Goal: Information Seeking & Learning: Find contact information

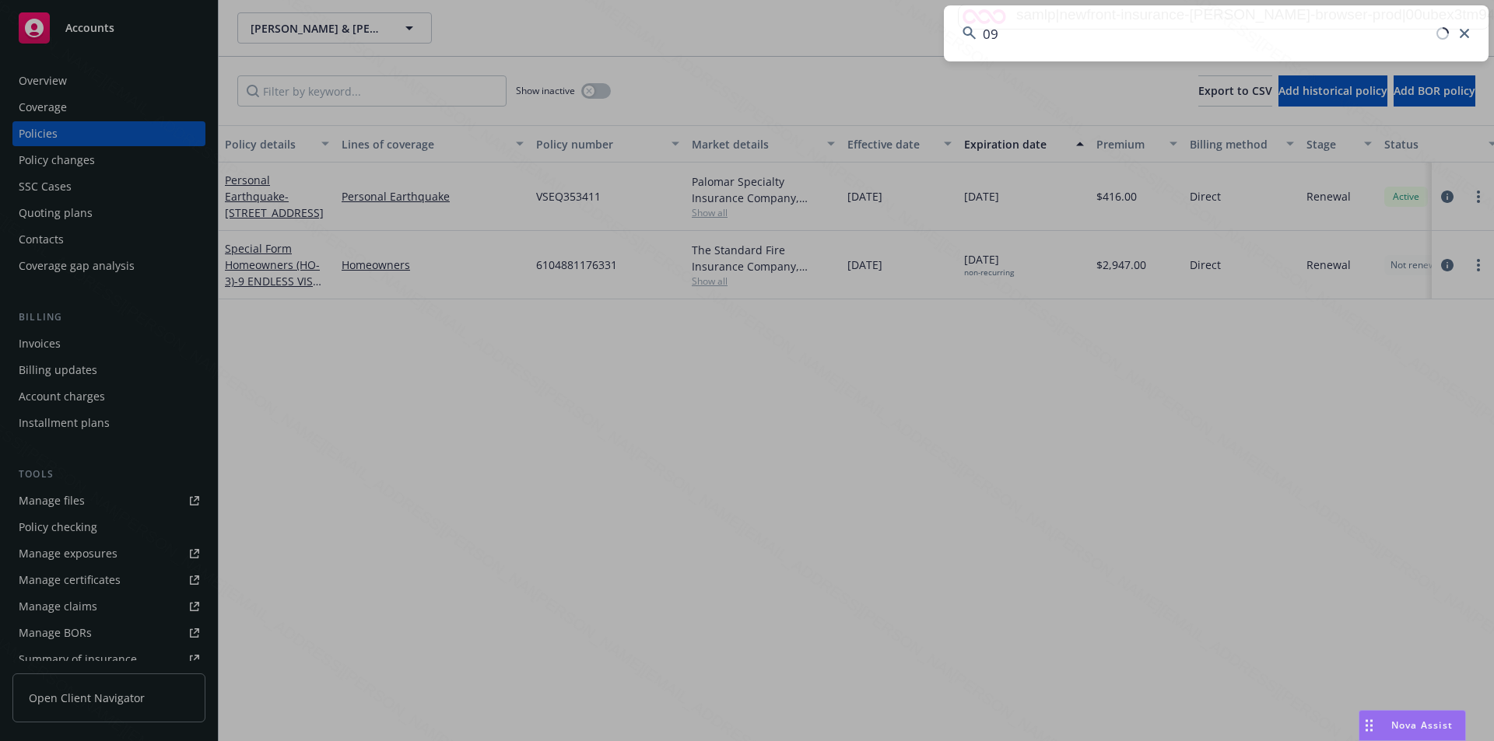
type input "0"
click at [1060, 47] on input at bounding box center [1216, 33] width 545 height 56
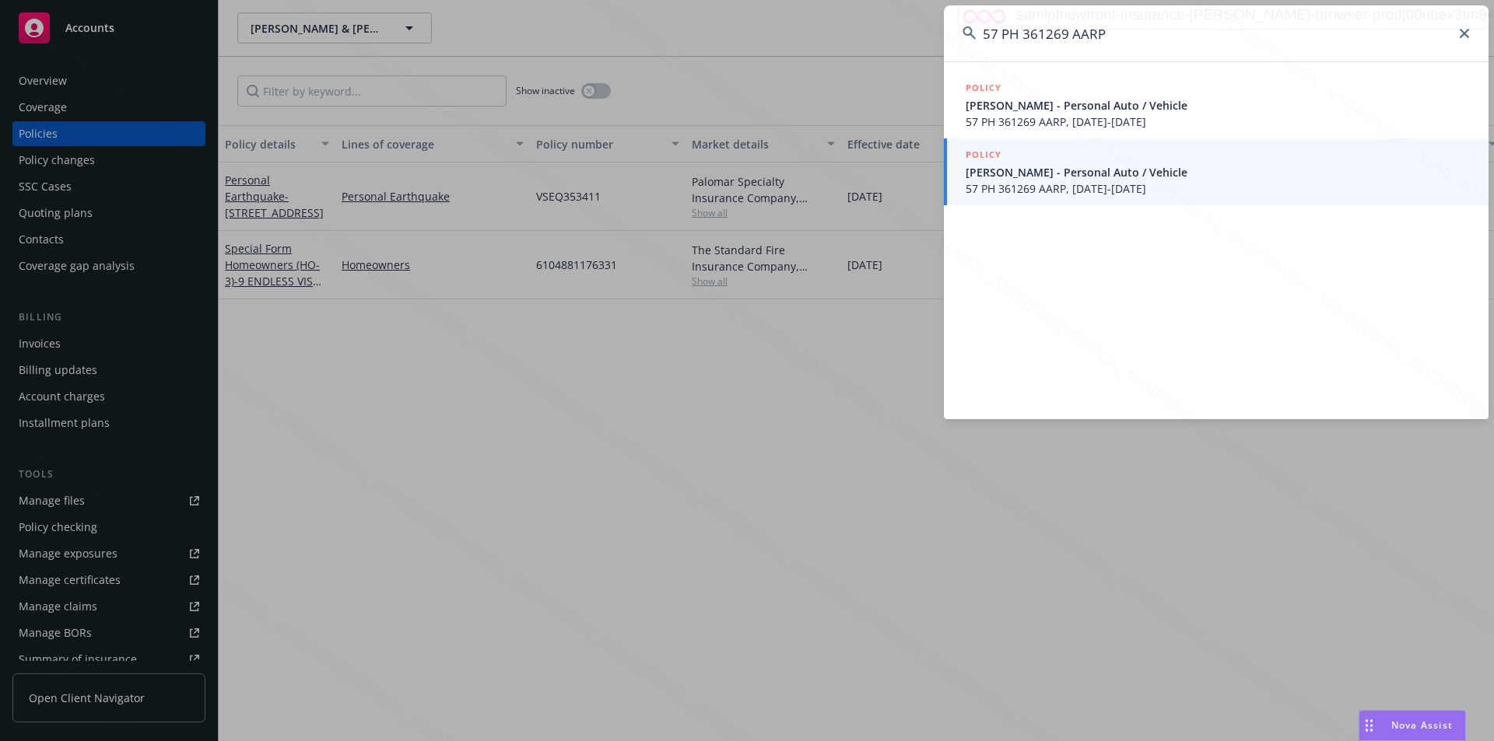
click at [1171, 52] on input "57 PH 361269 AARP" at bounding box center [1216, 33] width 545 height 56
drag, startPoint x: 1155, startPoint y: 40, endPoint x: 960, endPoint y: 36, distance: 195.3
click at [960, 36] on input "57 PH 361269 AARP" at bounding box center [1216, 33] width 545 height 56
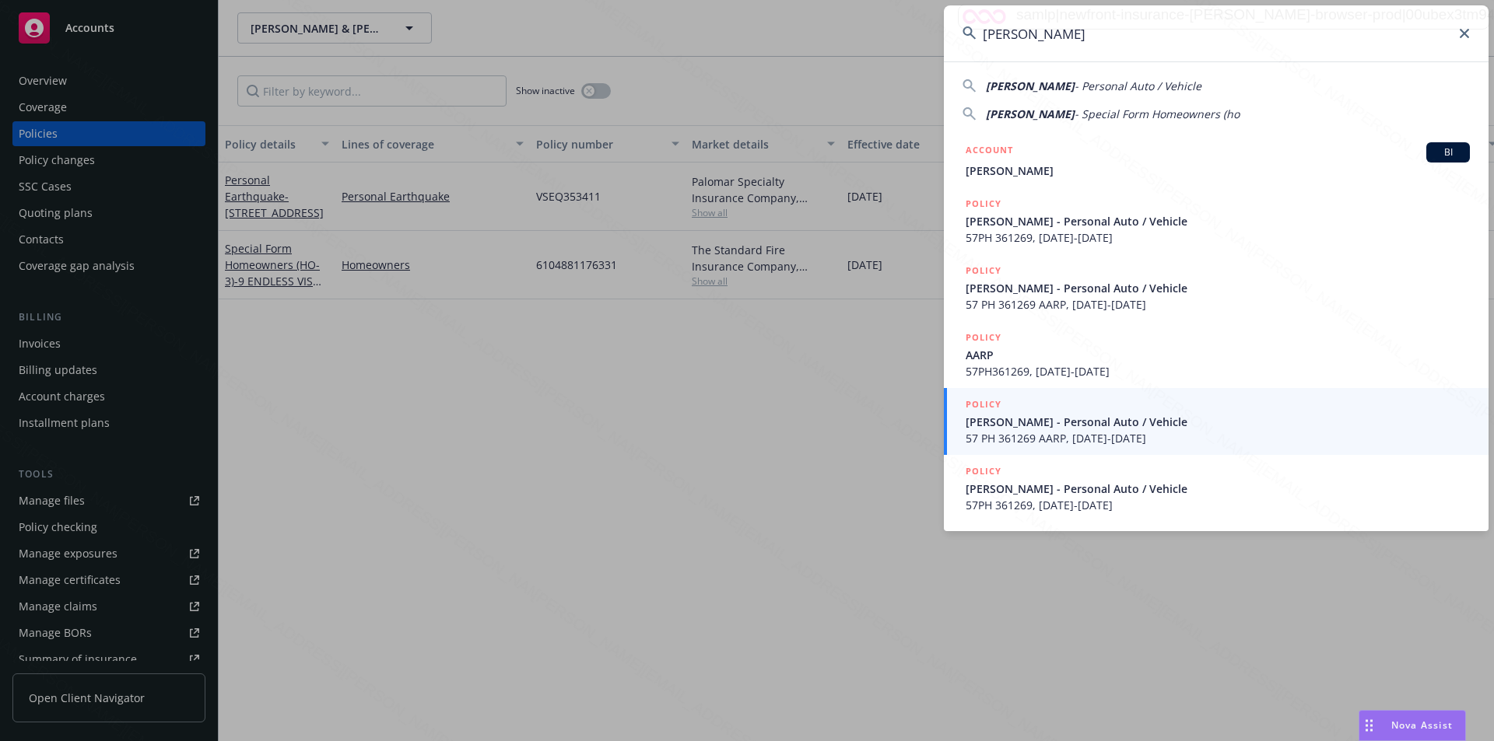
click at [1160, 47] on input "Catherine P Quinlisk" at bounding box center [1216, 33] width 545 height 56
drag, startPoint x: 1159, startPoint y: 47, endPoint x: 976, endPoint y: 27, distance: 184.0
click at [976, 27] on input "Catherine P Quinlisk" at bounding box center [1216, 33] width 545 height 56
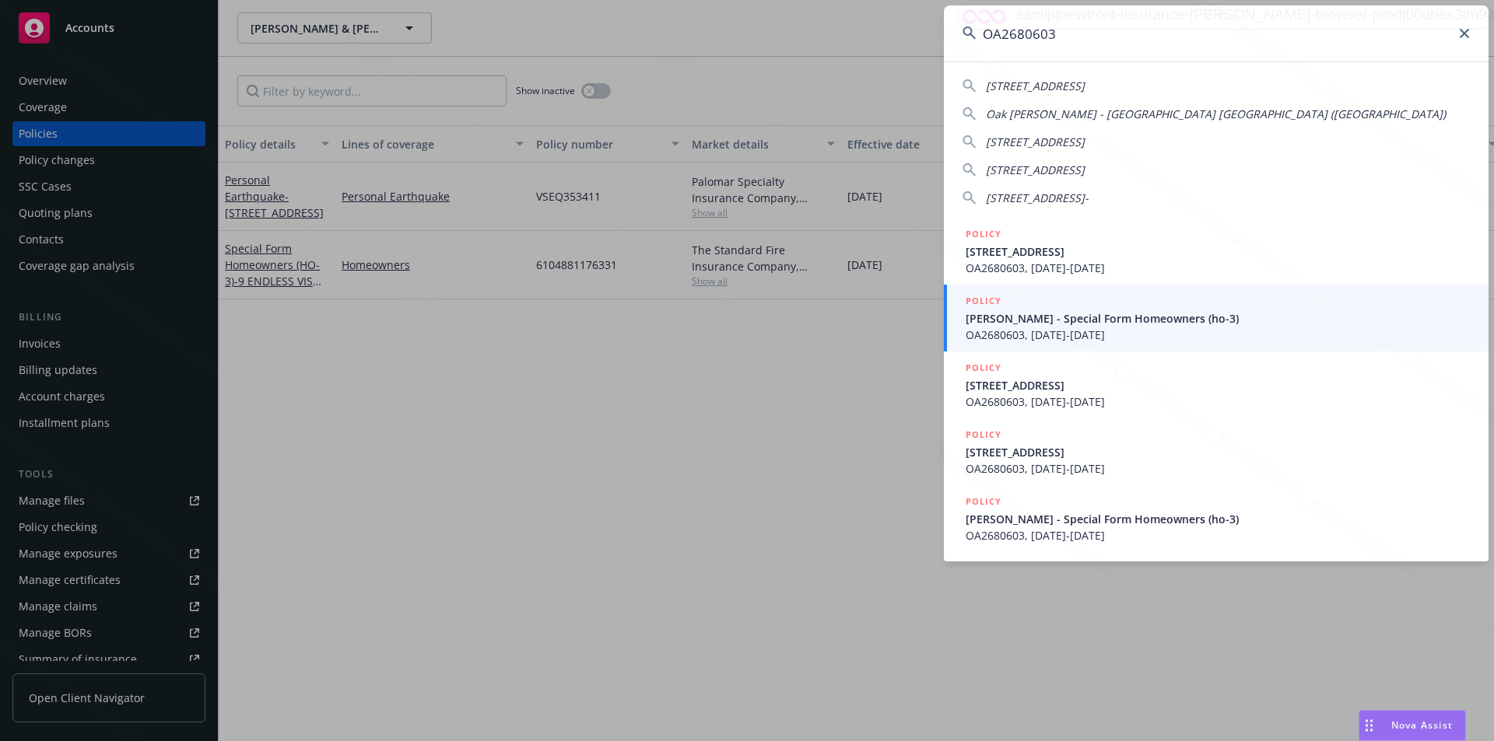
click at [1072, 35] on input "OA2680603" at bounding box center [1216, 33] width 545 height 56
drag, startPoint x: 1072, startPoint y: 34, endPoint x: 993, endPoint y: 29, distance: 79.5
click at [993, 29] on input "OA2680603" at bounding box center [1216, 33] width 545 height 56
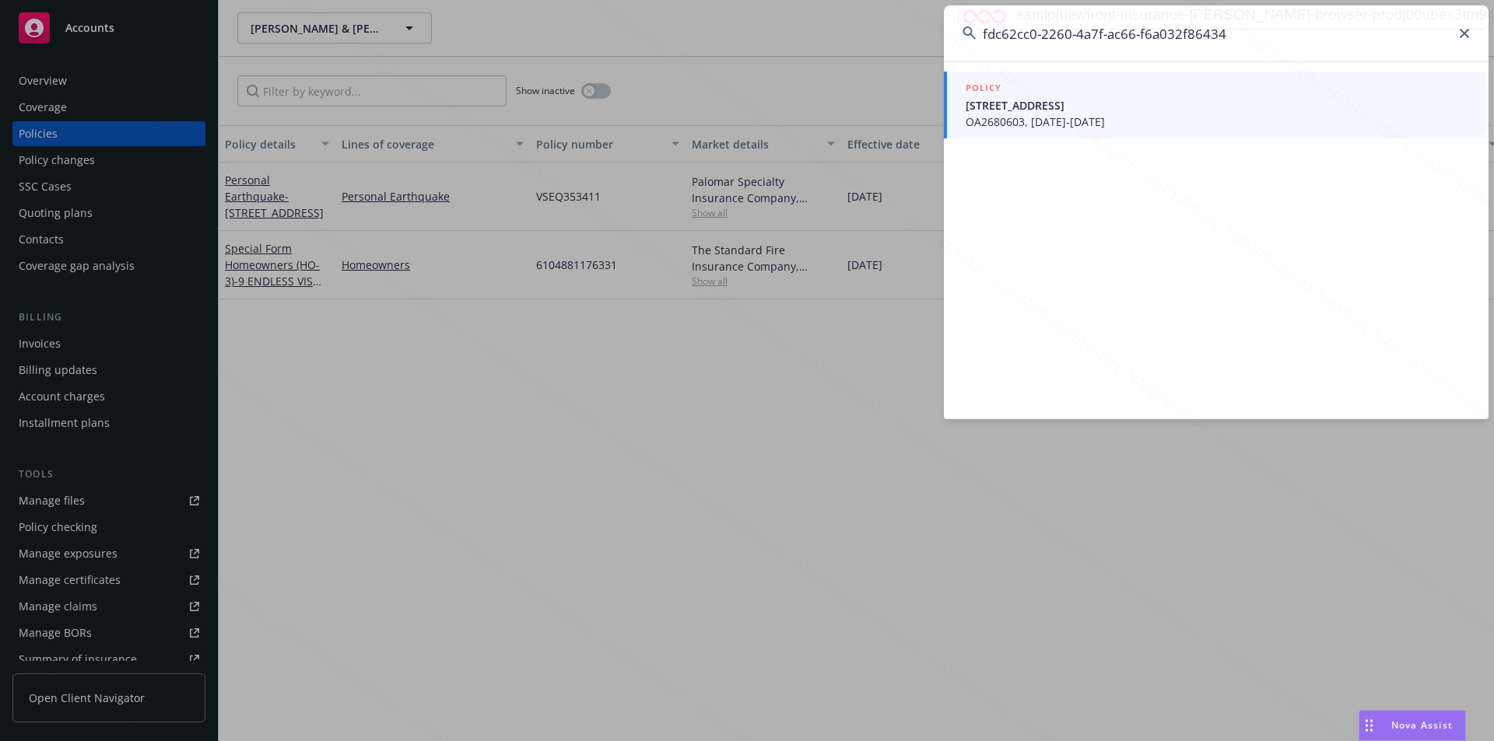
type input "fdc62cc0-2260-4a7f-ac66-f6a032f86434"
click at [1048, 100] on span "3732 E 6TH ST LONG BEACH, CA 90814-1605" at bounding box center [1218, 105] width 504 height 16
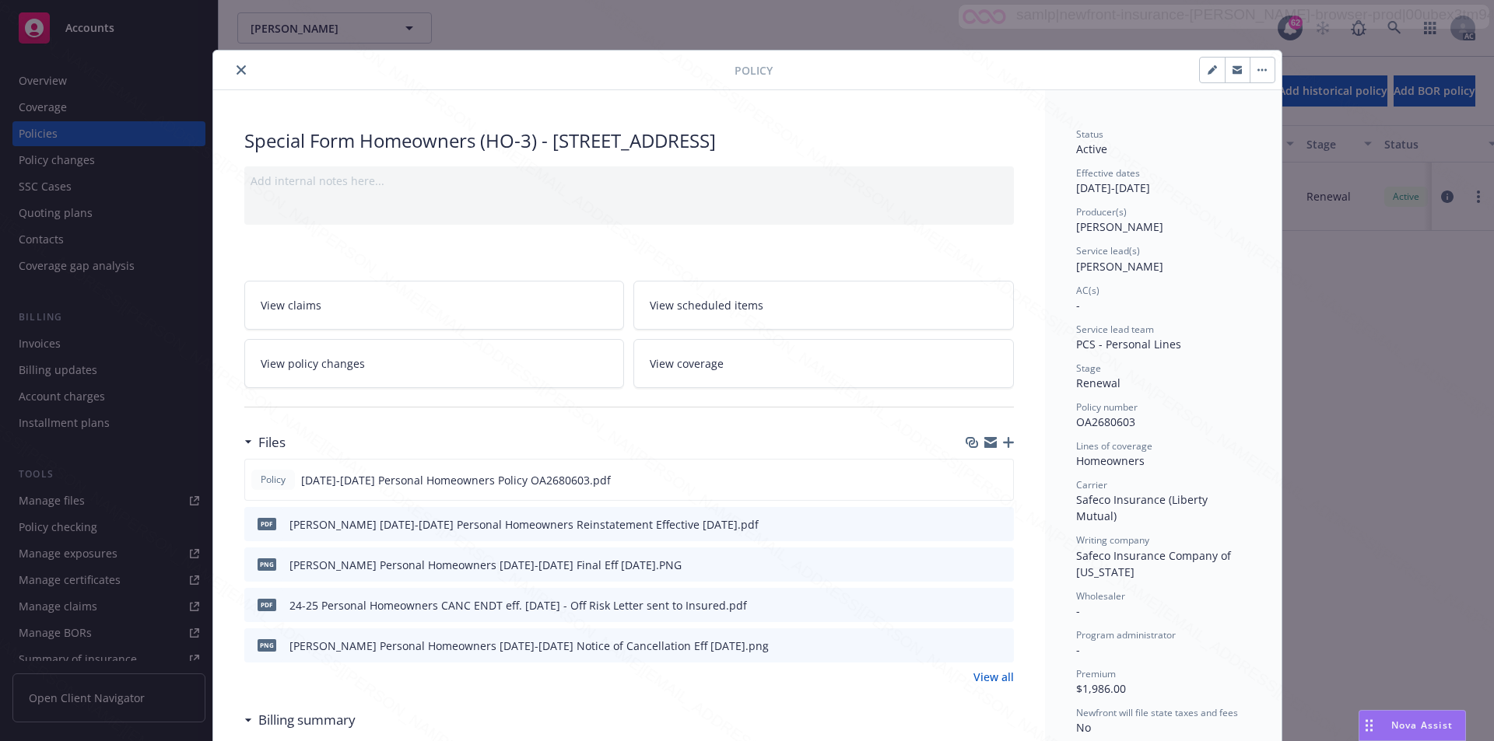
click at [524, 370] on link "View policy changes" at bounding box center [434, 363] width 380 height 49
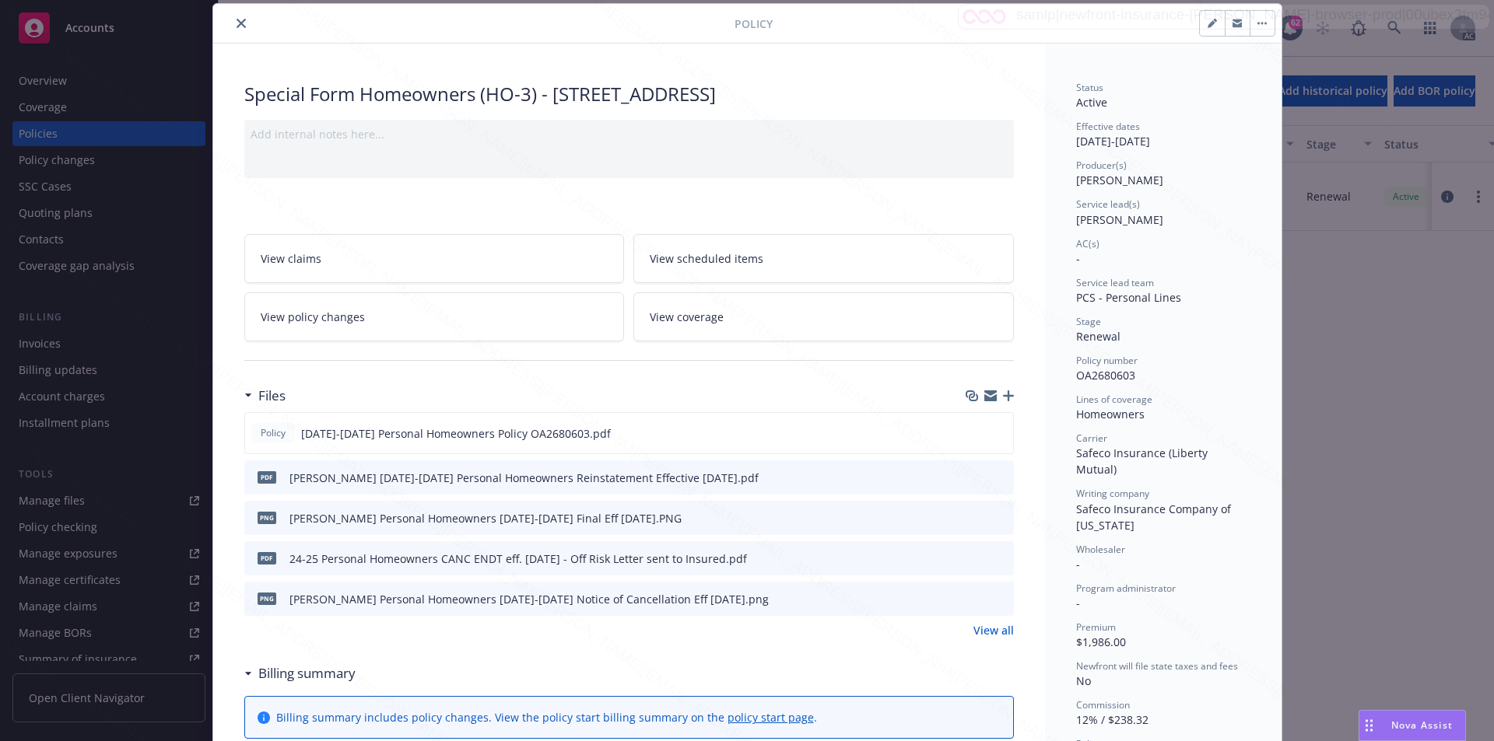
click at [237, 26] on icon "close" at bounding box center [241, 23] width 9 height 9
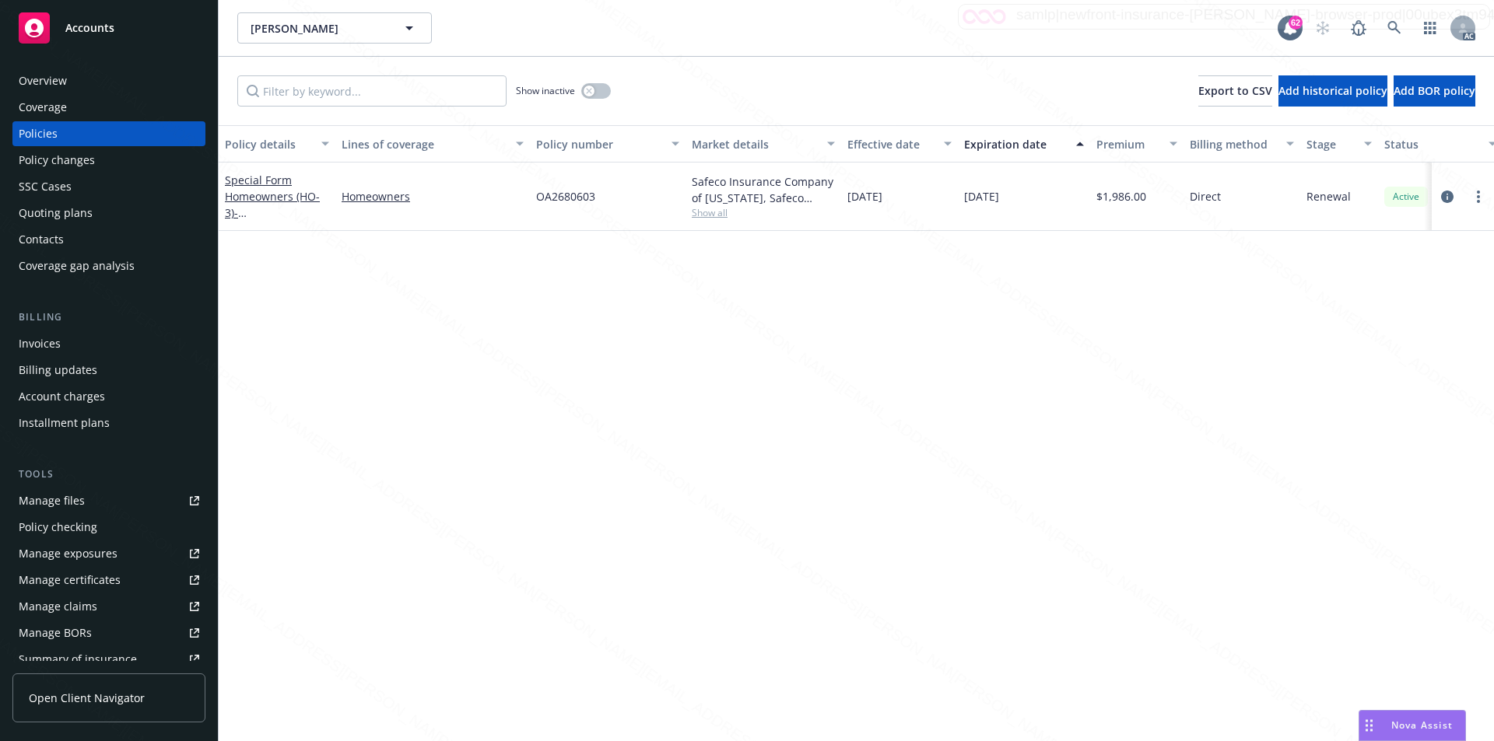
click at [96, 75] on div "Overview" at bounding box center [109, 80] width 181 height 25
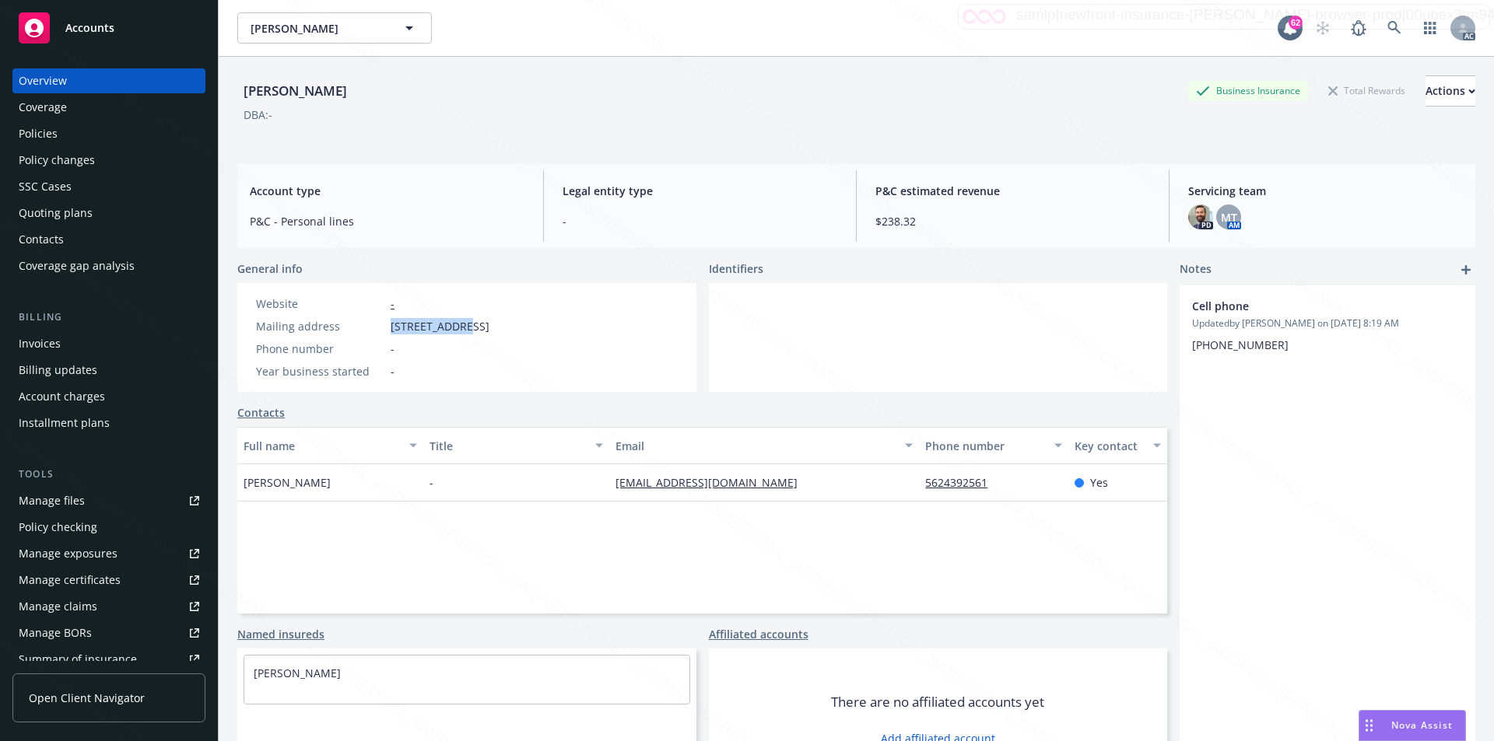
drag, startPoint x: 391, startPoint y: 321, endPoint x: 456, endPoint y: 321, distance: 64.6
click at [456, 321] on span "3732 E 6th St, Long Beach, CA, 90814" at bounding box center [440, 326] width 99 height 16
copy span "3732 E 6th St"
drag, startPoint x: 596, startPoint y: 489, endPoint x: 818, endPoint y: 487, distance: 221.7
click at [818, 487] on div "Estelle Byrnes - bormiss-2061@newfrontinsurance.com 5624392561 Yes" at bounding box center [702, 482] width 930 height 37
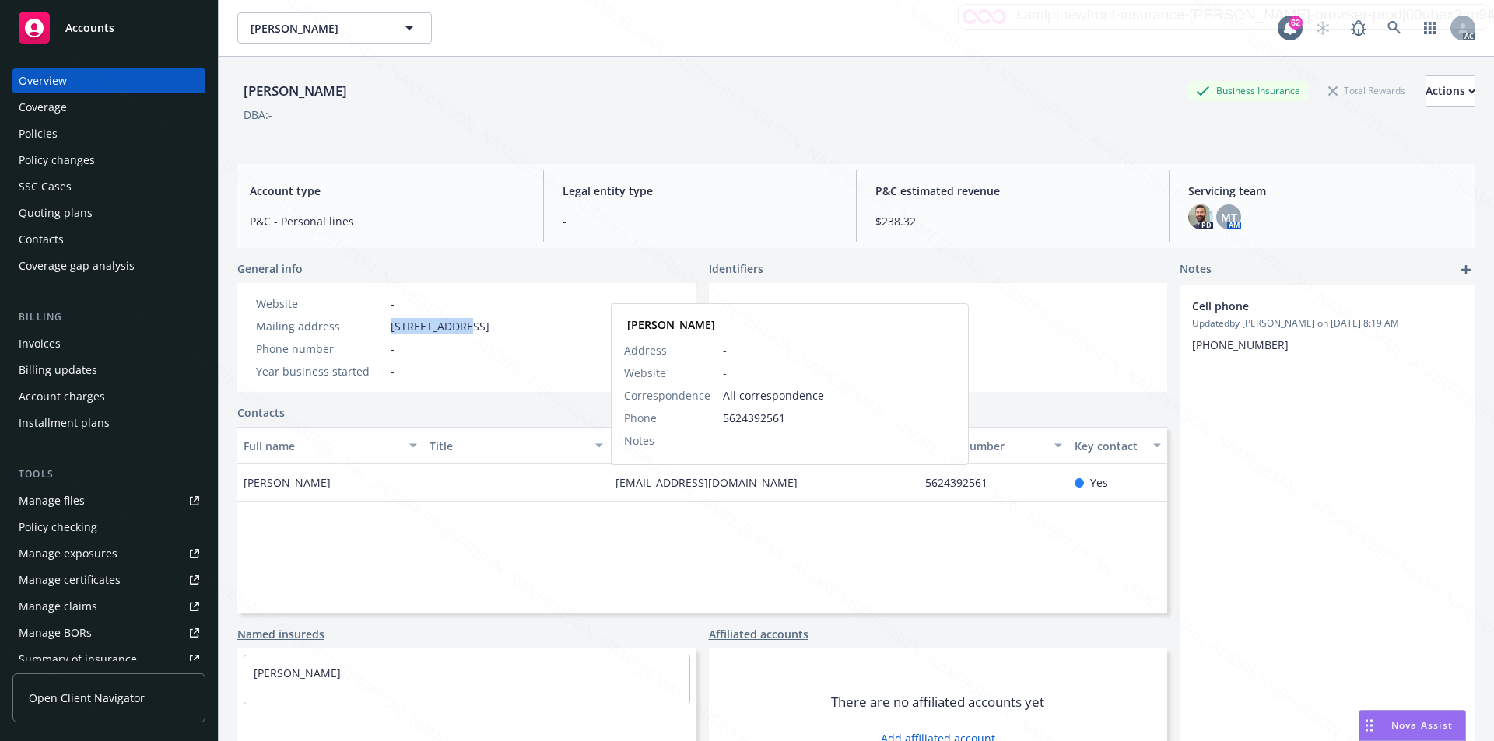
copy div "bormiss-2061@newfrontinsurance.com"
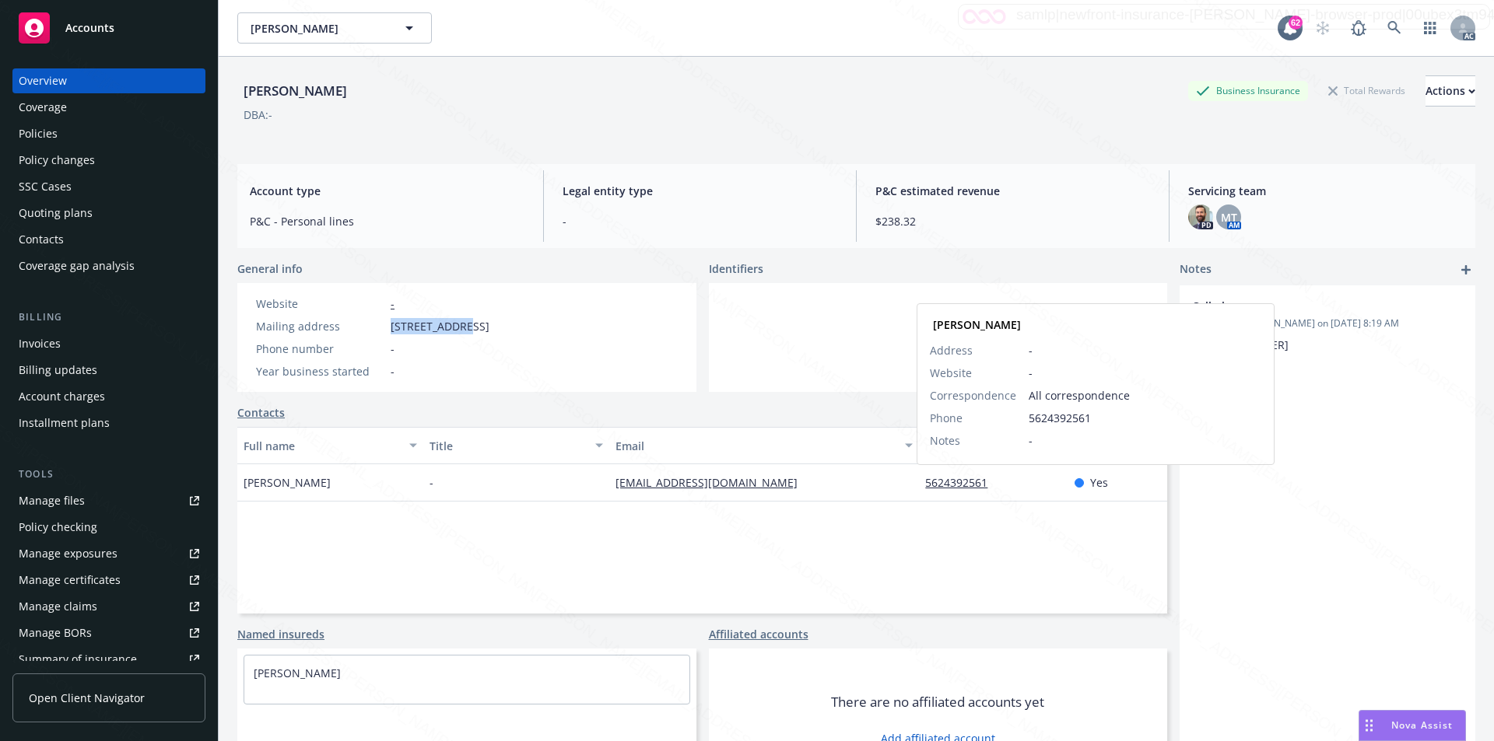
click at [987, 489] on link "5624392561" at bounding box center [962, 482] width 75 height 15
click at [889, 482] on div "bormiss-2061@newfrontinsurance.com" at bounding box center [764, 482] width 310 height 37
drag, startPoint x: 905, startPoint y: 486, endPoint x: 987, endPoint y: 482, distance: 81.8
click at [987, 482] on div "Estelle Byrnes - bormiss-2061@newfrontinsurance.com 5624392561 Estelle Byrnes A…" at bounding box center [702, 482] width 930 height 37
copy div "5624392561"
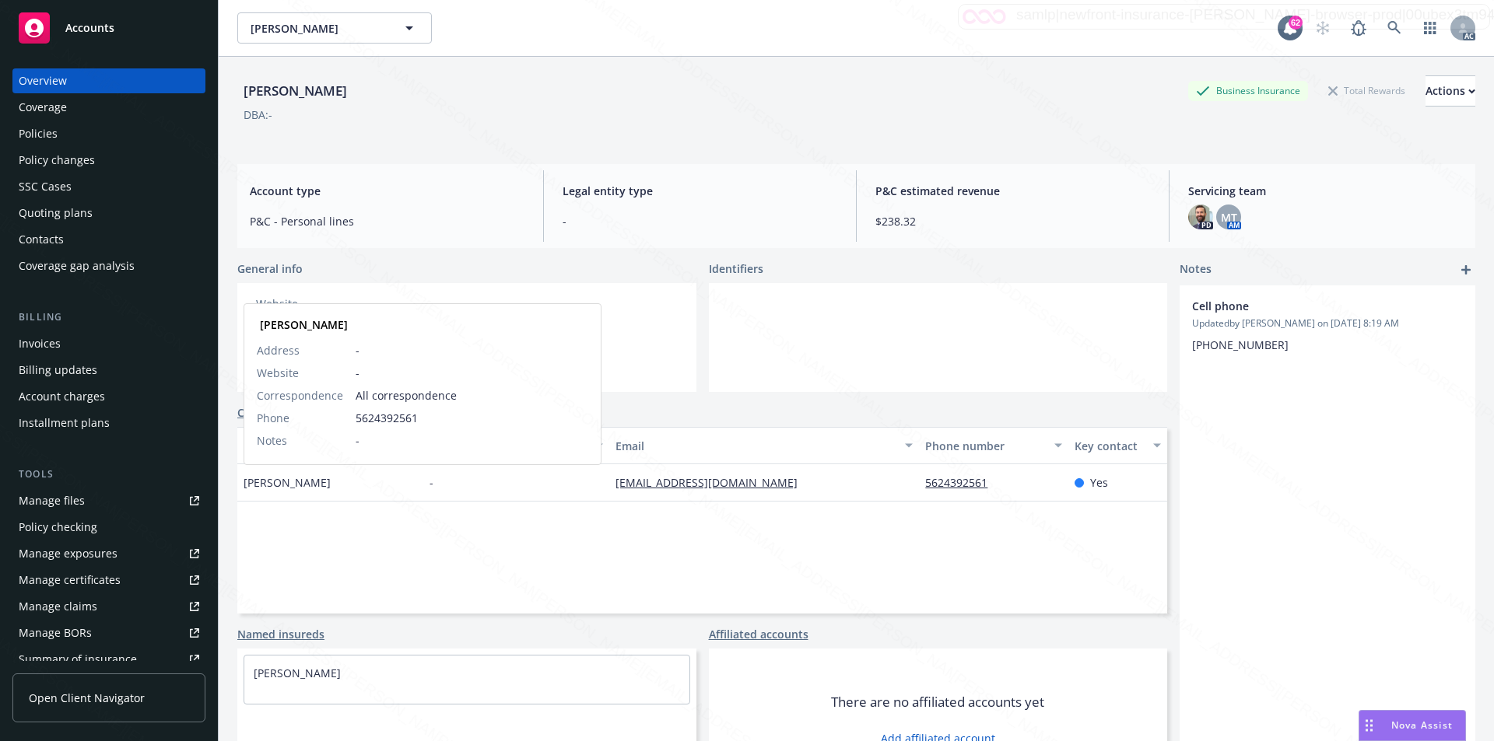
click at [314, 484] on span "Estelle Byrnes" at bounding box center [287, 483] width 87 height 16
drag, startPoint x: 314, startPoint y: 484, endPoint x: 241, endPoint y: 478, distance: 72.6
click at [241, 478] on div "Estelle Byrnes" at bounding box center [330, 482] width 186 height 37
copy span "Estelle Byrnes"
click at [1379, 36] on link at bounding box center [1394, 27] width 31 height 31
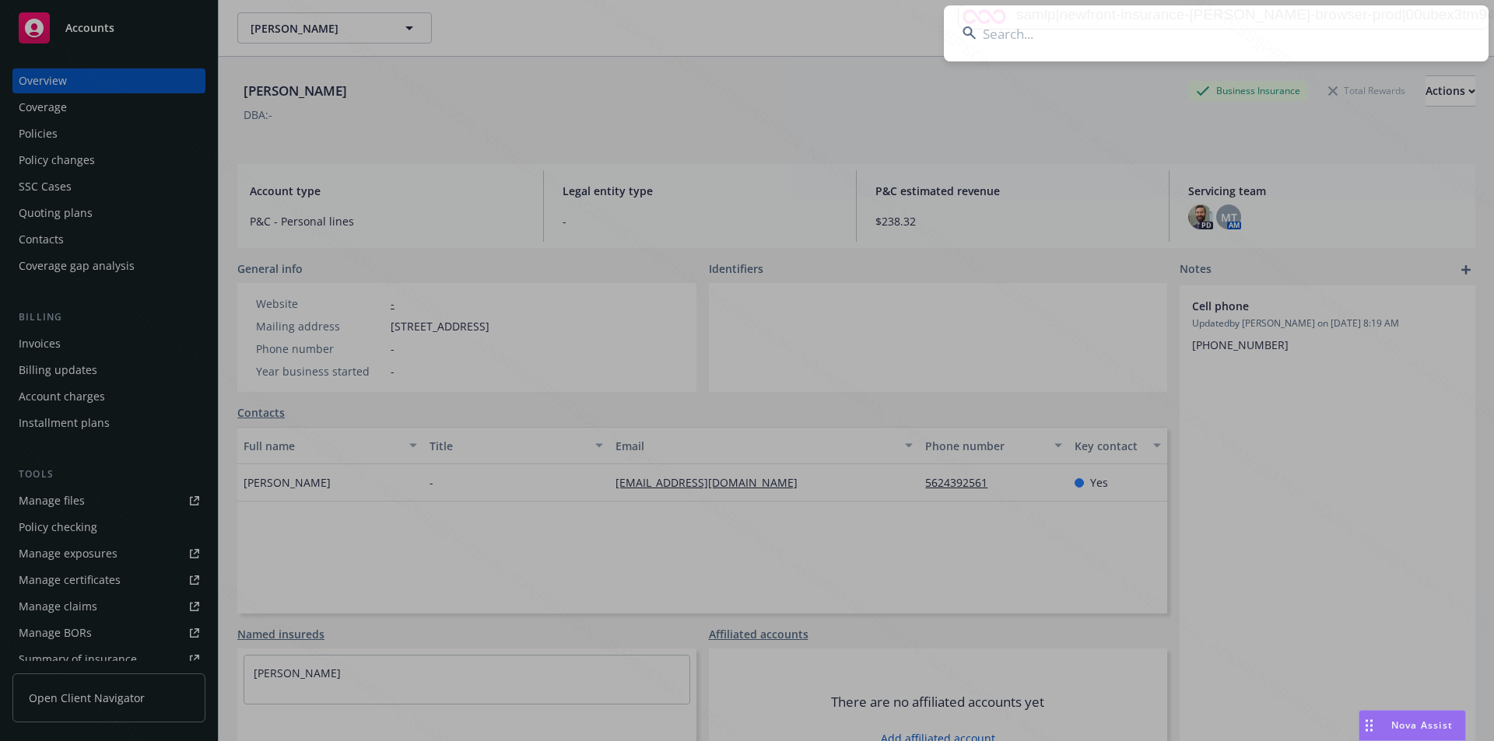
click at [1379, 28] on input at bounding box center [1216, 33] width 545 height 56
click at [1205, 44] on input at bounding box center [1216, 33] width 545 height 56
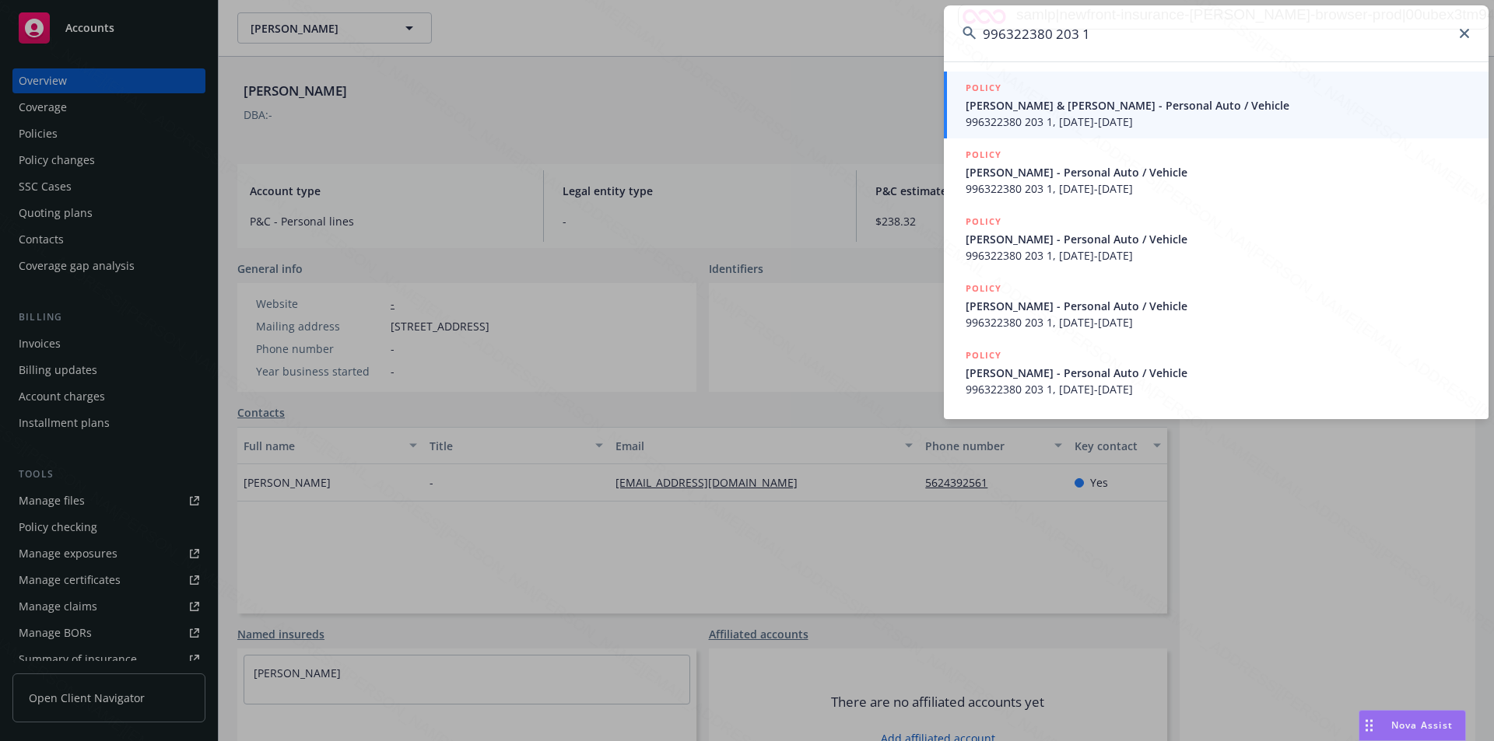
click at [1463, 40] on input "996322380 203 1" at bounding box center [1216, 33] width 545 height 56
type input "996322380 203 1"
click at [1463, 34] on icon at bounding box center [1464, 33] width 9 height 9
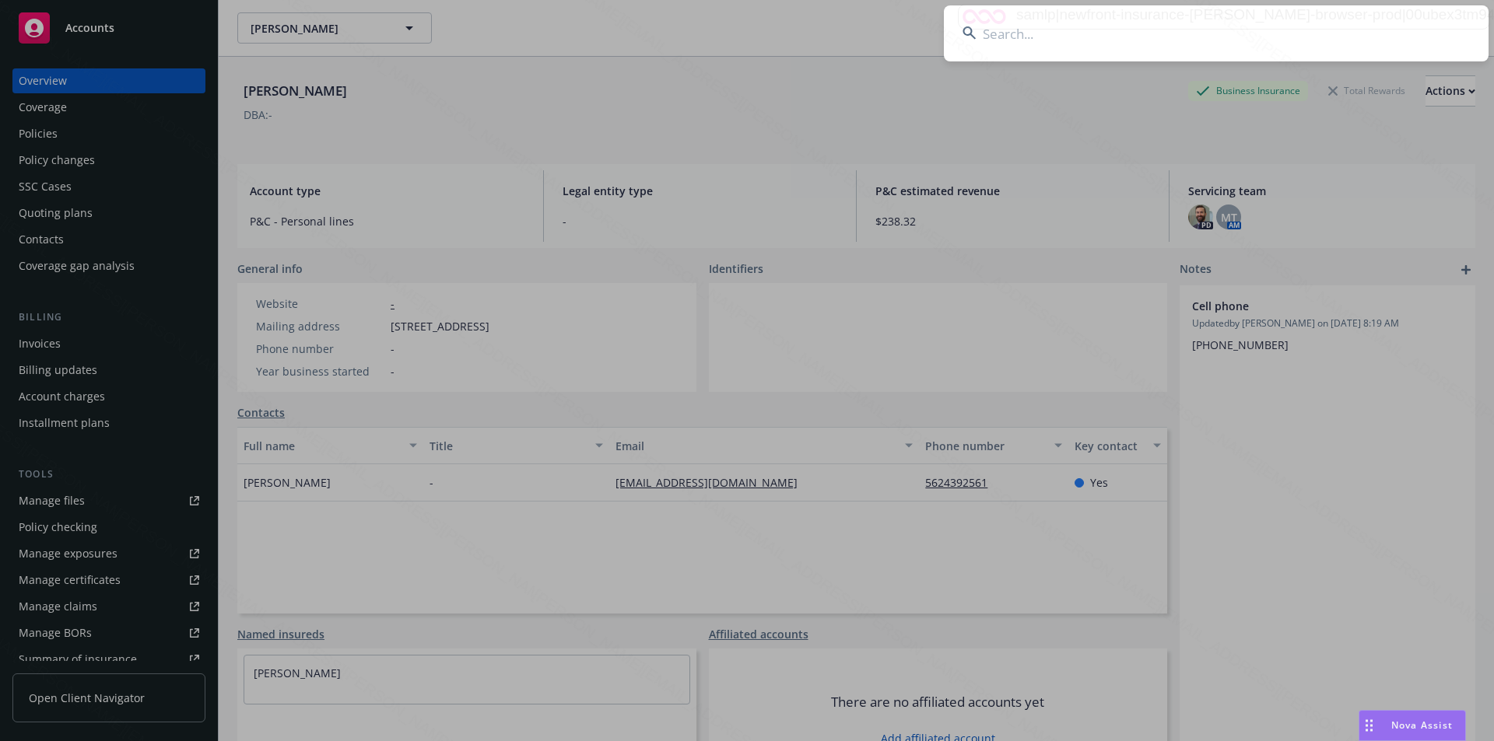
click at [1015, 32] on input at bounding box center [1216, 33] width 545 height 56
paste input "606833807 311 7"
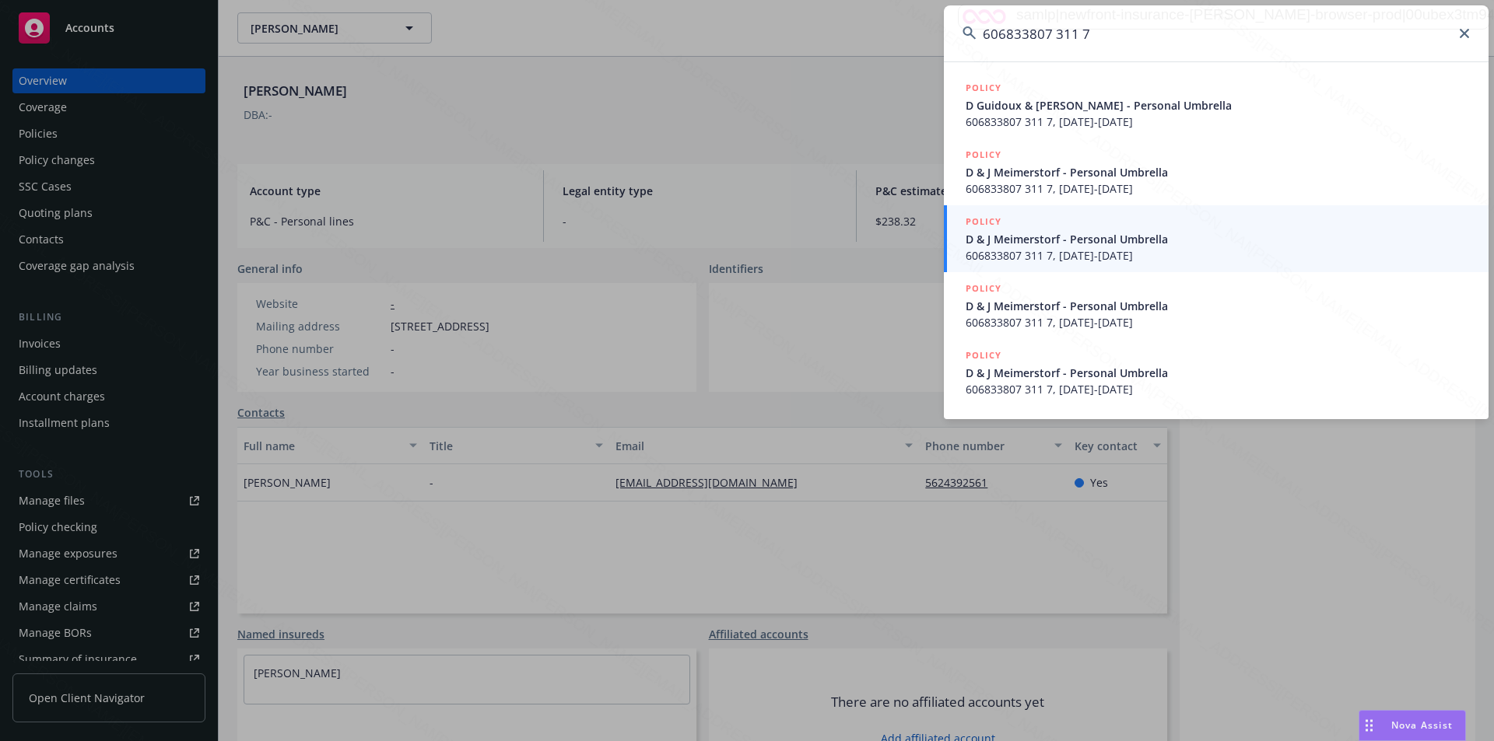
type input "606833807 311 7"
click at [1036, 251] on span "606833807 311 7, 06/09/2025-06/09/2026" at bounding box center [1218, 255] width 504 height 16
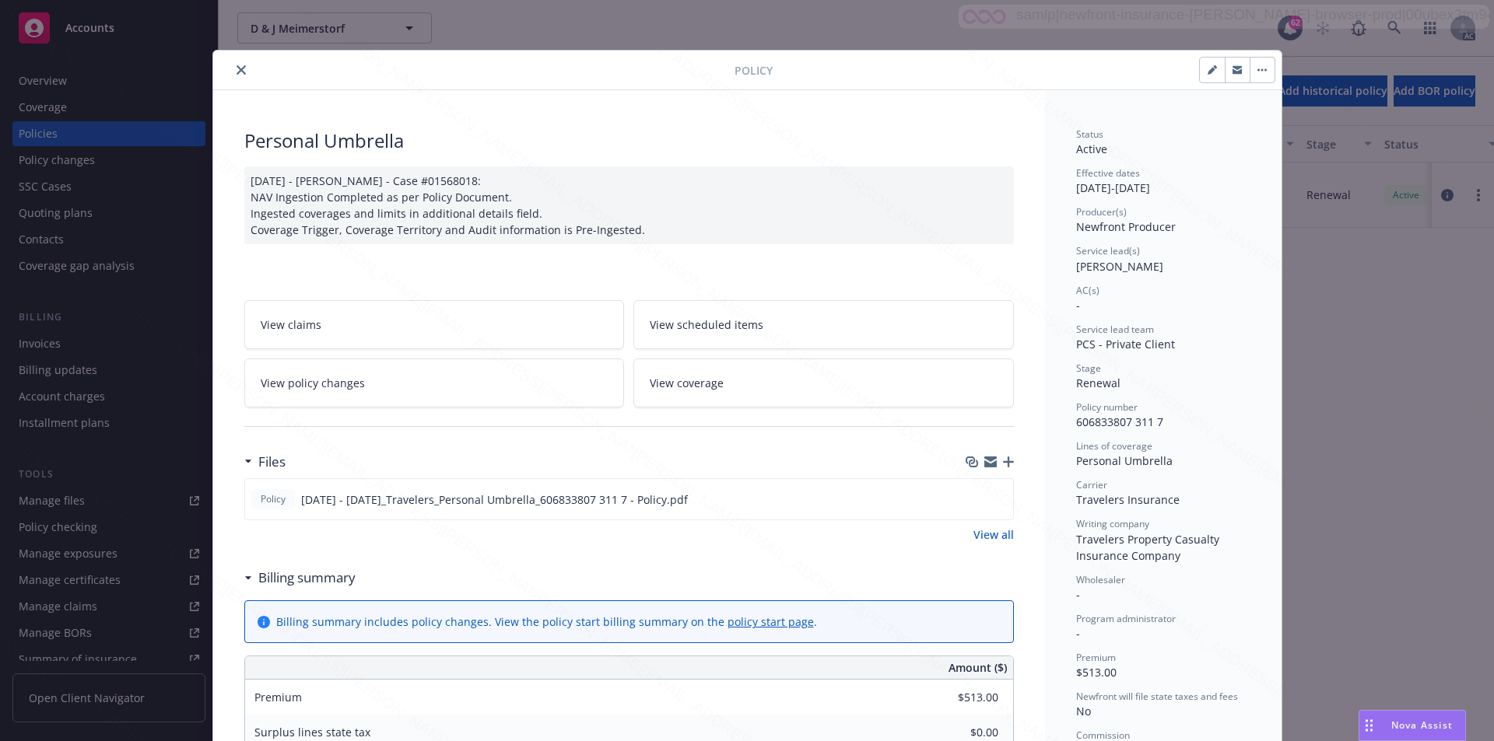
click at [244, 575] on div "Billing summary" at bounding box center [299, 578] width 111 height 20
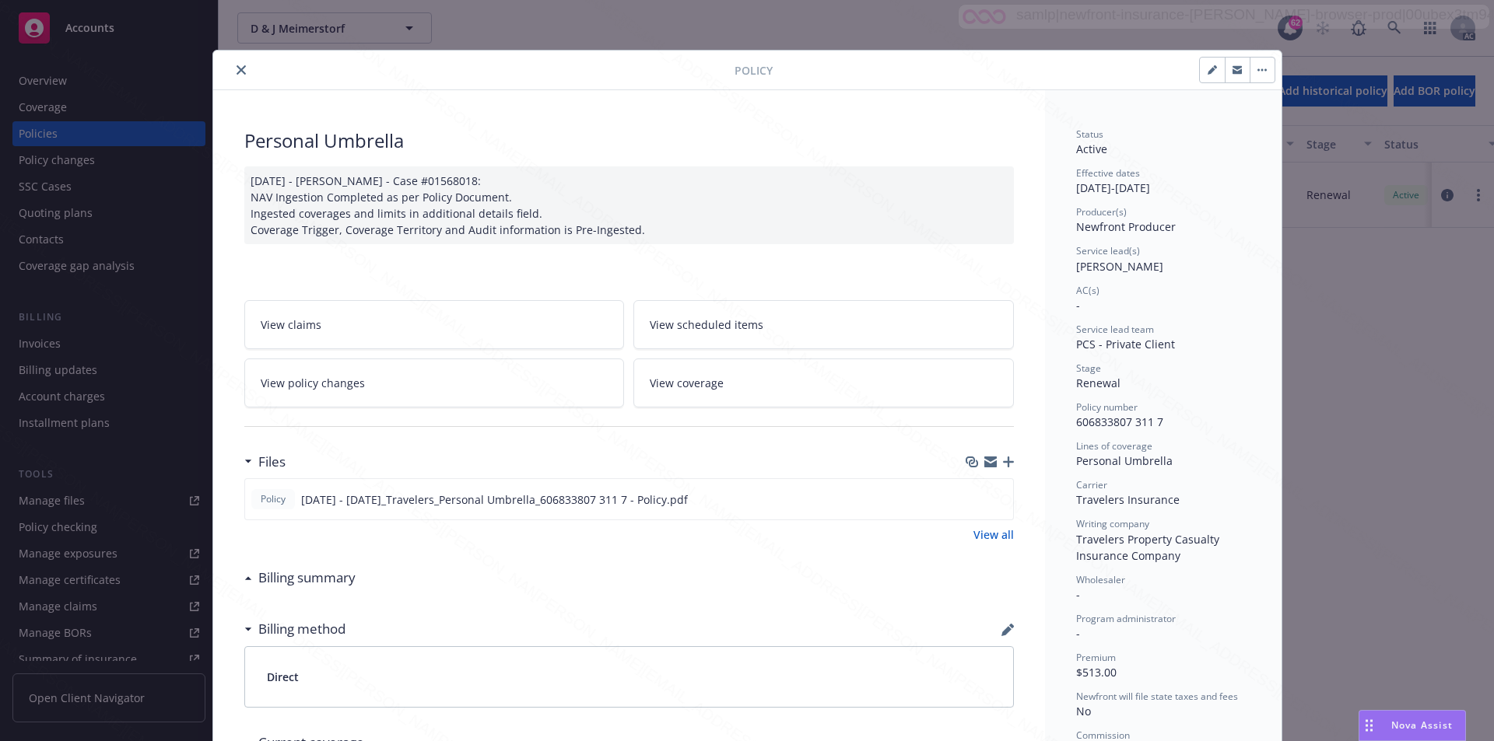
click at [237, 71] on icon "close" at bounding box center [241, 69] width 9 height 9
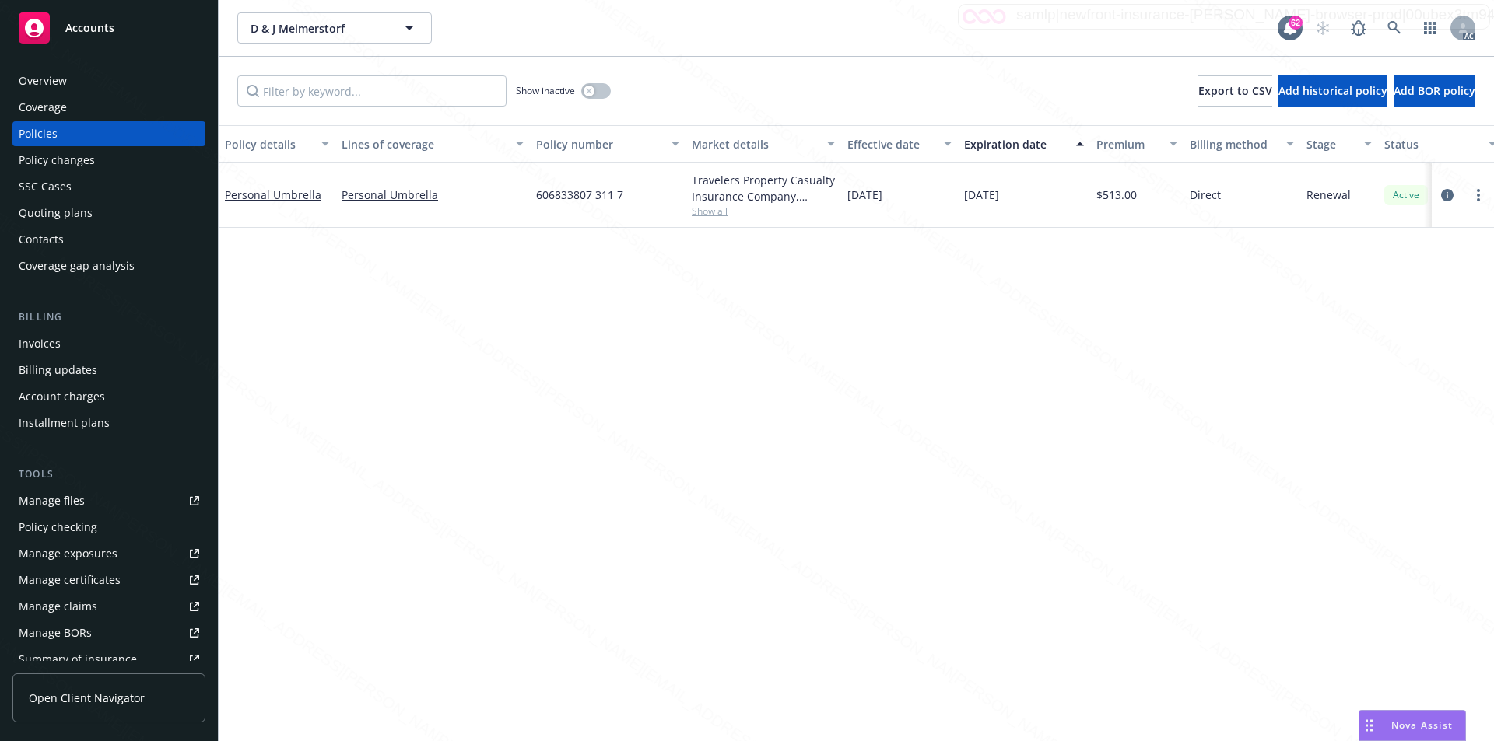
click at [117, 84] on div "Overview" at bounding box center [109, 80] width 181 height 25
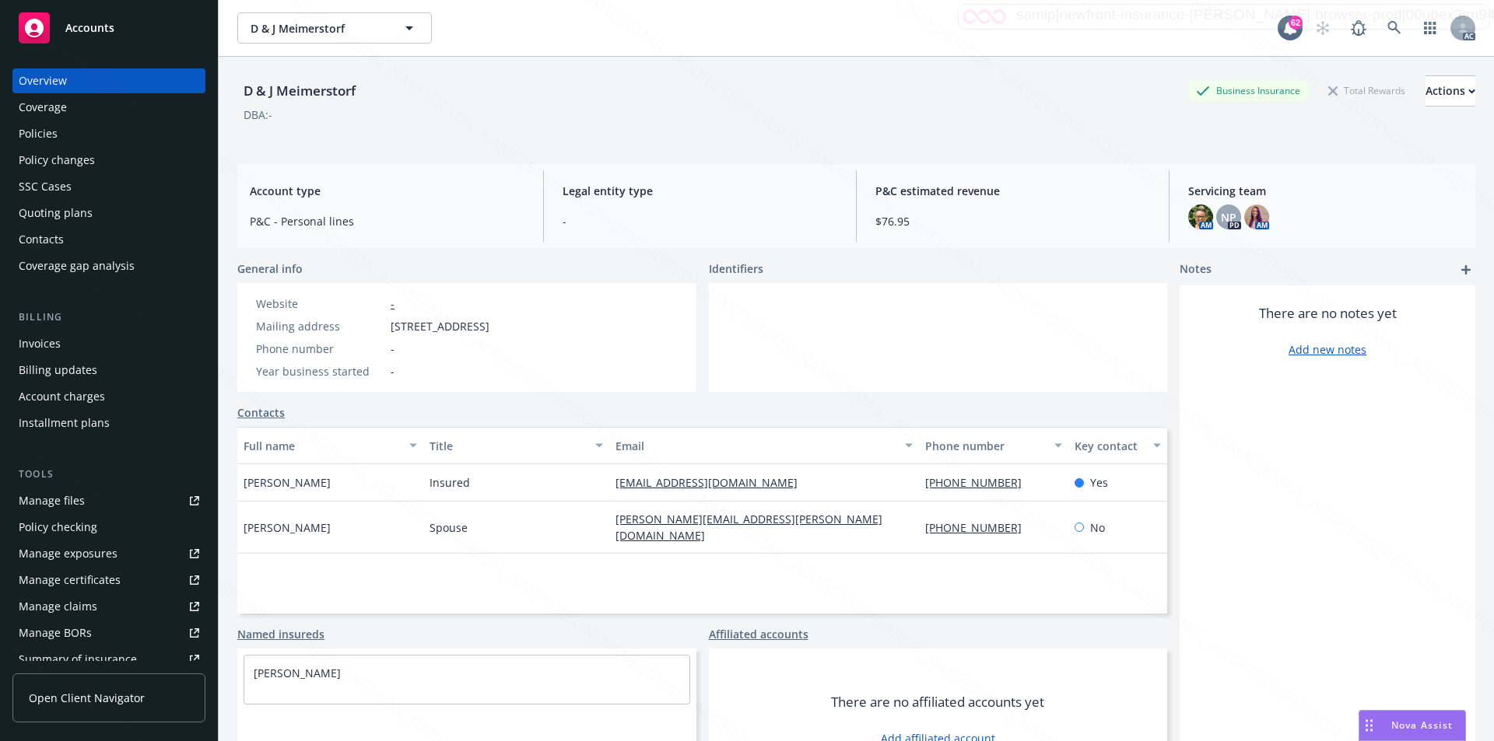
drag, startPoint x: 391, startPoint y: 328, endPoint x: 502, endPoint y: 319, distance: 110.8
click at [489, 319] on span "2013 West Sussex Ave, Missoula, MT, 59801" at bounding box center [440, 326] width 99 height 16
copy span "2013 West Sussex Ave"
drag, startPoint x: 604, startPoint y: 483, endPoint x: 751, endPoint y: 493, distance: 147.3
click at [751, 493] on div "Devon C Meimerstorf Insured vinguidoux@gmail.com 925-963-6366 Yes" at bounding box center [702, 482] width 930 height 37
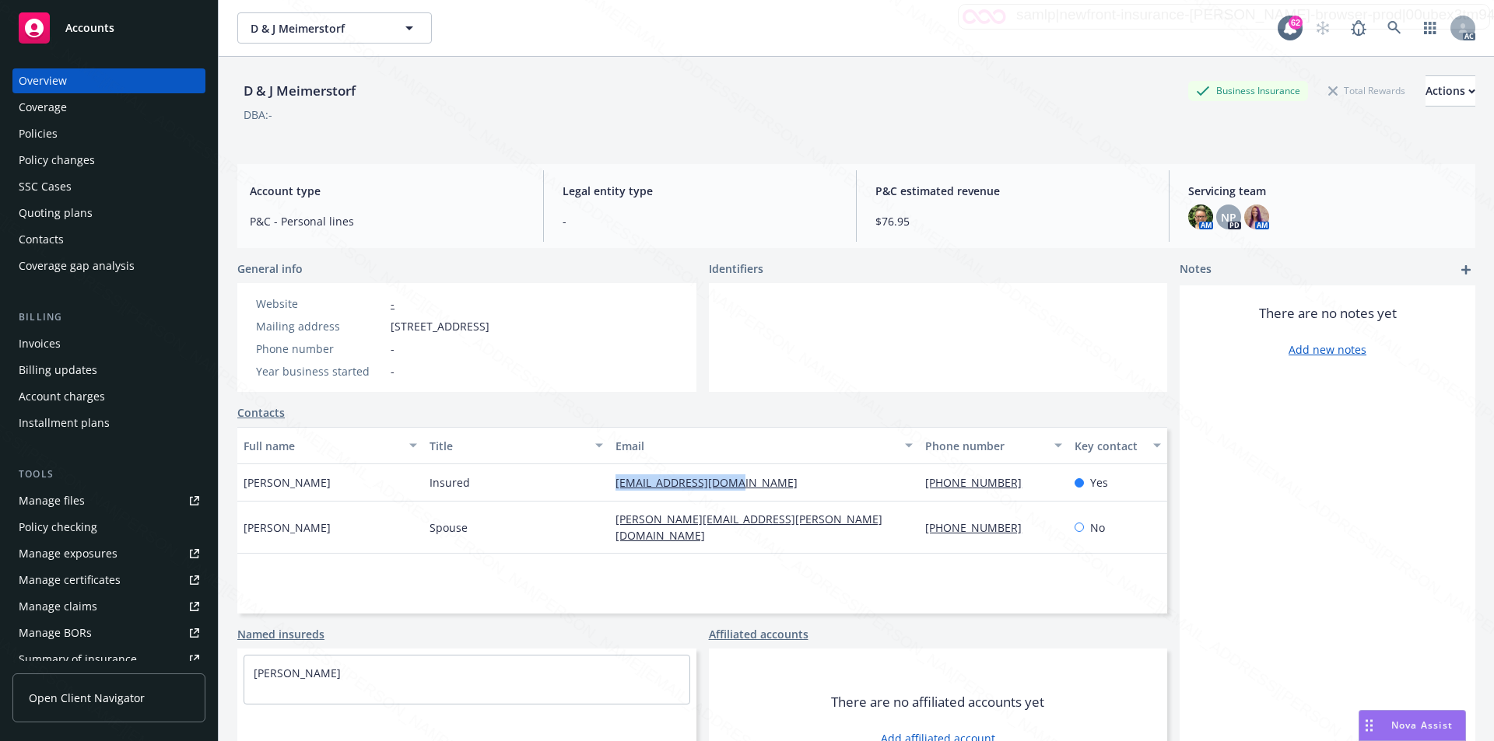
copy div "vinguidoux@gmail.com"
drag, startPoint x: 603, startPoint y: 530, endPoint x: 790, endPoint y: 526, distance: 187.5
click at [789, 526] on div "Jennifer J Meimerstorf Spouse jennifer.meimerstorf@gmail.com 405-229-6797 No" at bounding box center [702, 528] width 930 height 52
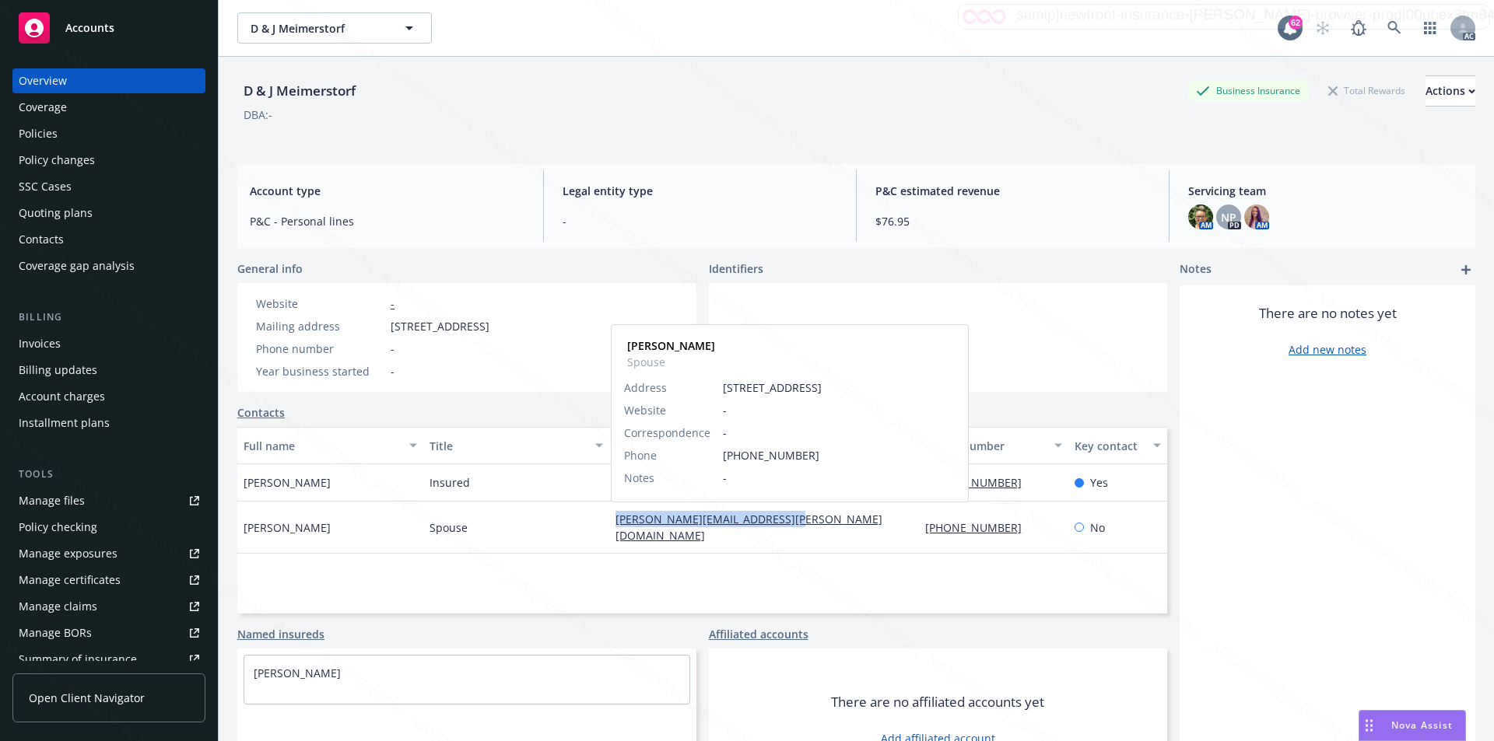
copy div "jennifer.meimerstorf@gmail.com"
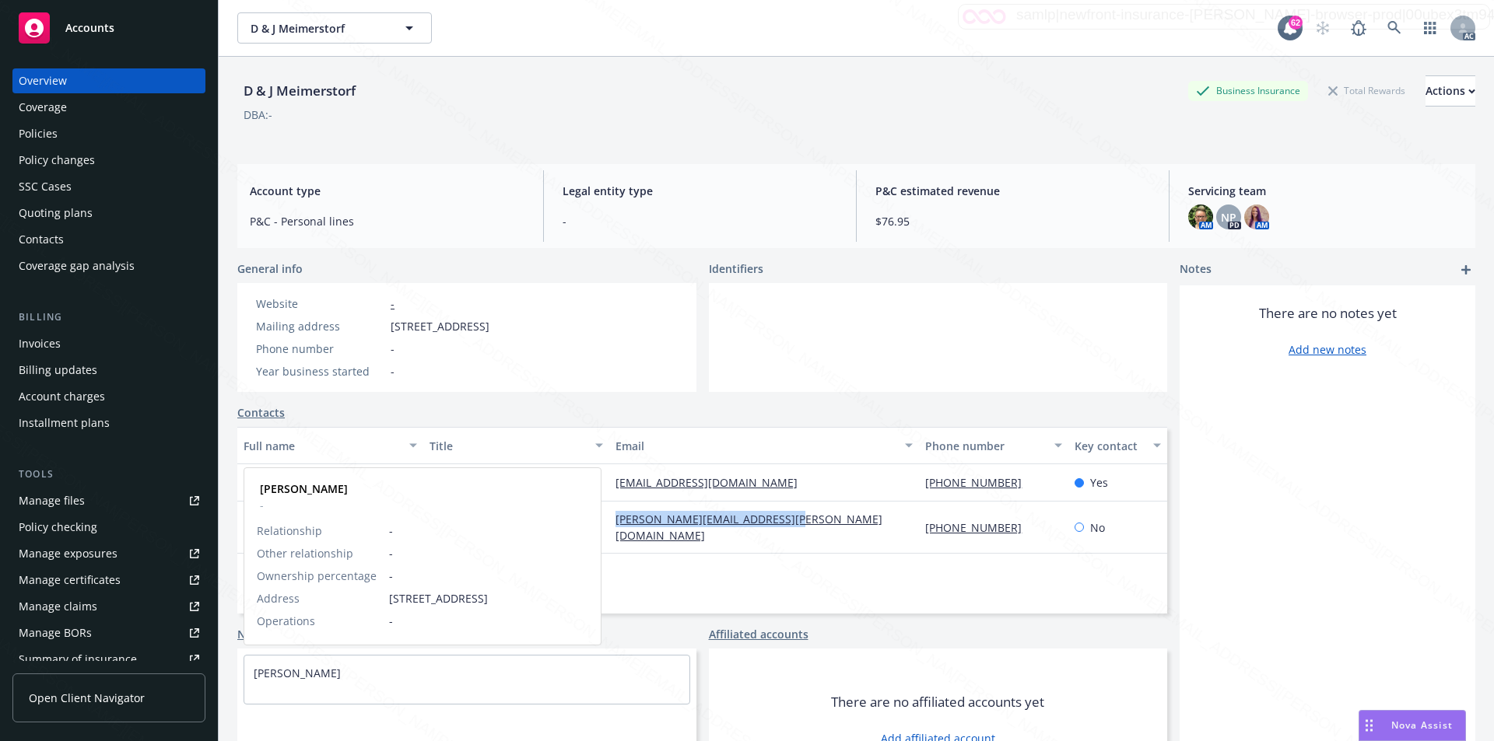
drag, startPoint x: 375, startPoint y: 668, endPoint x: 244, endPoint y: 666, distance: 130.7
click at [244, 666] on div "DEVON MEIMERSTORF" at bounding box center [466, 673] width 445 height 35
copy link "DEVON MEIMERSTORF"
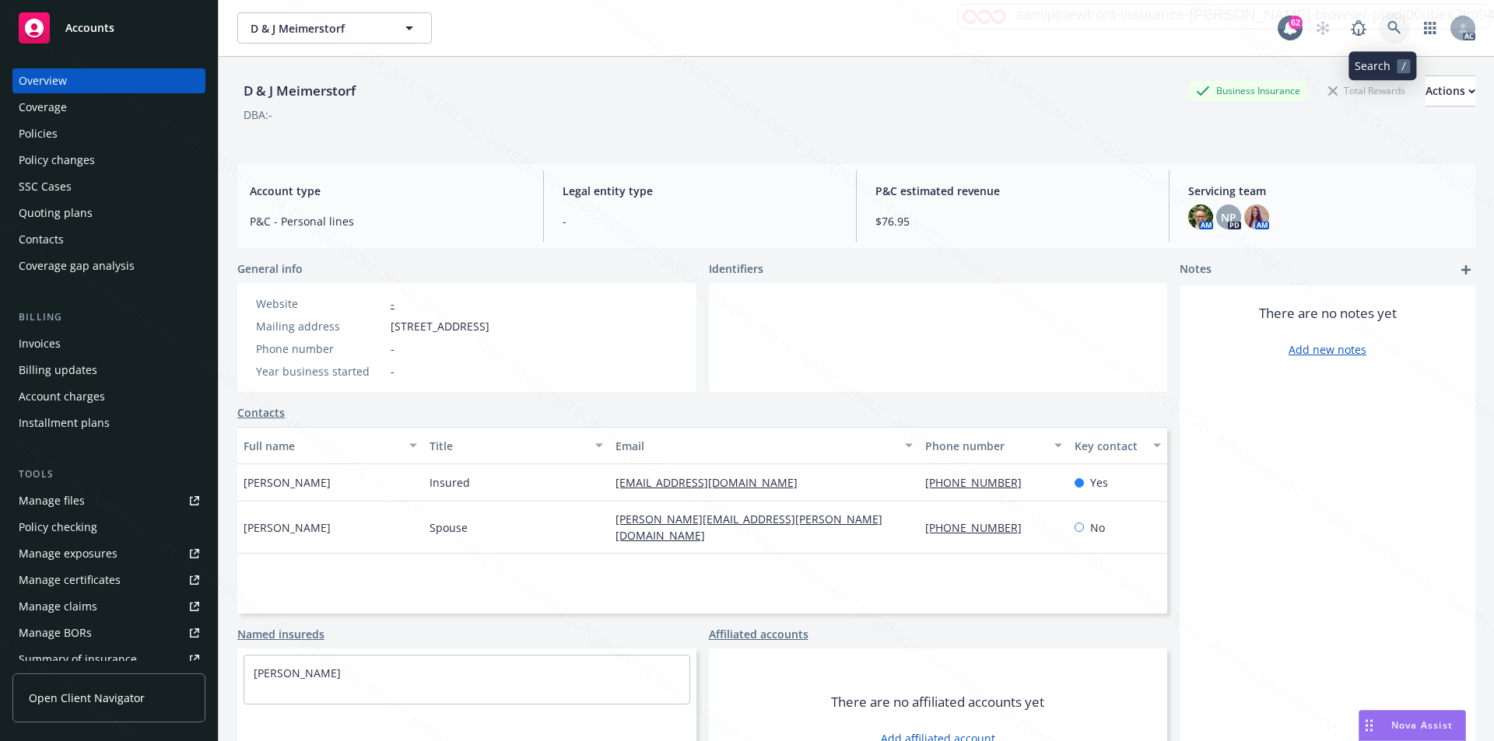
click at [1385, 37] on link at bounding box center [1394, 27] width 31 height 31
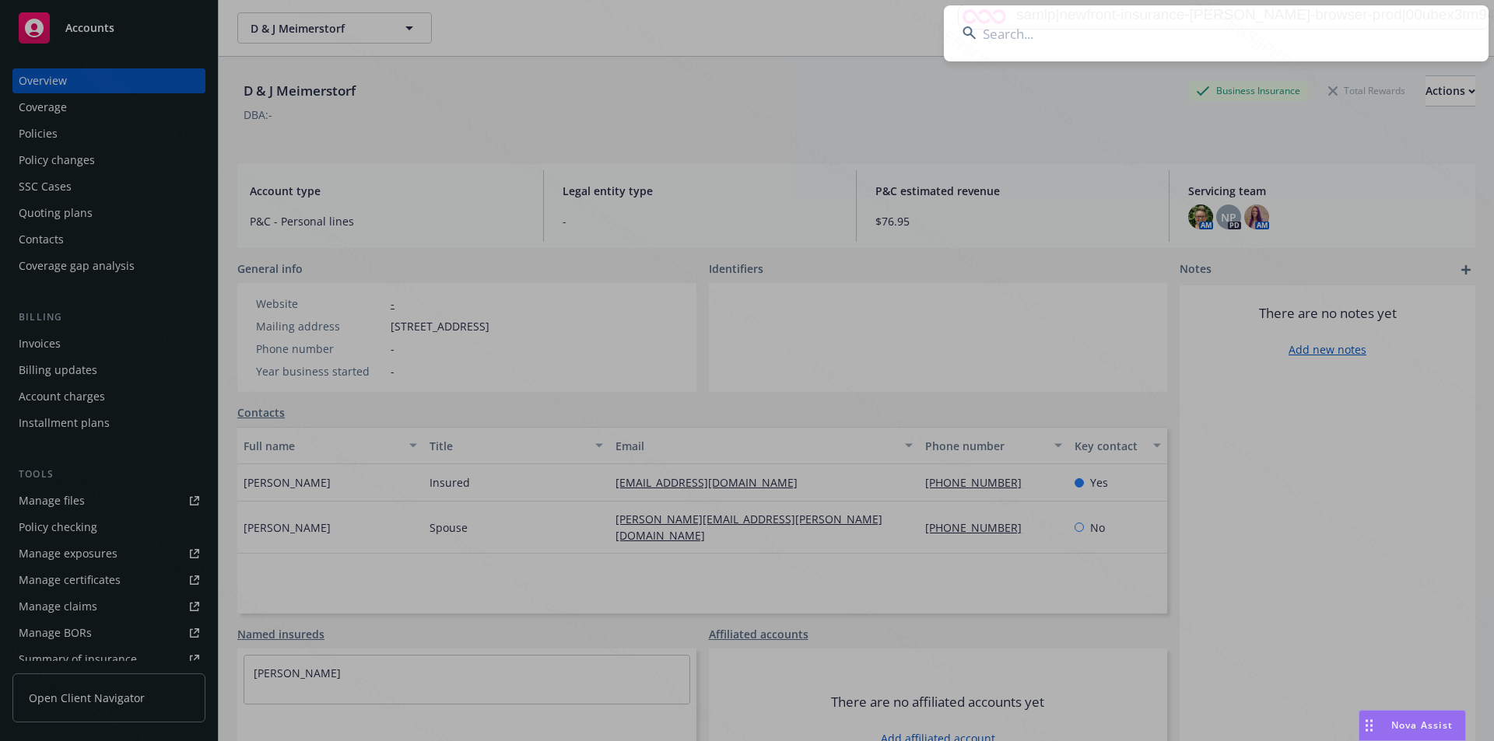
click at [1071, 49] on input at bounding box center [1216, 33] width 545 height 56
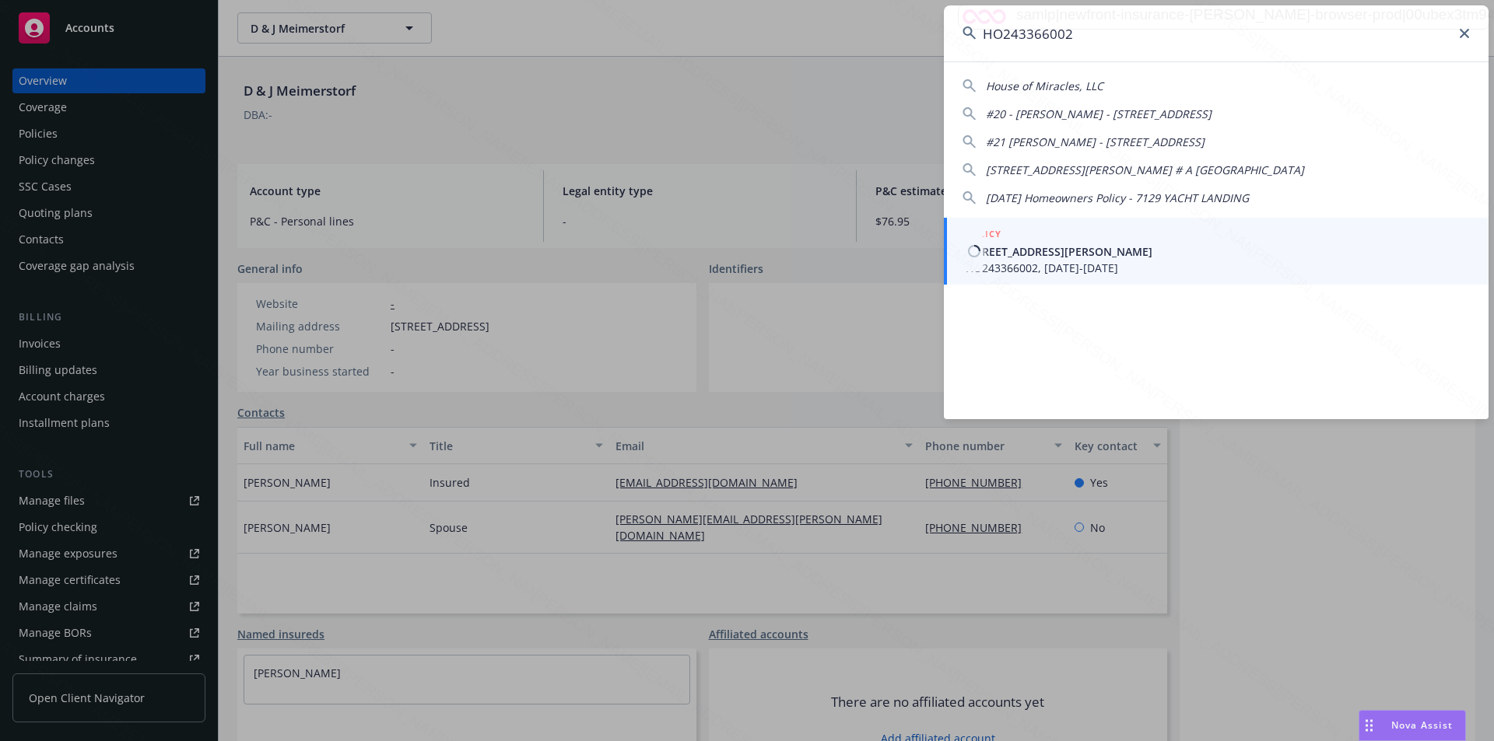
type input "HO243366002"
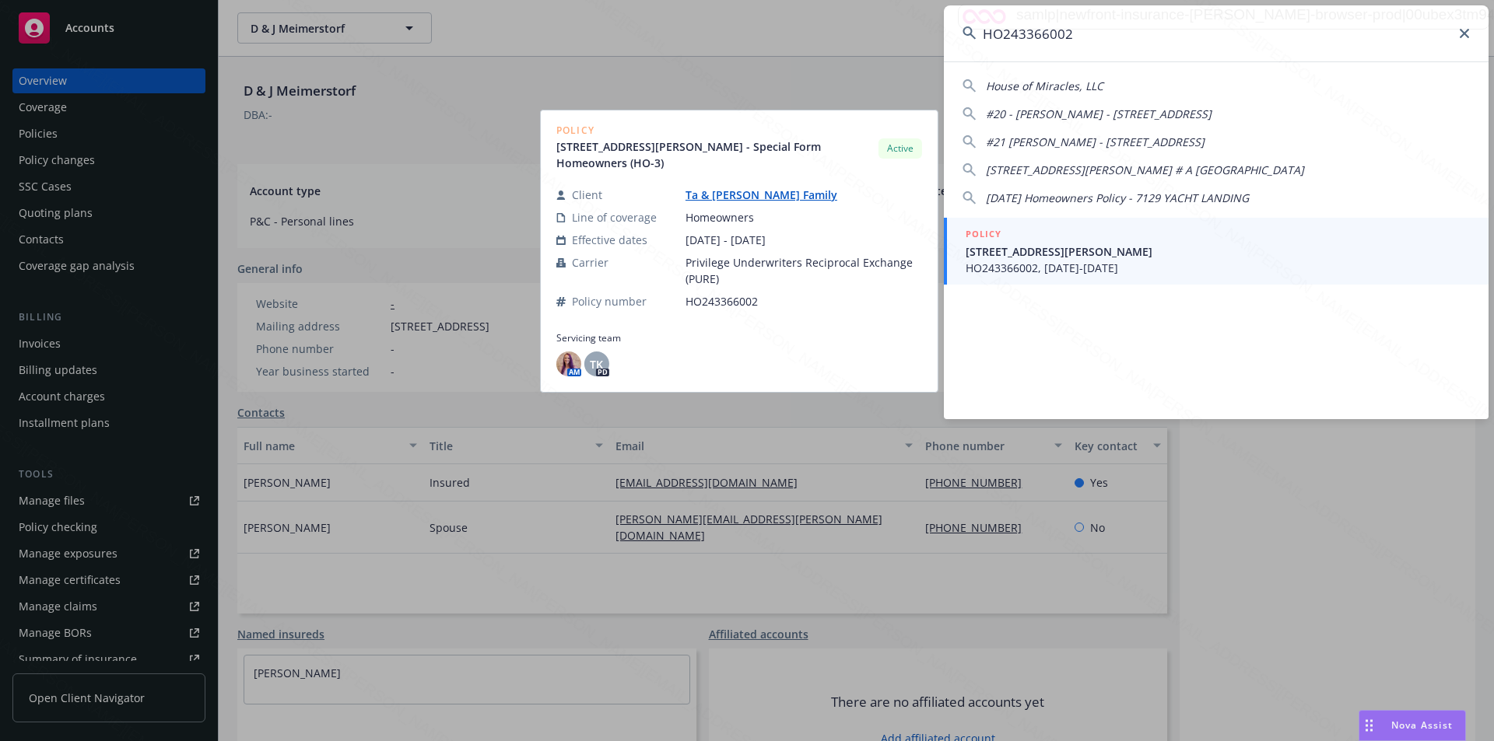
click at [1043, 244] on span "[STREET_ADDRESS][PERSON_NAME]" at bounding box center [1218, 252] width 504 height 16
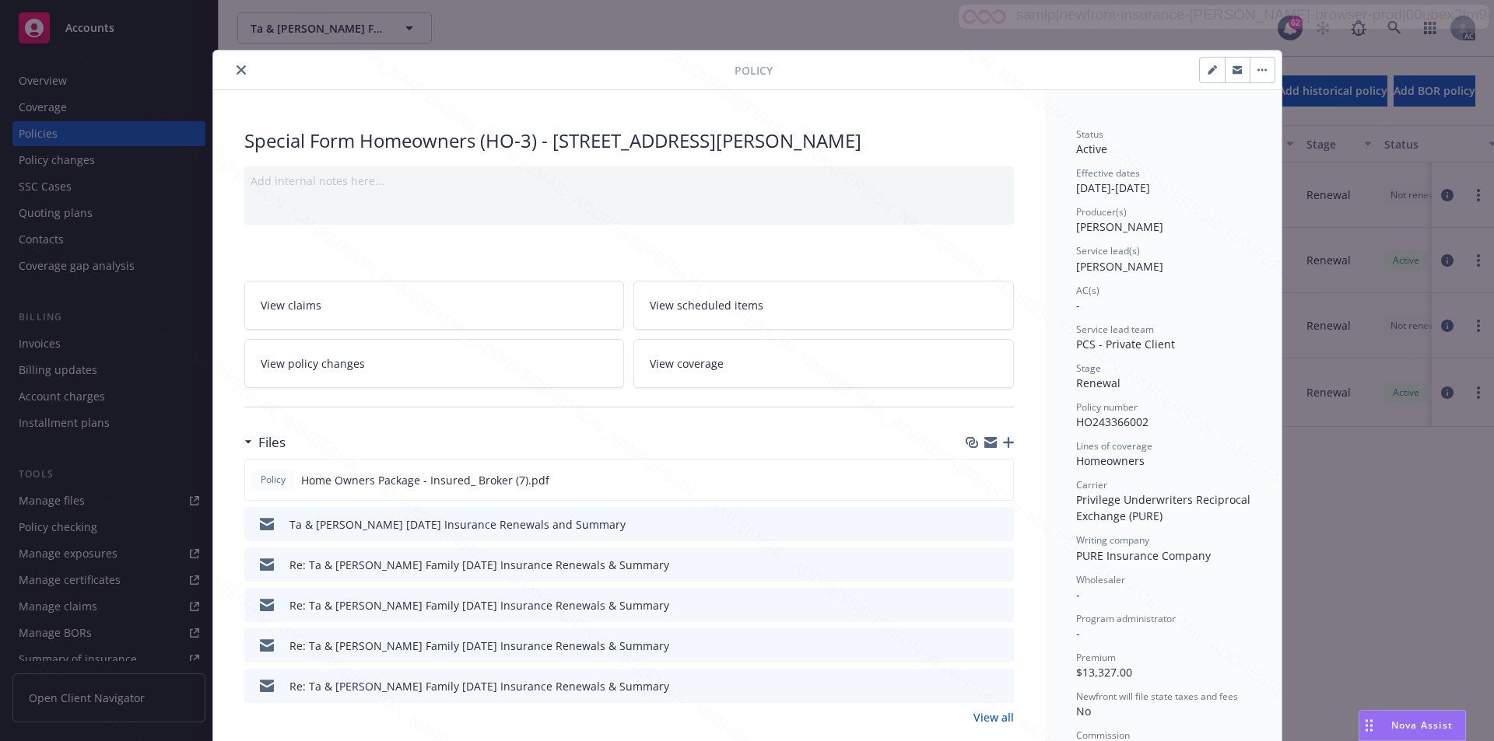
click at [237, 72] on icon "close" at bounding box center [241, 69] width 9 height 9
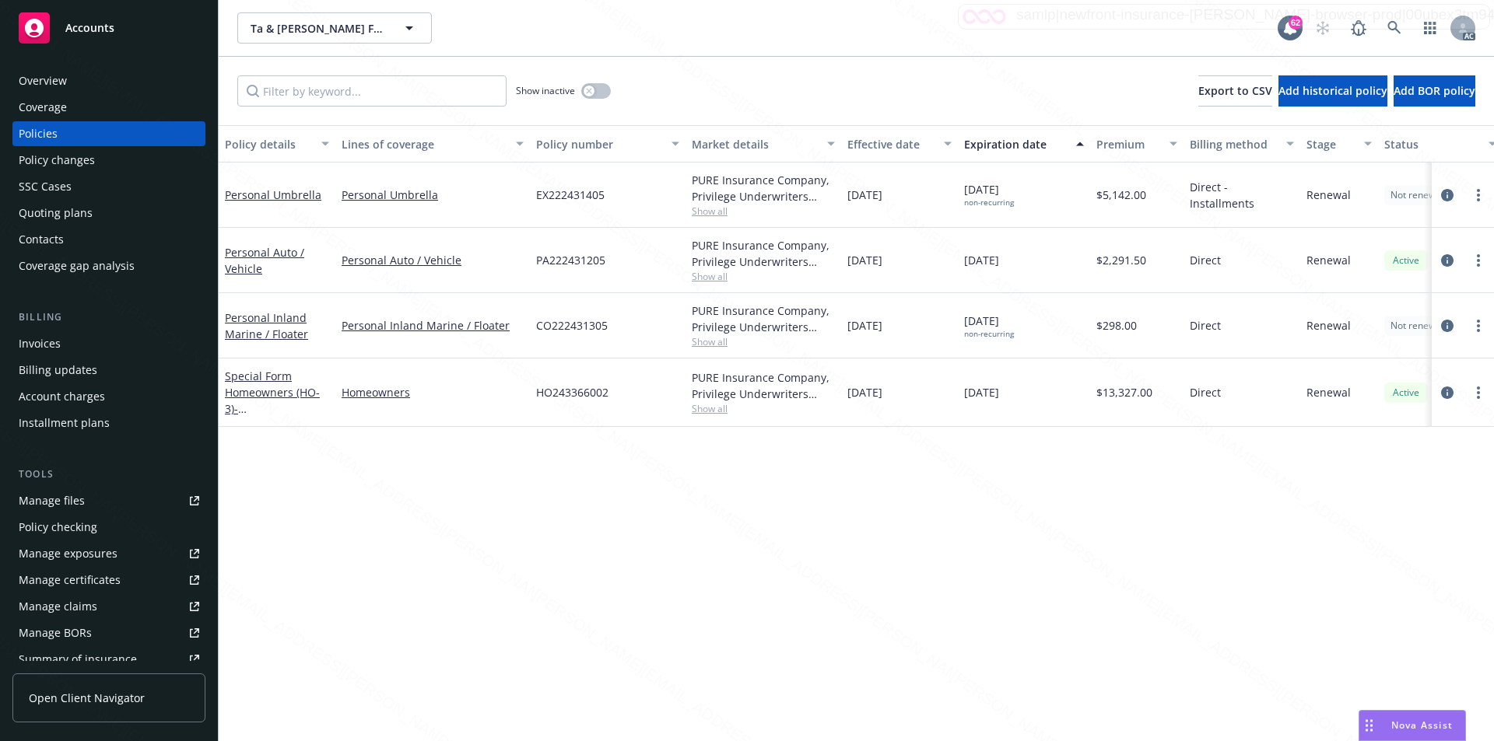
click at [61, 85] on div "Overview" at bounding box center [43, 80] width 48 height 25
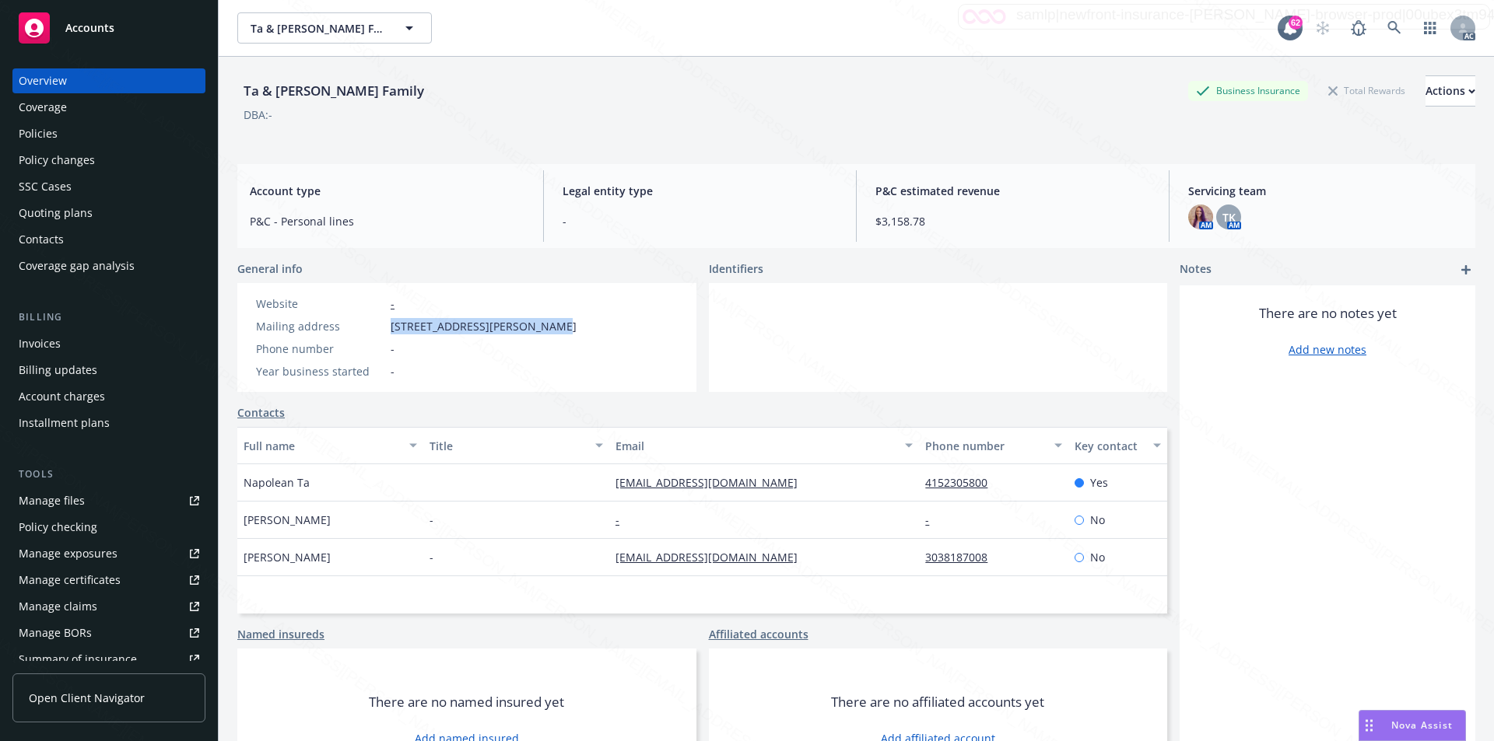
drag, startPoint x: 395, startPoint y: 328, endPoint x: 538, endPoint y: 326, distance: 142.4
click at [538, 326] on span "1 Letterman Dr Bldg D # Bldg, San Francisco, CA, 94129" at bounding box center [484, 326] width 186 height 16
drag, startPoint x: 607, startPoint y: 495, endPoint x: 773, endPoint y: 488, distance: 165.9
click at [773, 488] on div "napoleon@foundersfund.com" at bounding box center [764, 482] width 310 height 37
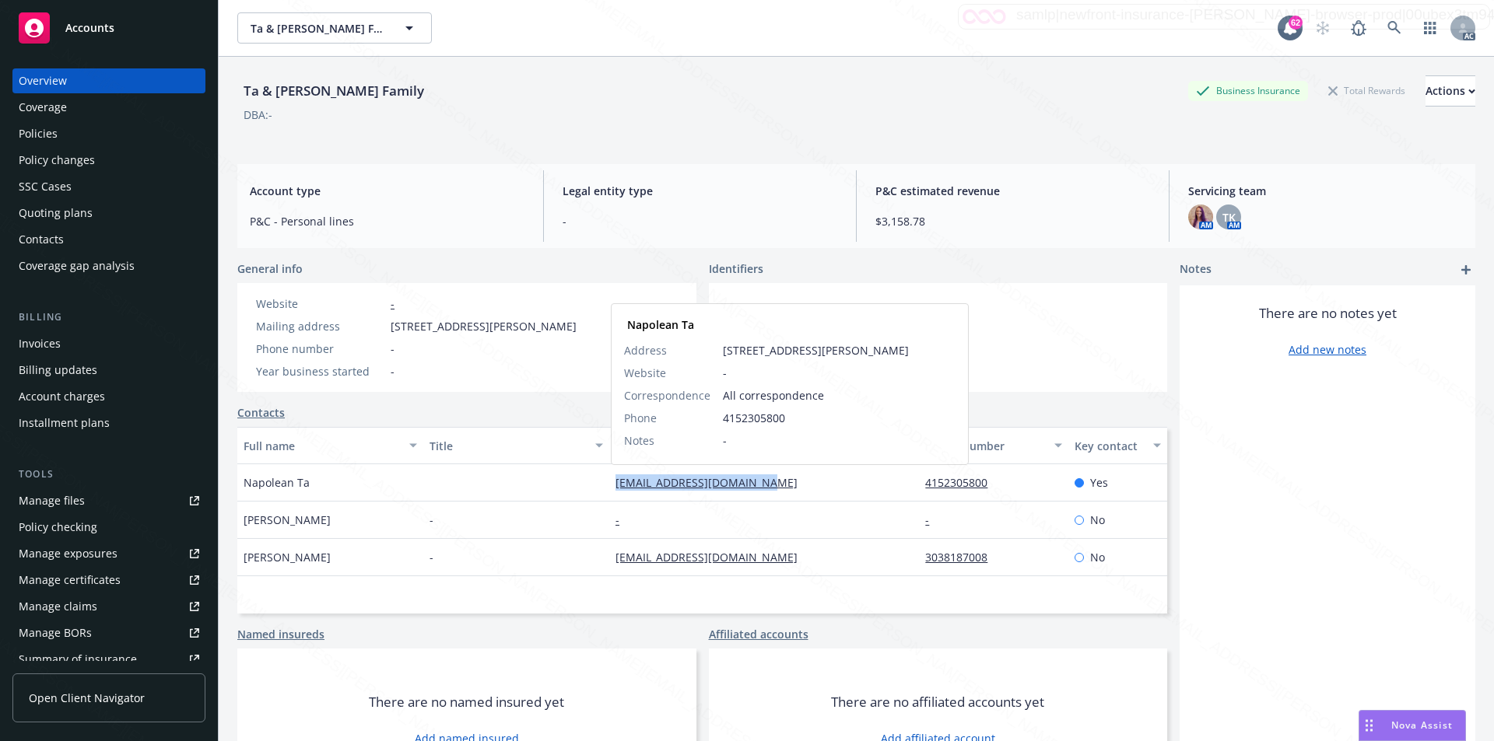
copy link "napoleon@foundersfund.com"
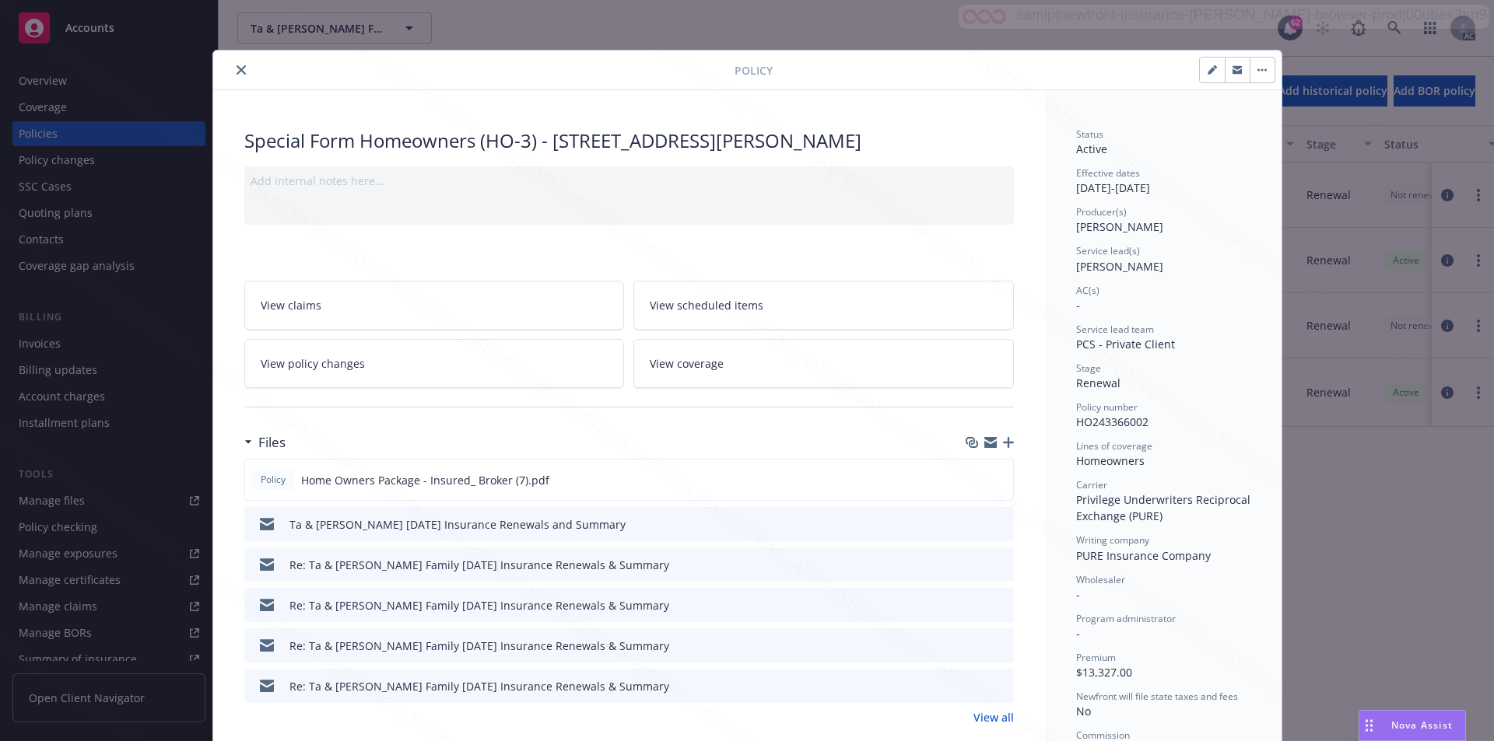
scroll to position [47, 0]
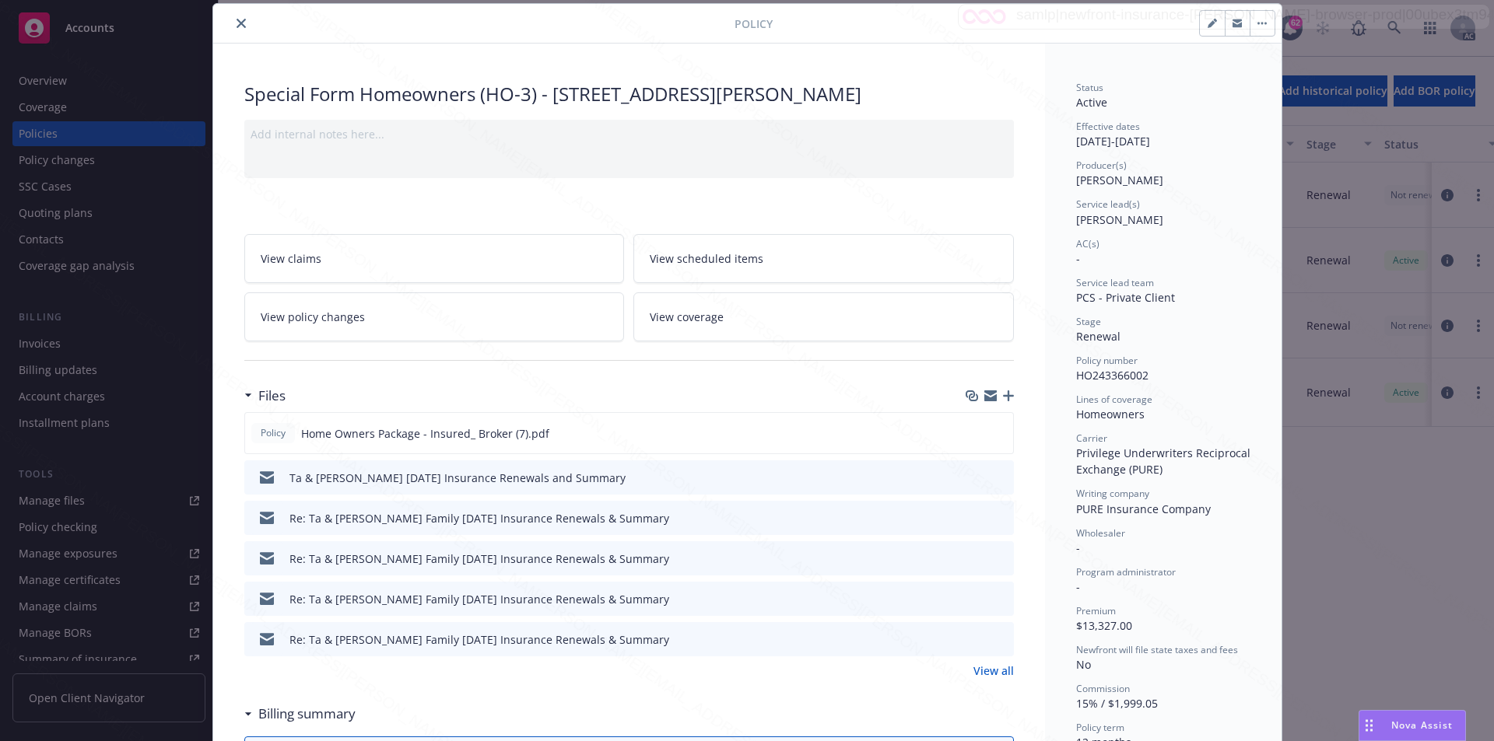
click at [244, 713] on icon at bounding box center [248, 715] width 8 height 4
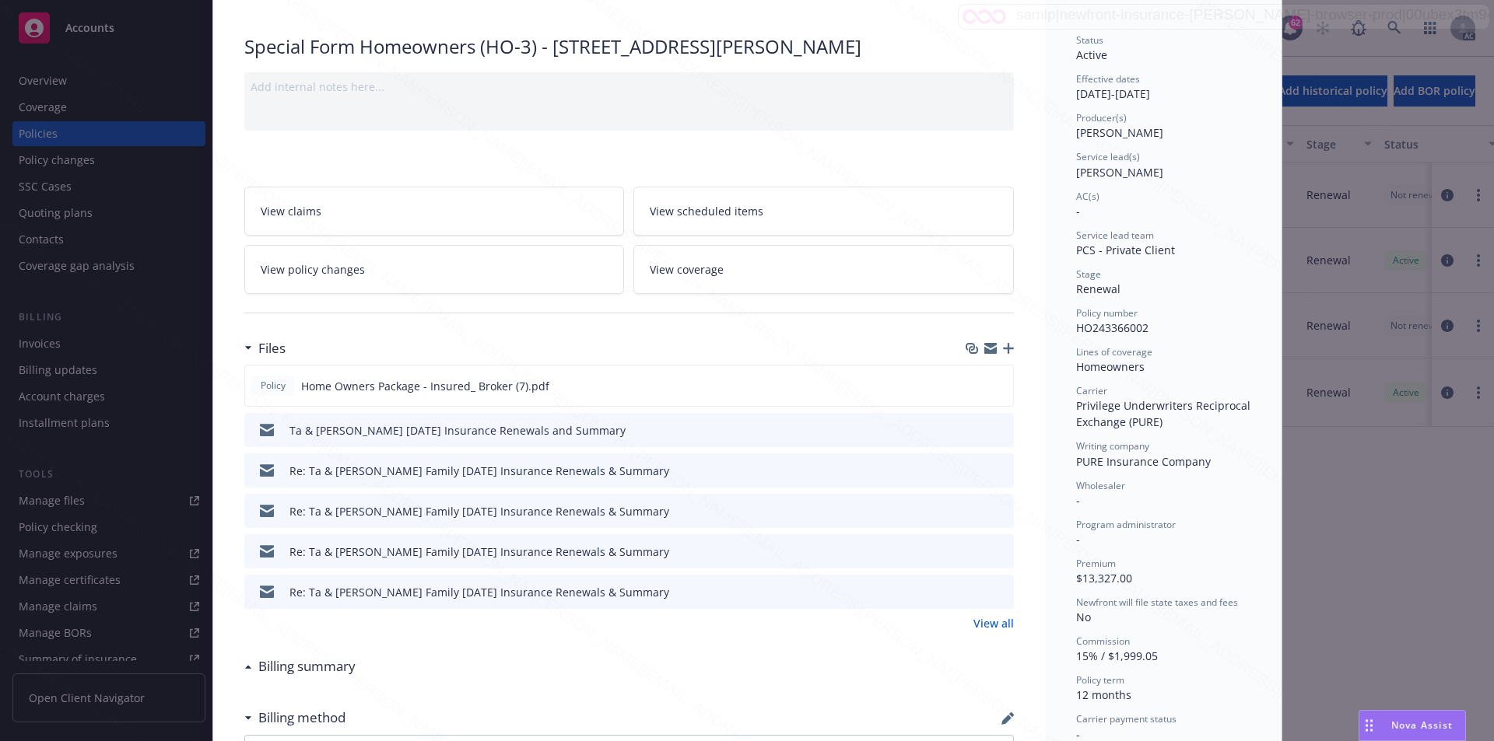
scroll to position [92, 0]
click at [976, 623] on link "View all" at bounding box center [993, 626] width 40 height 16
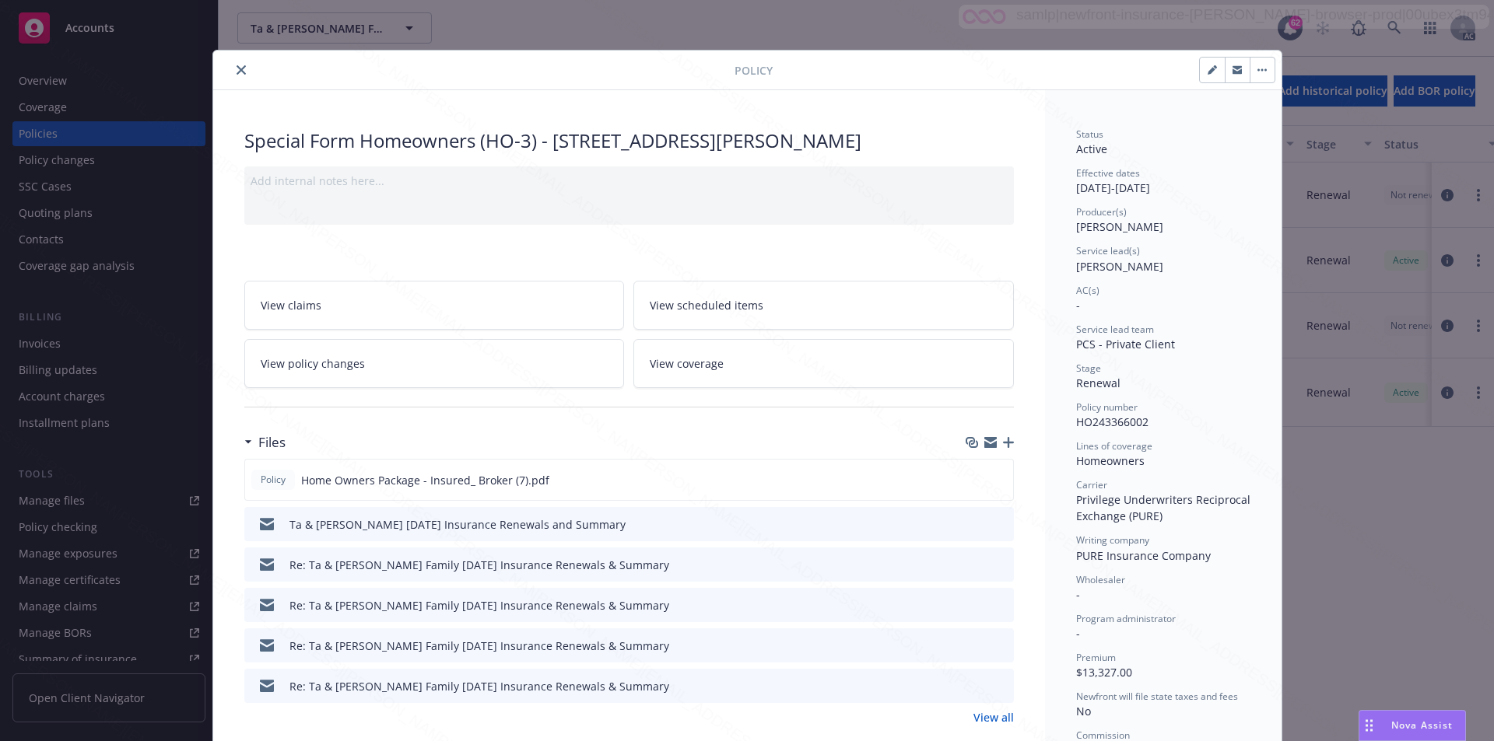
click at [237, 71] on icon "close" at bounding box center [241, 69] width 9 height 9
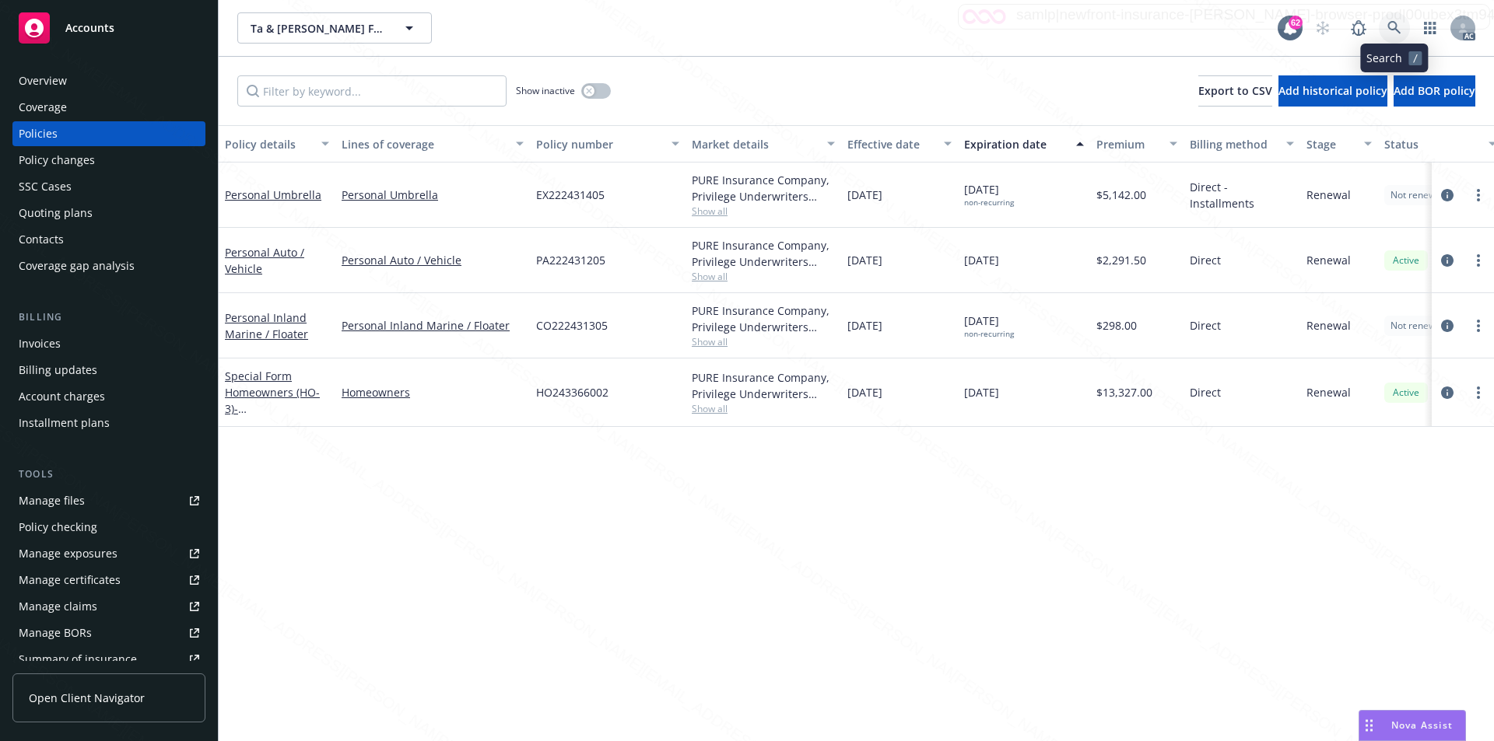
click at [1400, 28] on icon at bounding box center [1394, 28] width 14 height 14
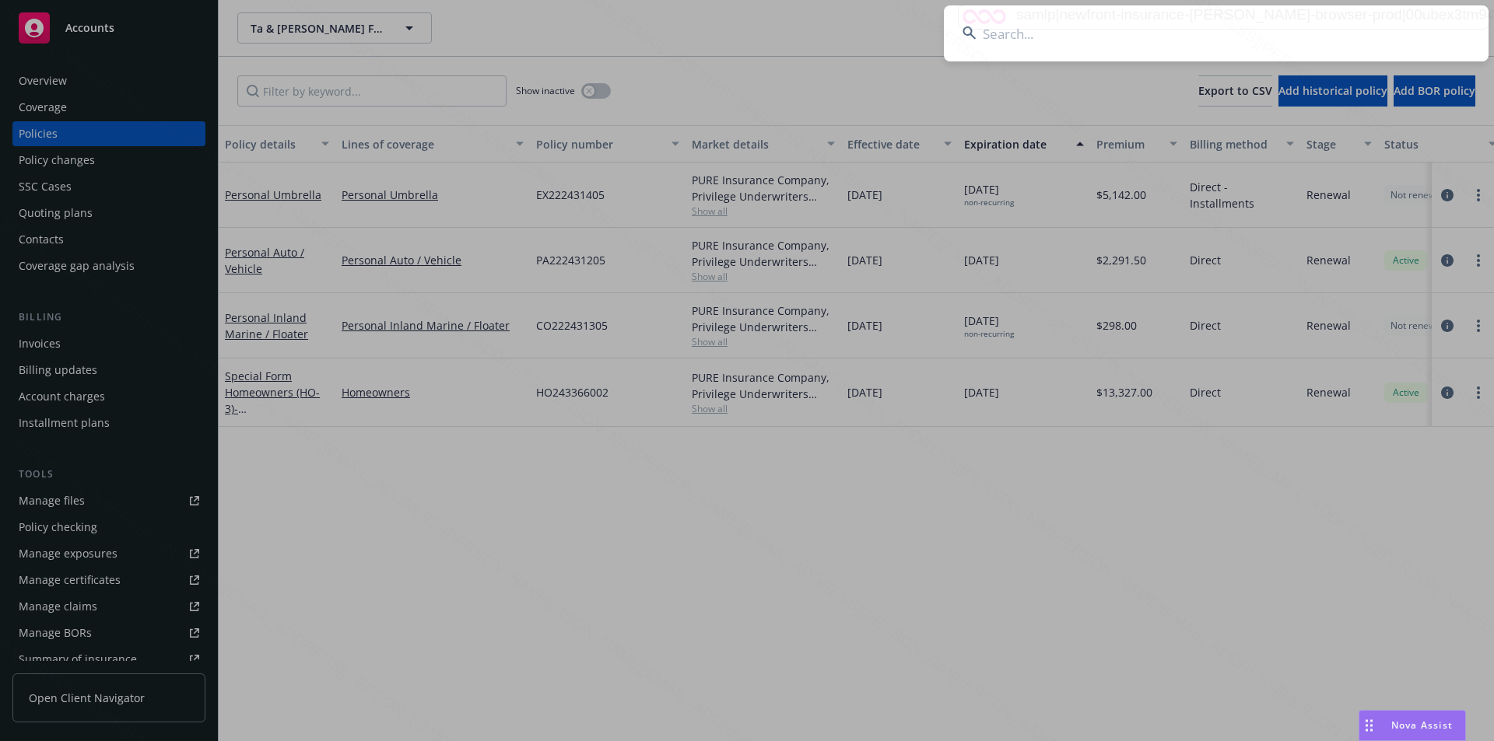
click at [1124, 36] on input at bounding box center [1216, 33] width 545 height 56
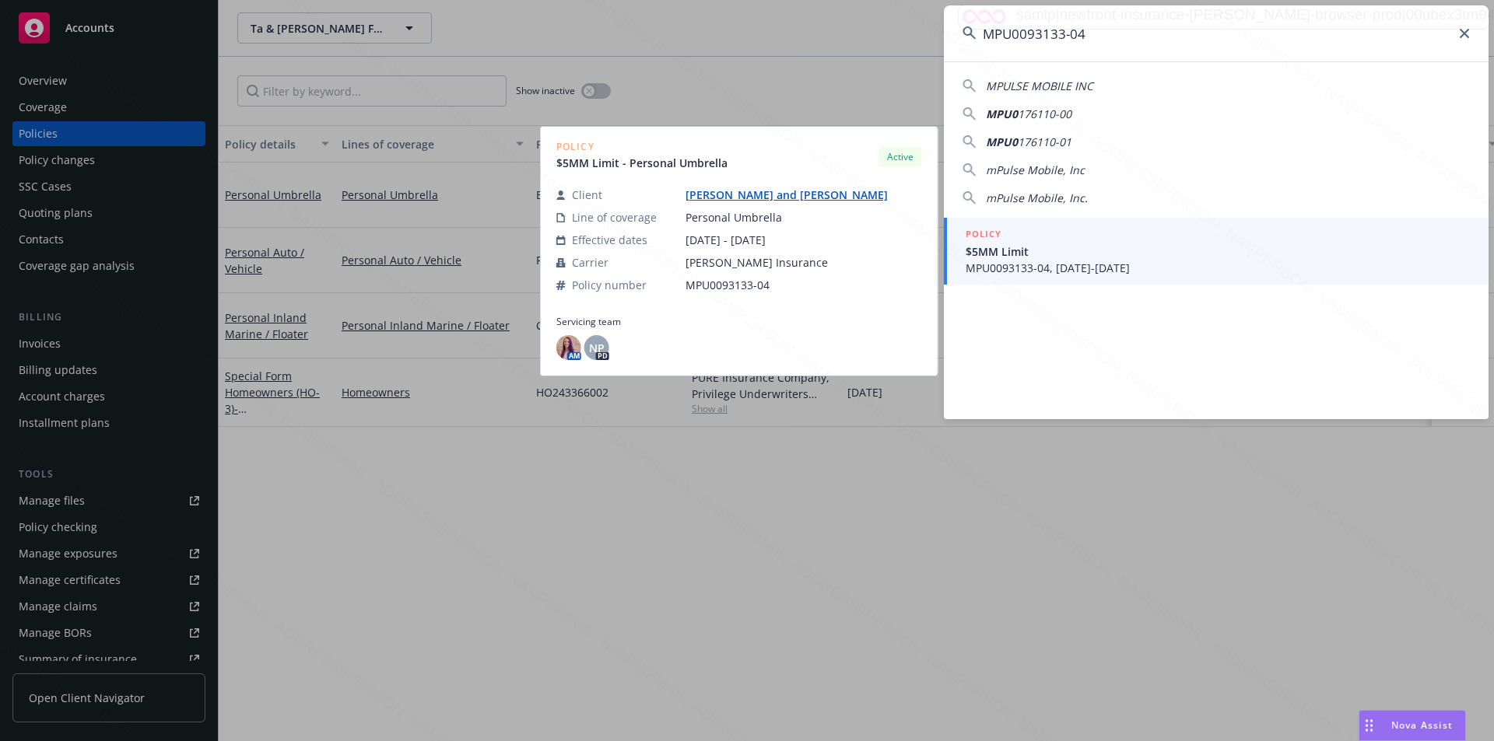
type input "MPU0093133-04"
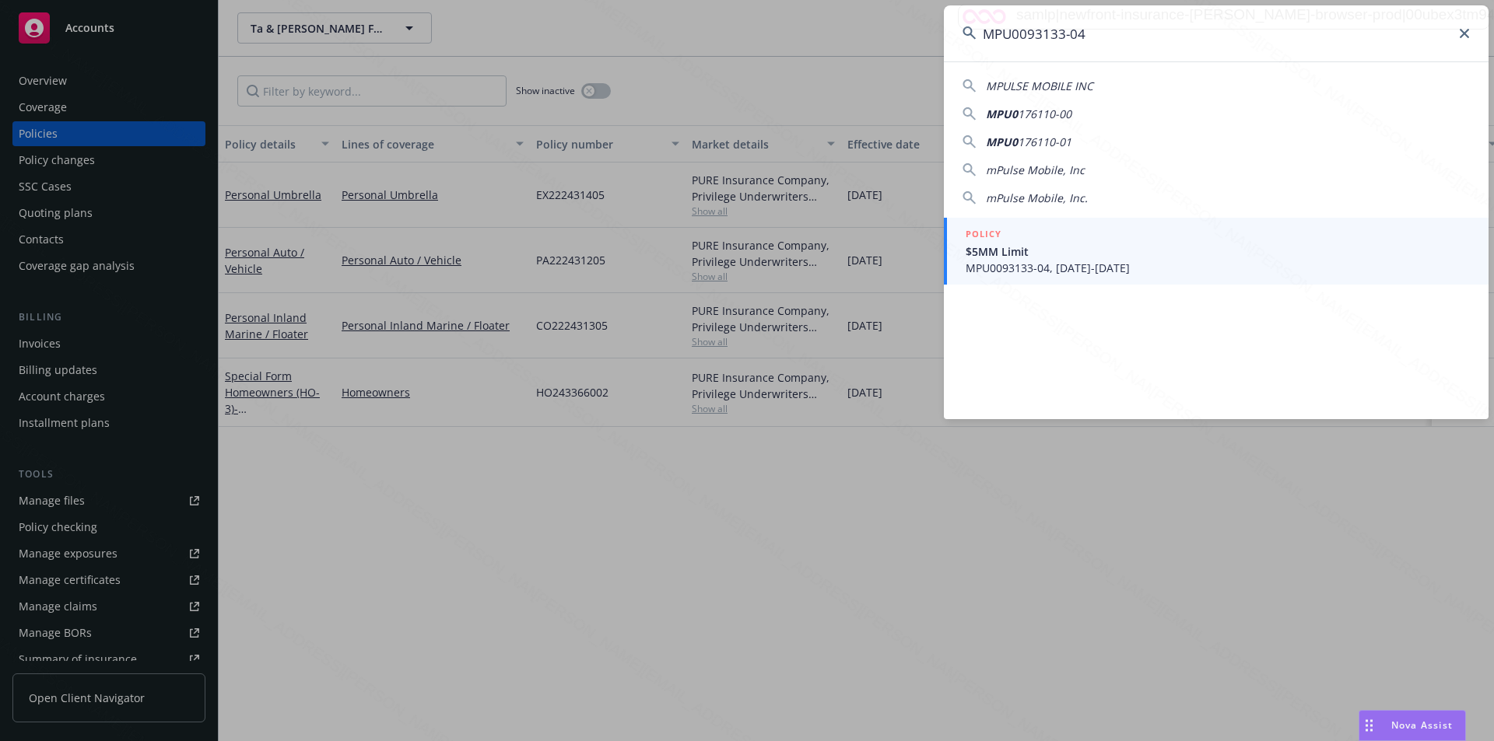
click at [1039, 250] on span "$5MM Limit" at bounding box center [1218, 252] width 504 height 16
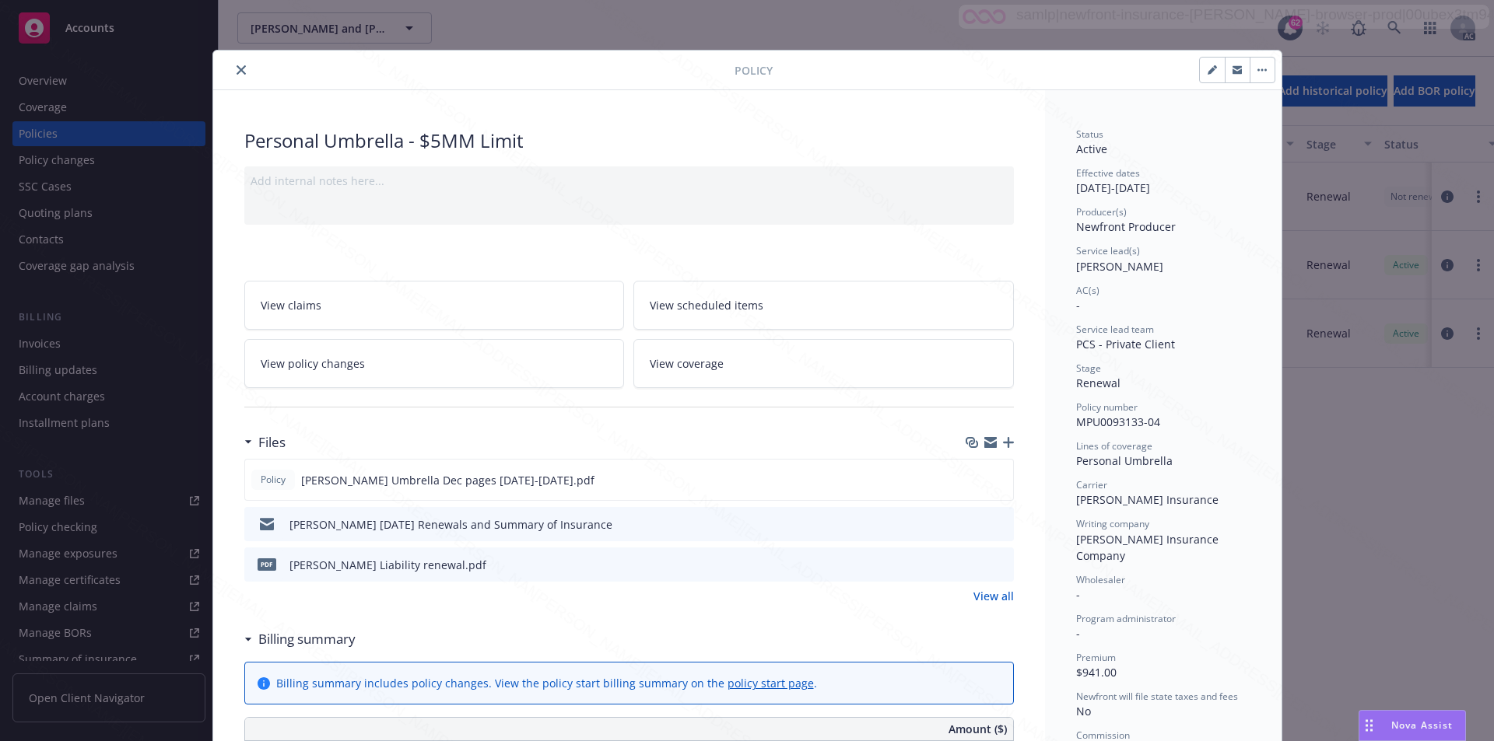
click at [237, 72] on icon "close" at bounding box center [241, 69] width 9 height 9
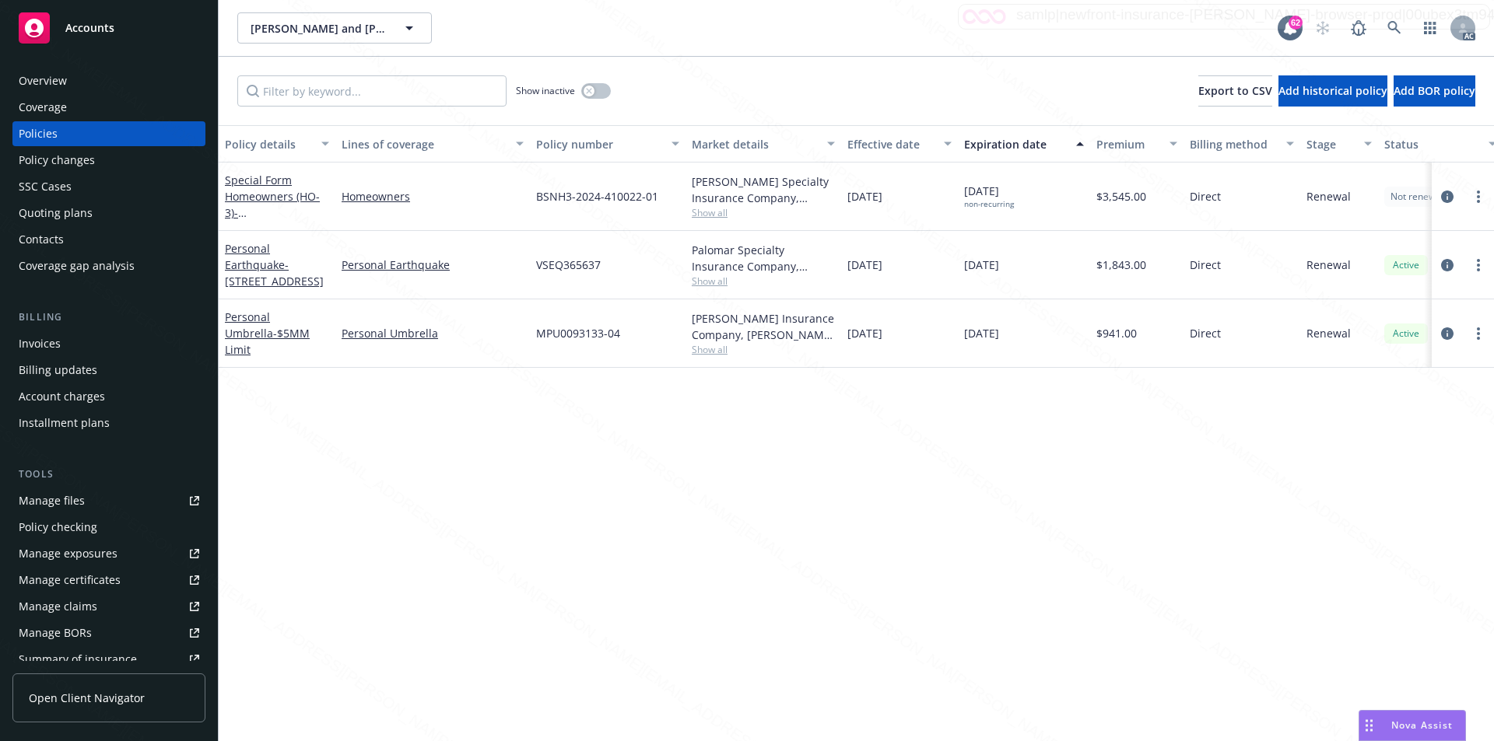
click at [84, 85] on div "Overview" at bounding box center [109, 80] width 181 height 25
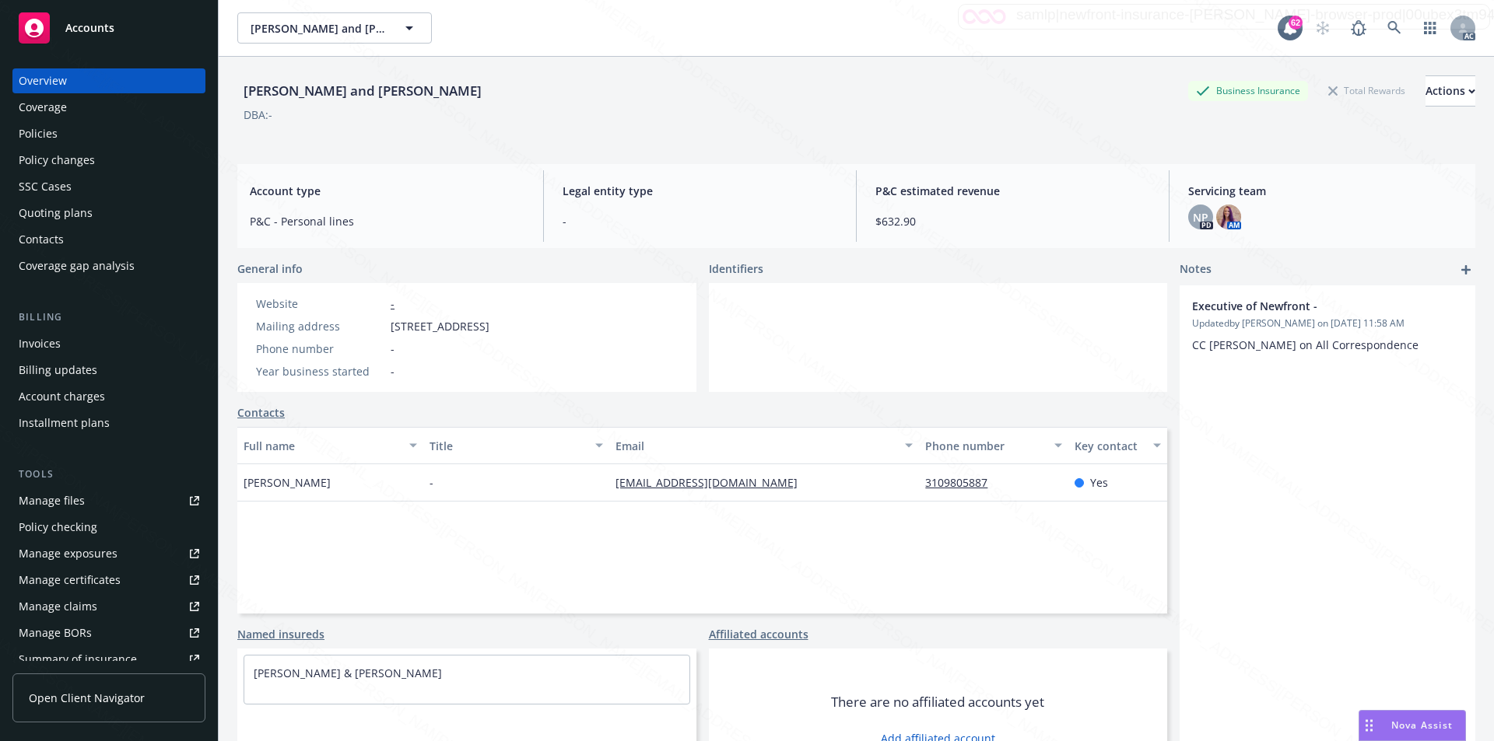
drag, startPoint x: 387, startPoint y: 327, endPoint x: 483, endPoint y: 329, distance: 95.7
click at [483, 329] on div "Mailing address [STREET_ADDRESS]" at bounding box center [373, 326] width 246 height 16
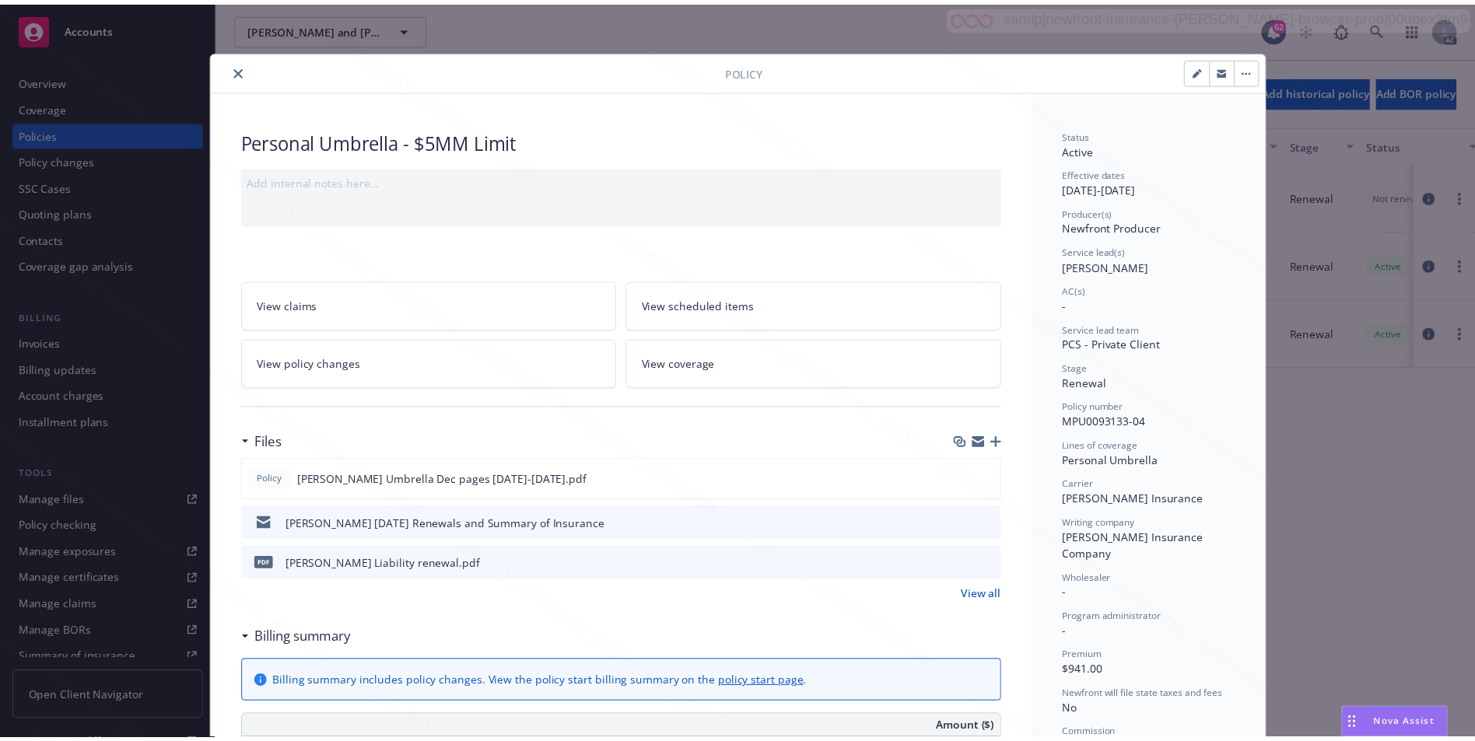
scroll to position [47, 0]
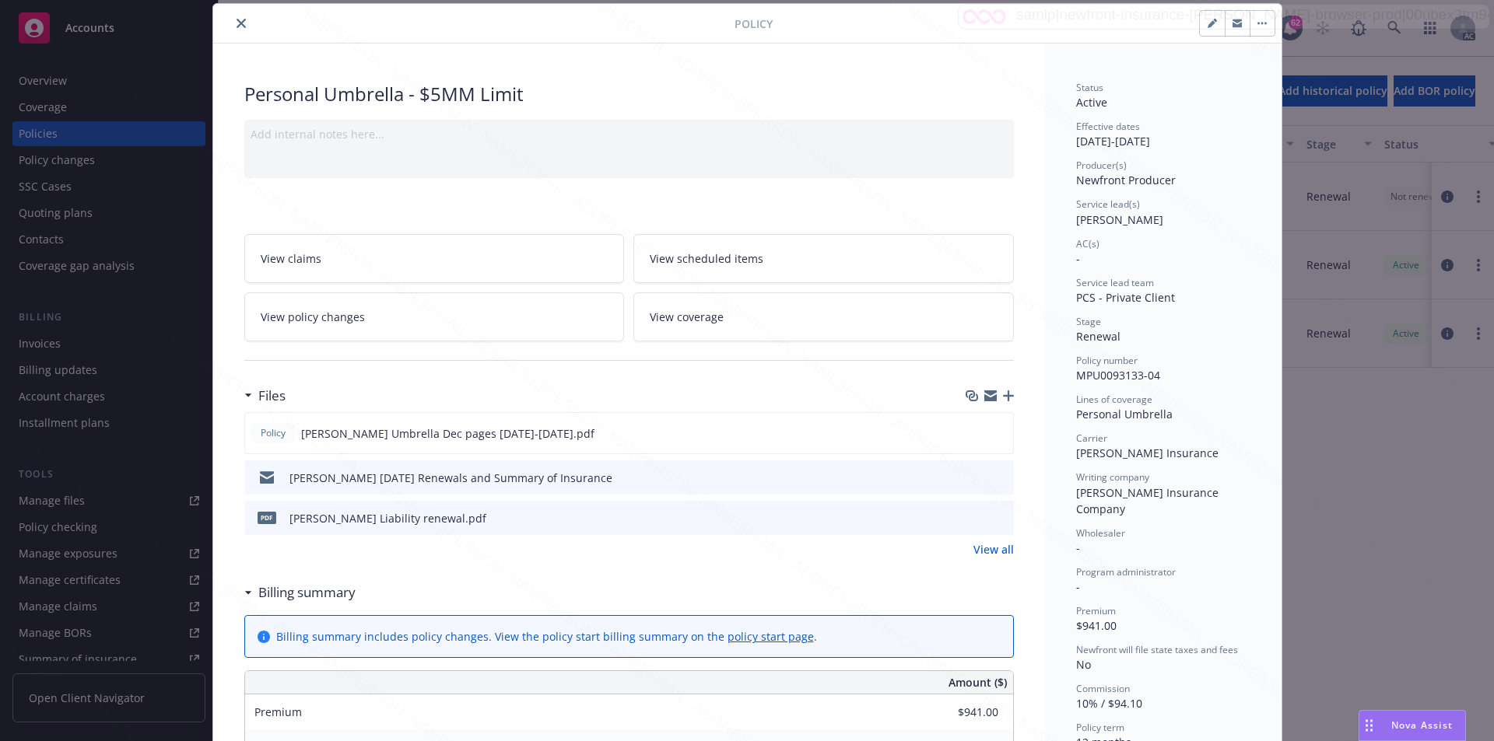
click at [240, 27] on button "close" at bounding box center [241, 23] width 19 height 19
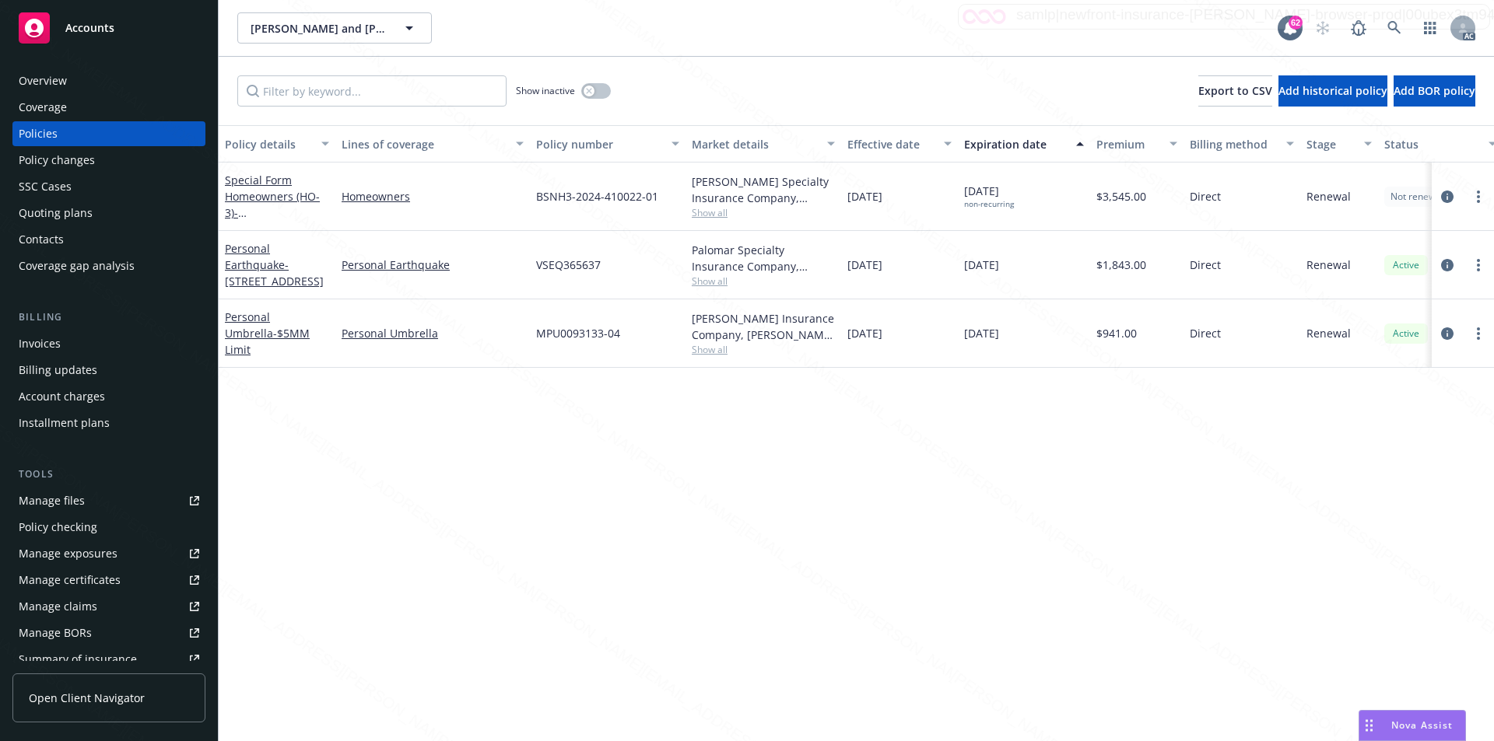
click at [87, 79] on div "Overview" at bounding box center [109, 80] width 181 height 25
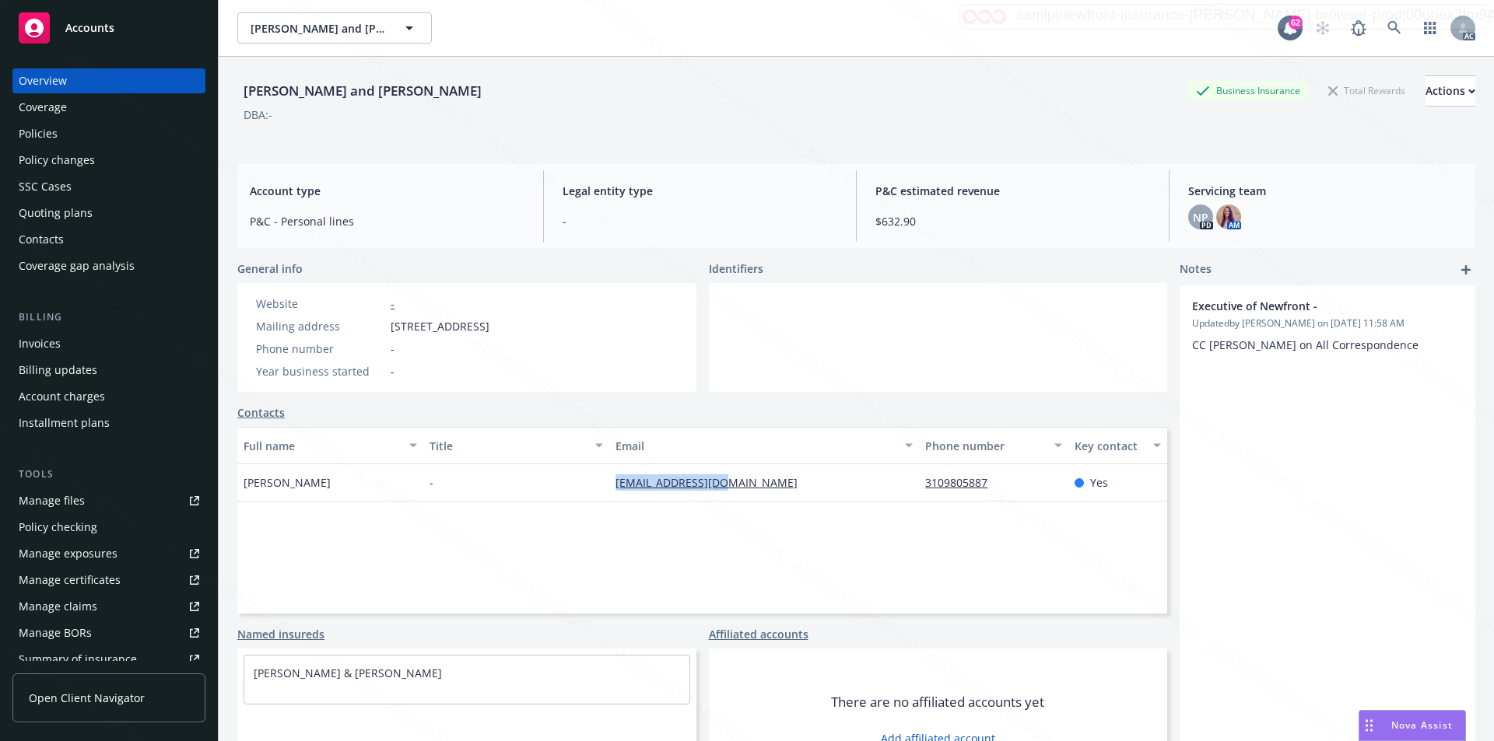
drag, startPoint x: 637, startPoint y: 490, endPoint x: 743, endPoint y: 490, distance: 105.8
click at [743, 490] on div "[PERSON_NAME] - [EMAIL_ADDRESS][DOMAIN_NAME] 3109805887 Yes" at bounding box center [702, 482] width 930 height 37
copy div "[EMAIL_ADDRESS][DOMAIN_NAME]"
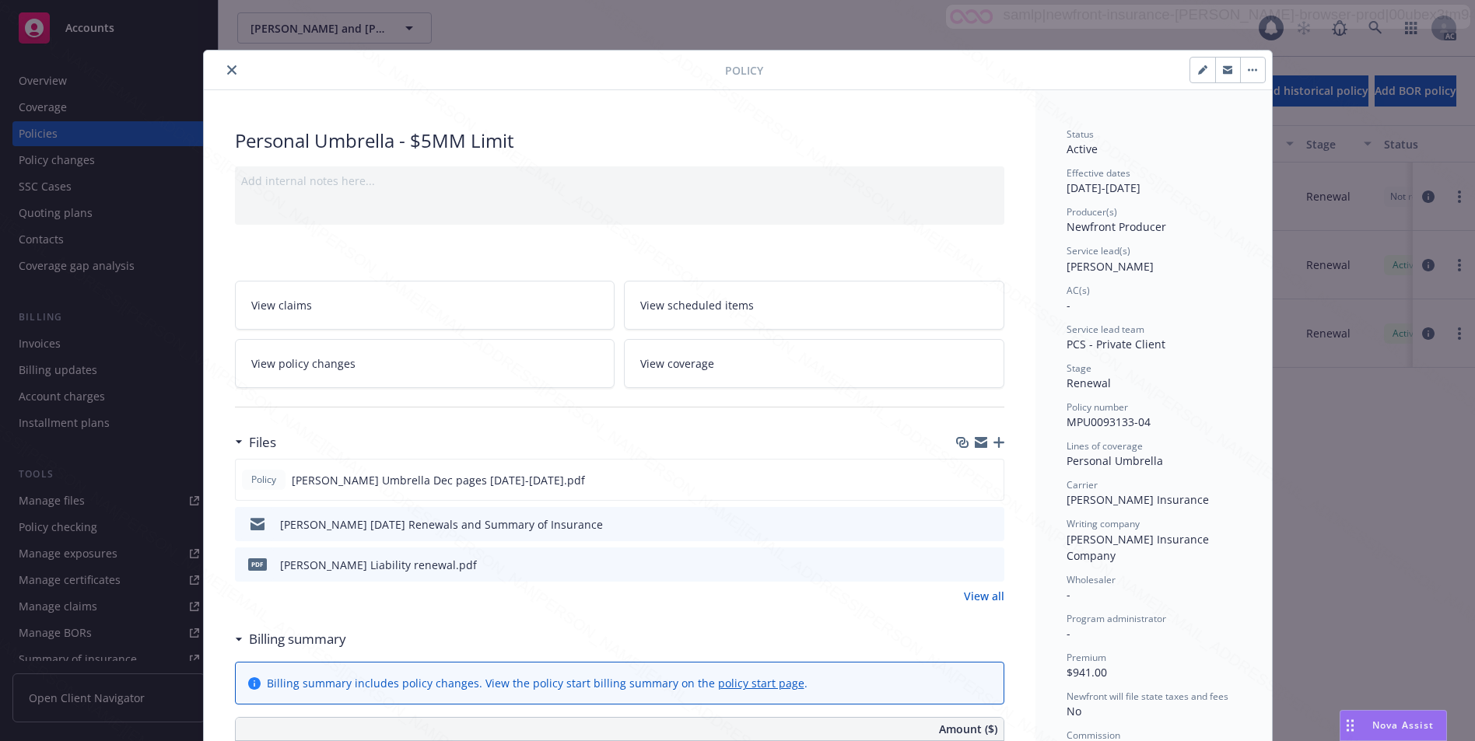
scroll to position [47, 0]
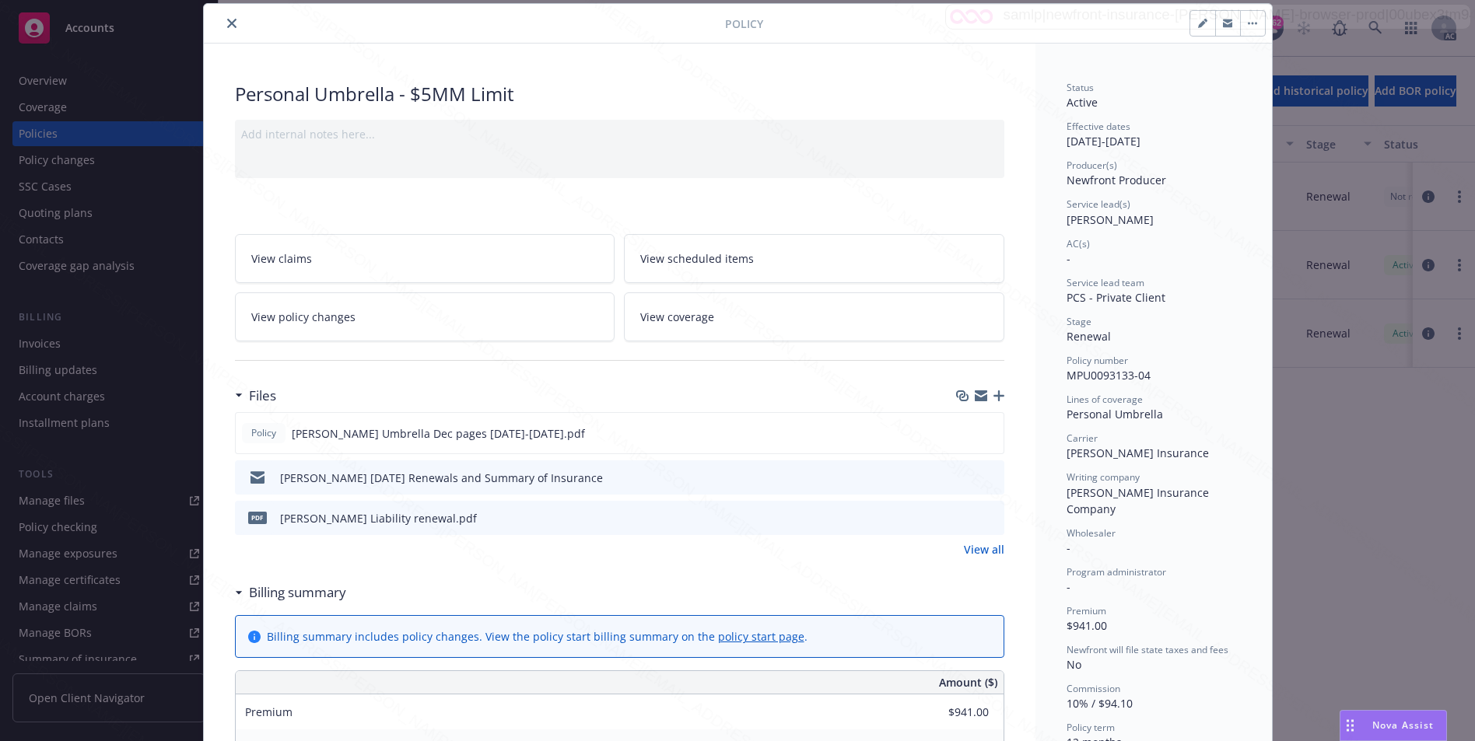
click at [230, 28] on button "close" at bounding box center [232, 23] width 19 height 19
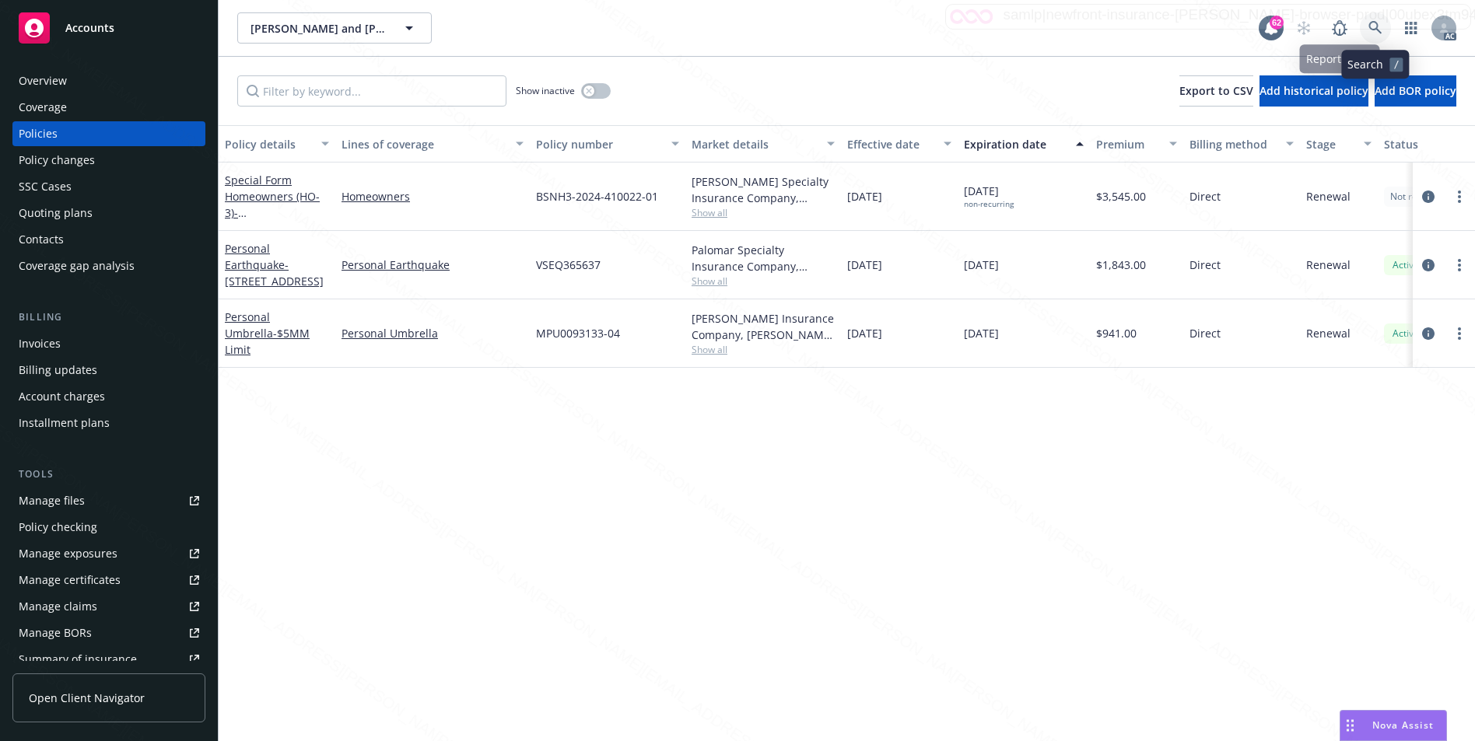
click at [1375, 31] on icon at bounding box center [1376, 28] width 14 height 14
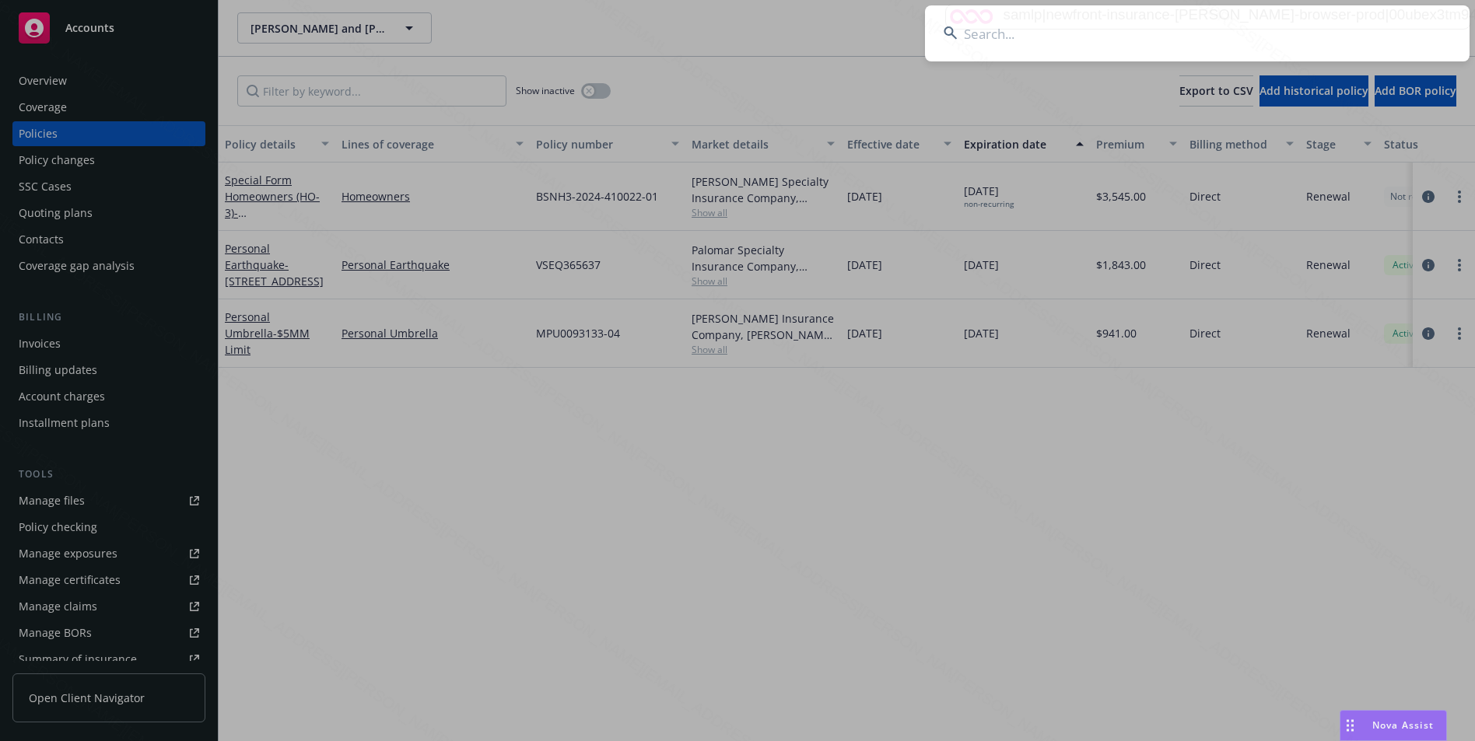
click at [1130, 52] on input at bounding box center [1197, 33] width 545 height 56
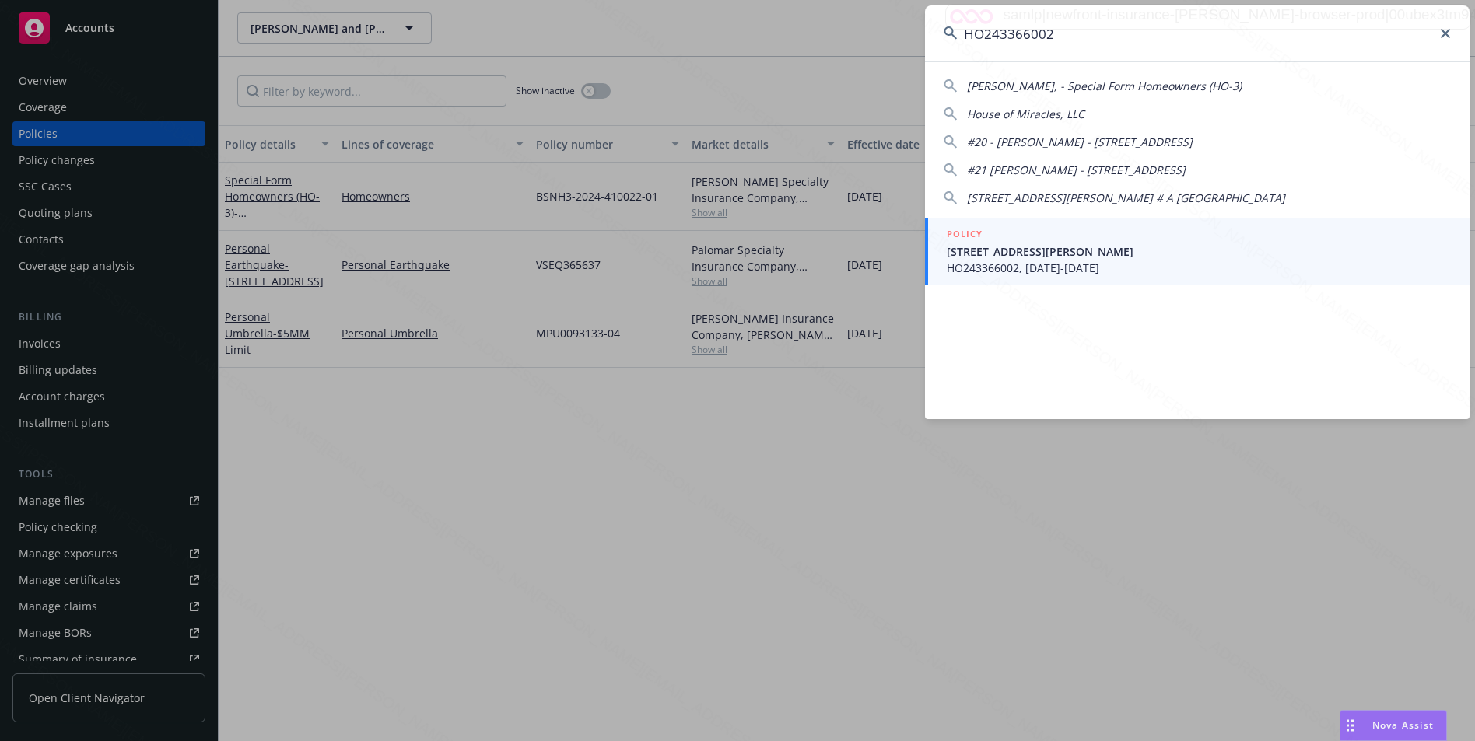
type input "HO243366002"
click at [1050, 233] on div "POLICY" at bounding box center [1199, 234] width 504 height 17
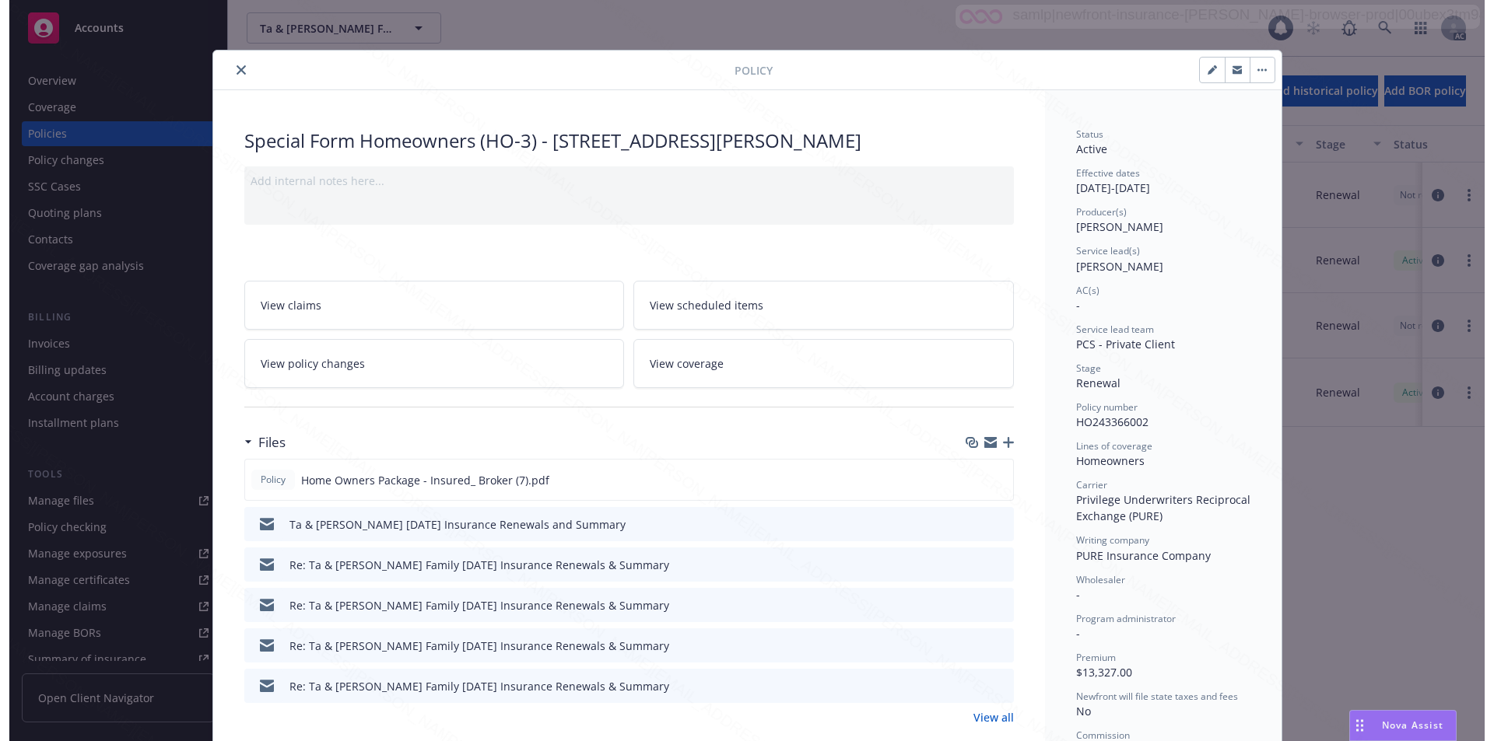
scroll to position [47, 0]
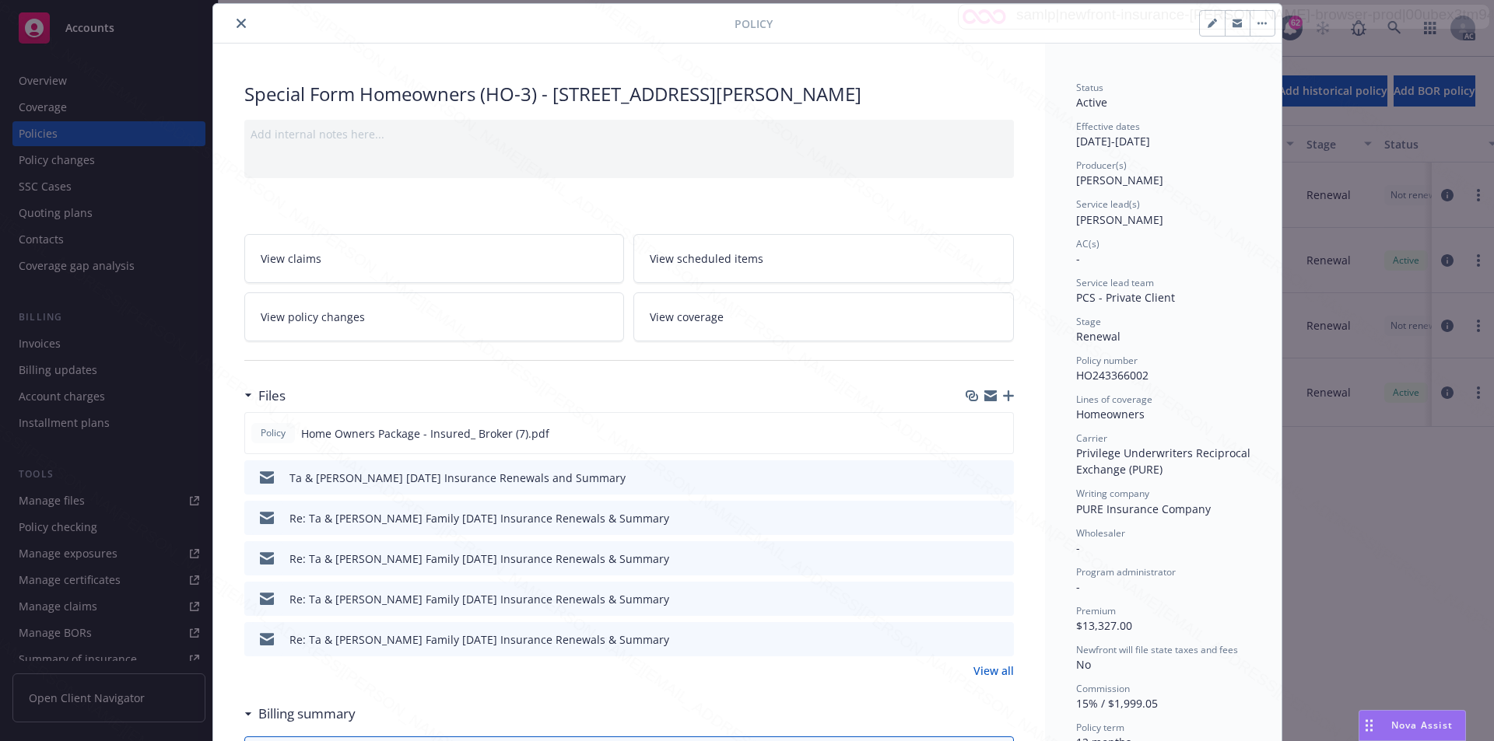
click at [241, 24] on button "close" at bounding box center [241, 23] width 19 height 19
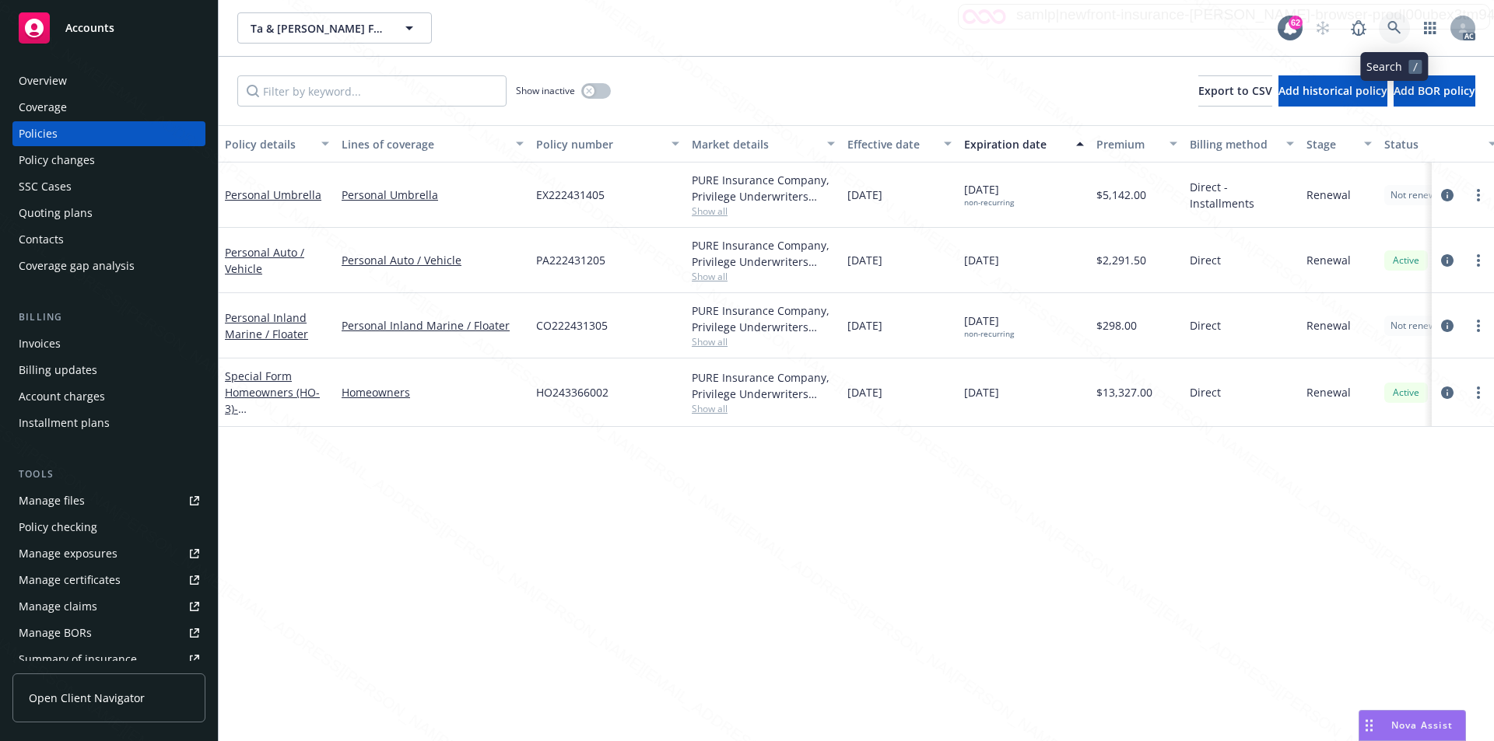
click at [1400, 23] on icon at bounding box center [1394, 28] width 14 height 14
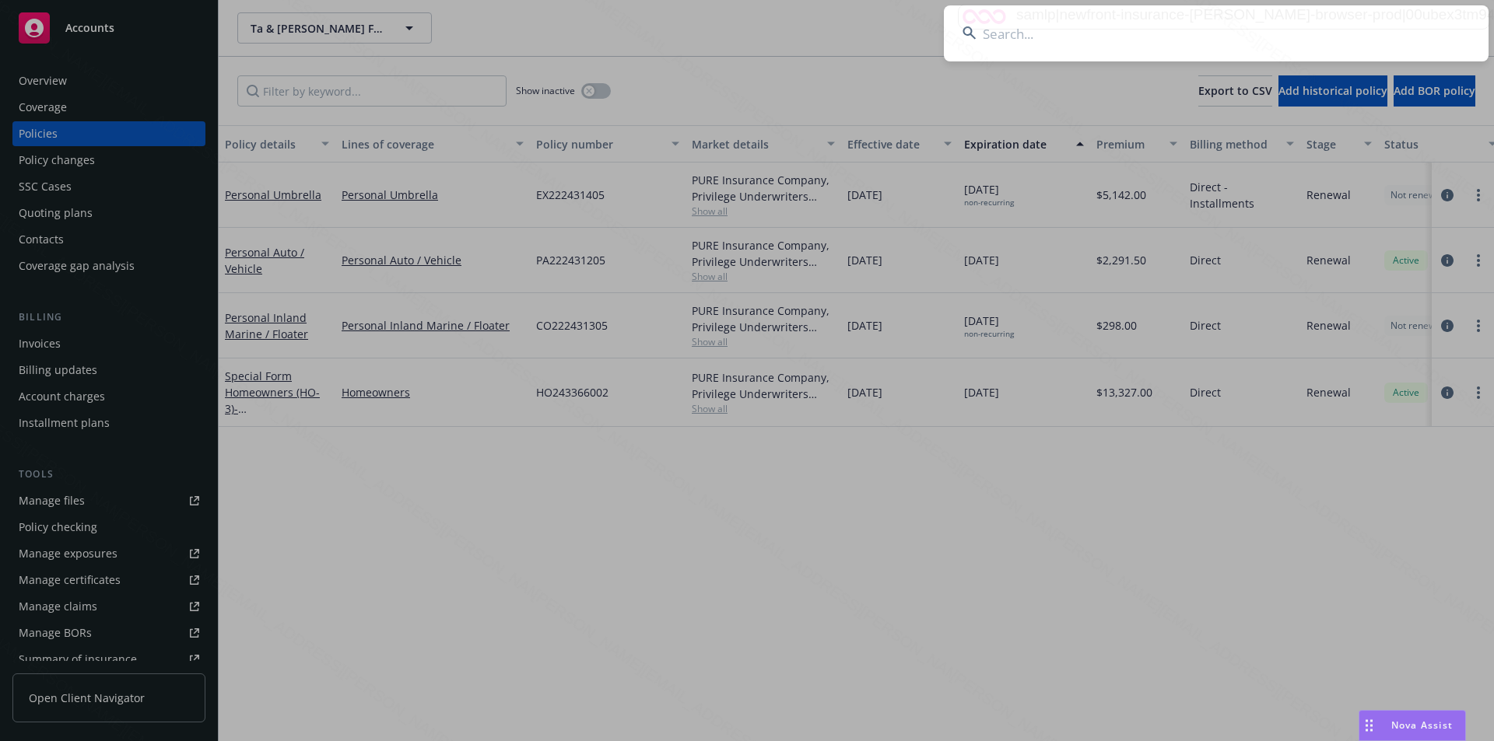
click at [1141, 24] on input at bounding box center [1216, 33] width 545 height 56
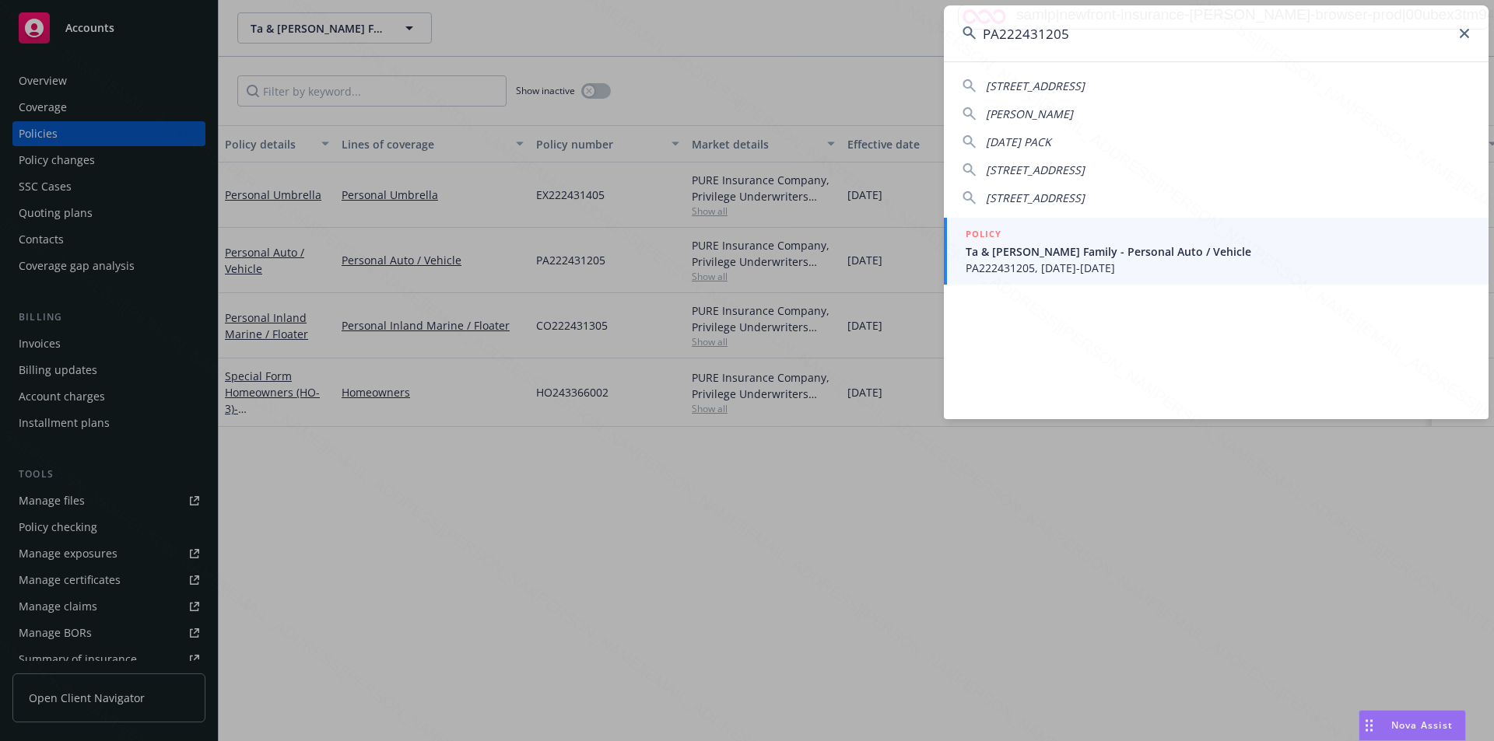
type input "PA222431205"
click at [1108, 257] on span "Ta & [PERSON_NAME] Family - Personal Auto / Vehicle" at bounding box center [1218, 252] width 504 height 16
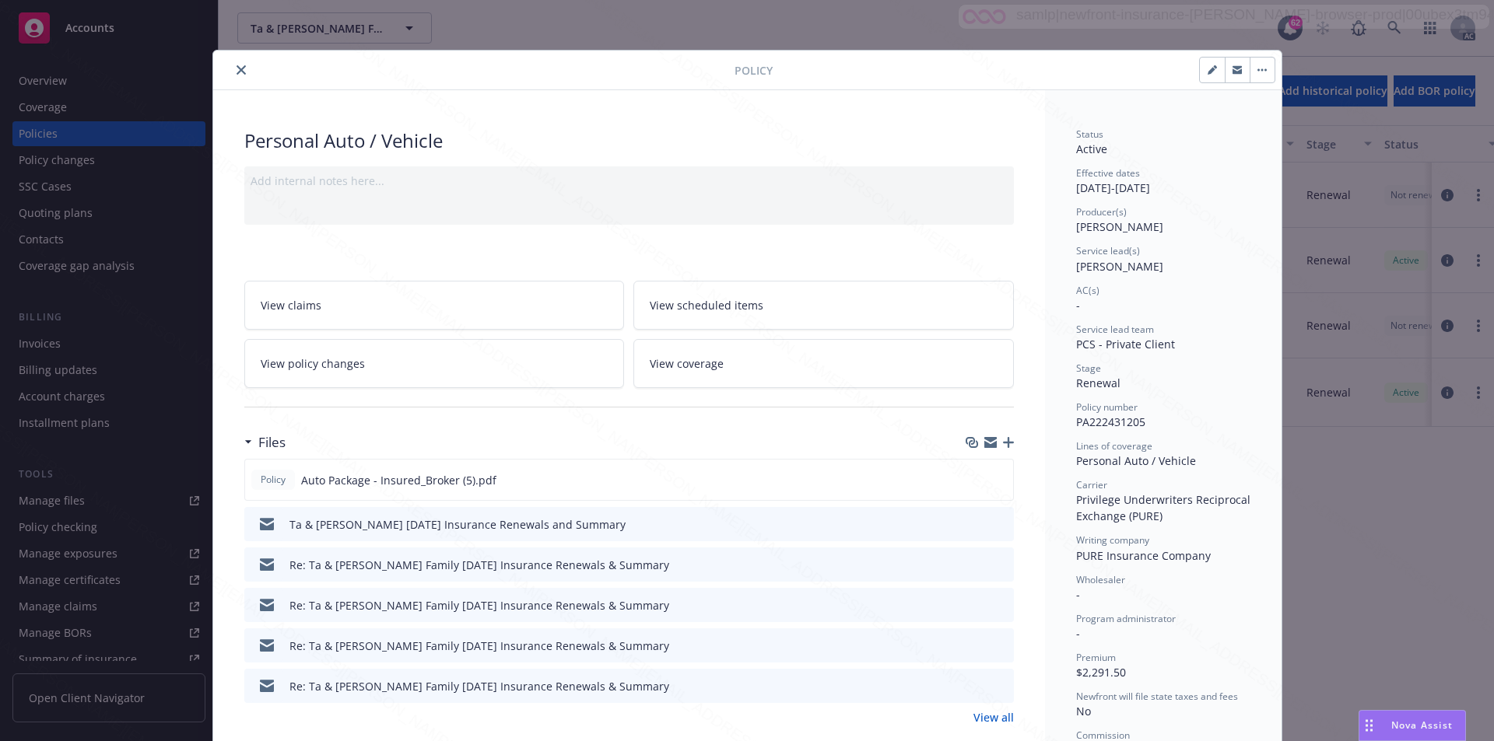
click at [232, 64] on button "close" at bounding box center [241, 70] width 19 height 19
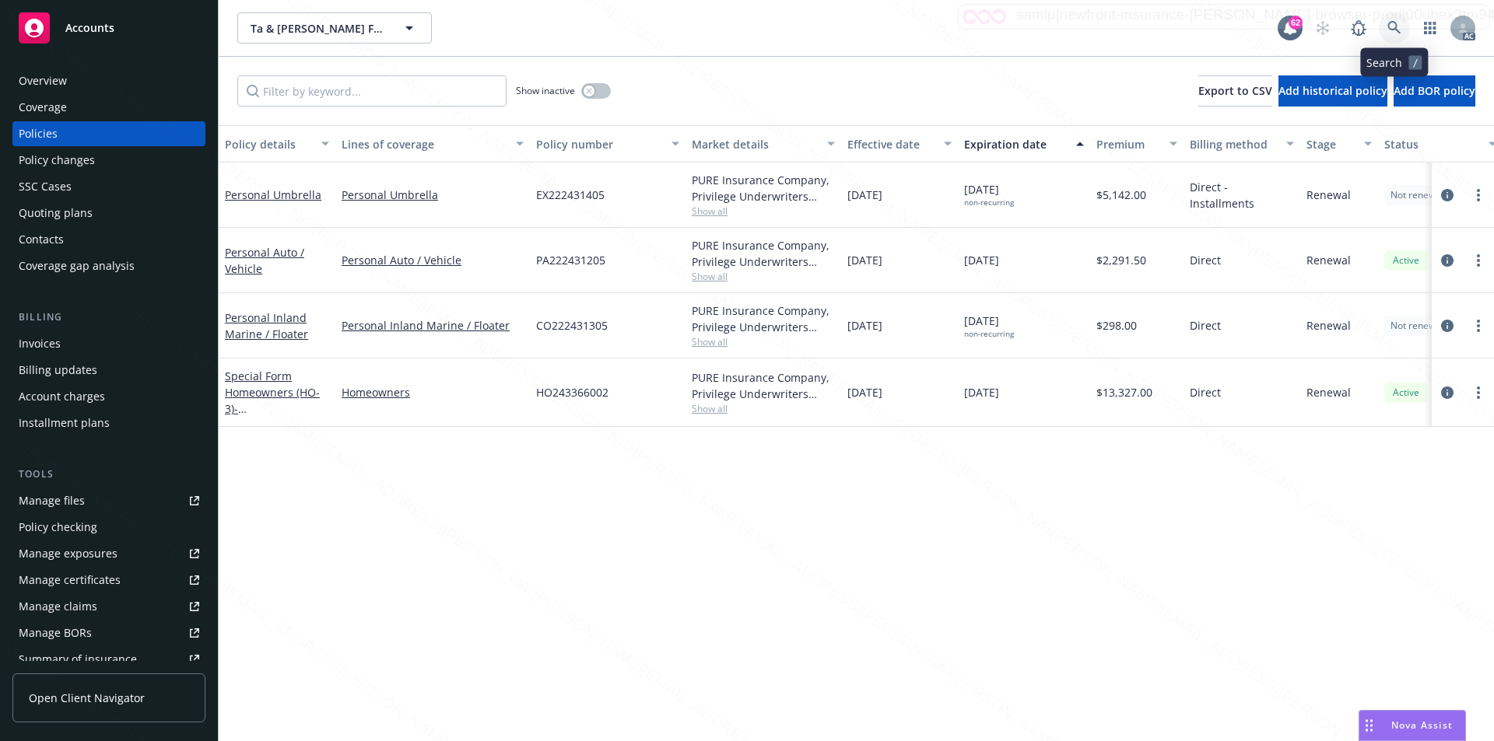
click at [1394, 23] on icon at bounding box center [1394, 28] width 14 height 14
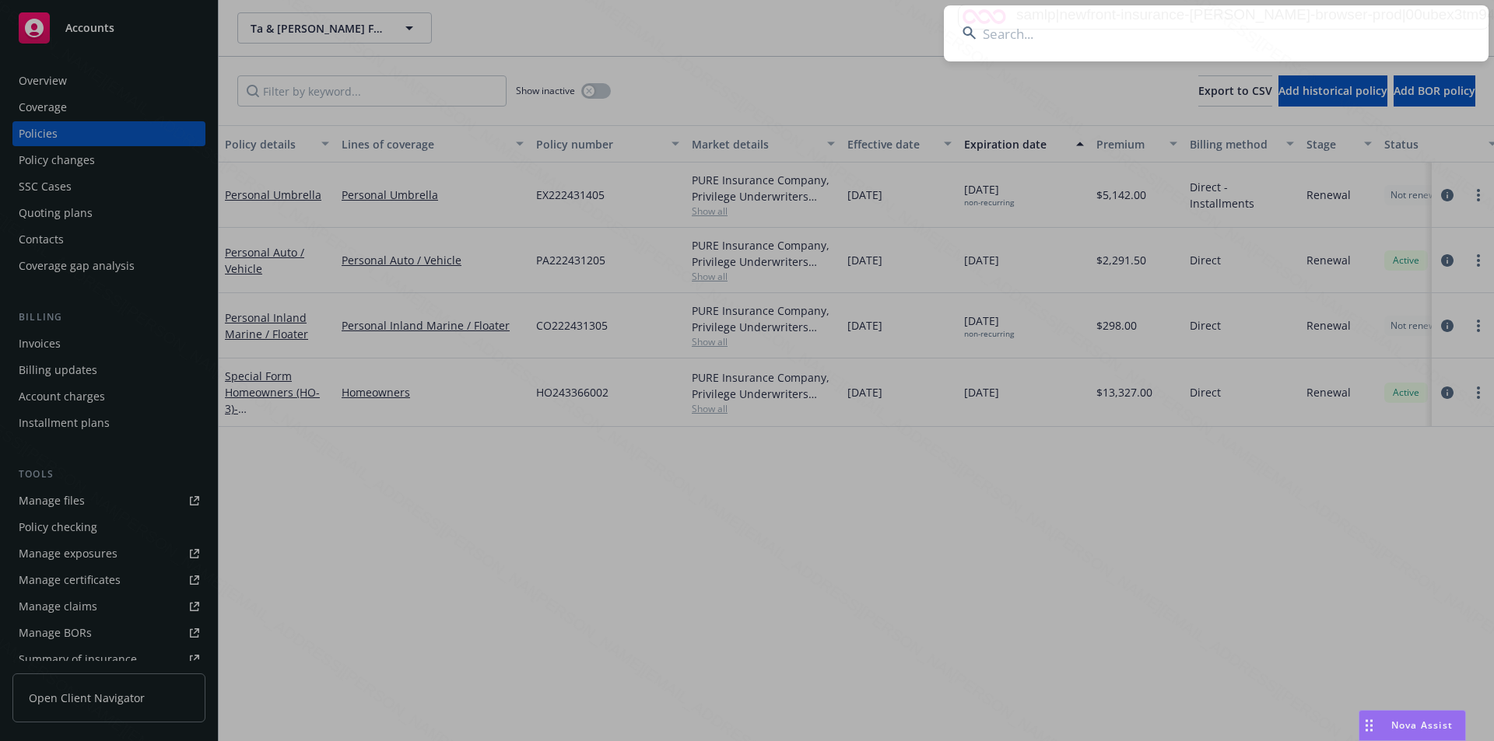
click at [1196, 30] on input at bounding box center [1216, 33] width 545 height 56
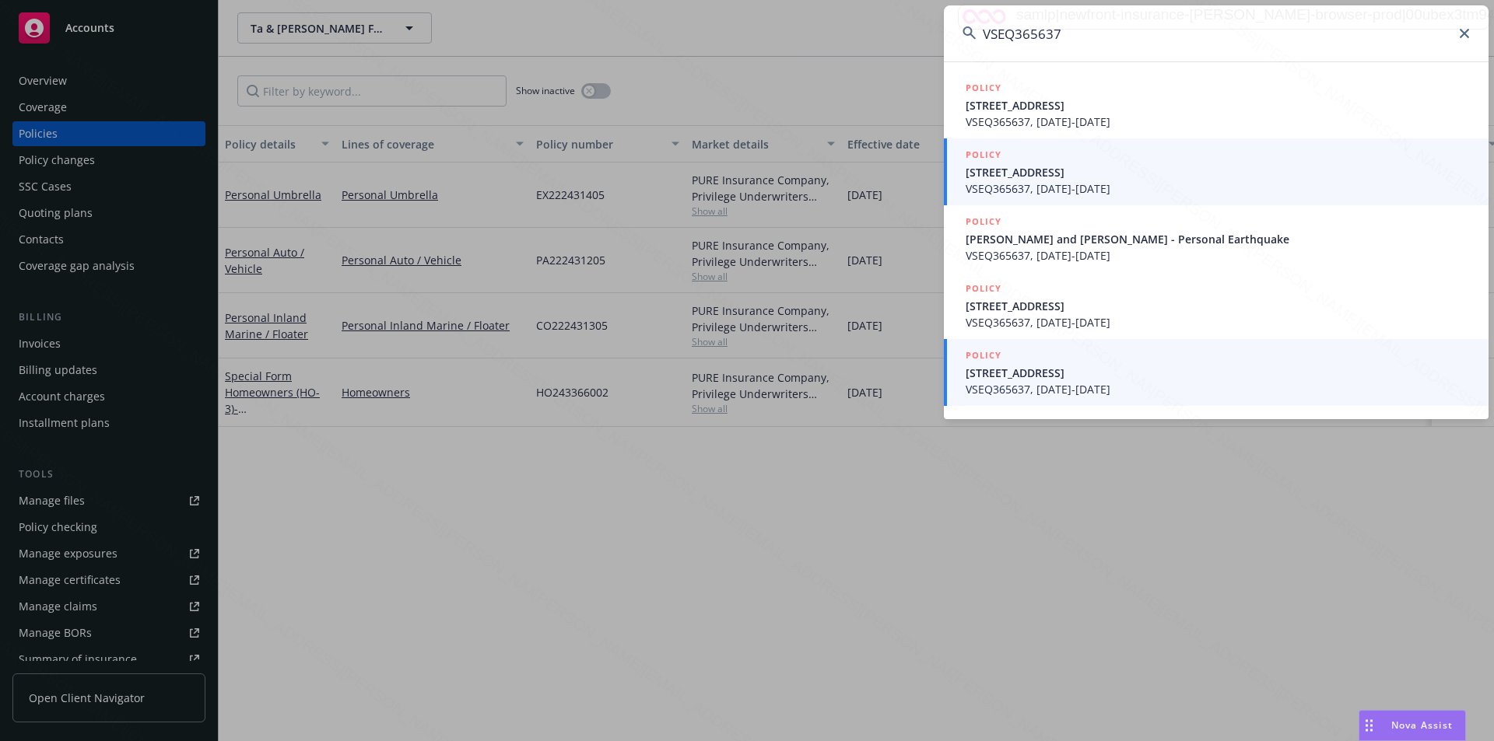
type input "VSEQ365637"
click at [1053, 384] on span "VSEQ365637, [DATE]-[DATE]" at bounding box center [1218, 389] width 504 height 16
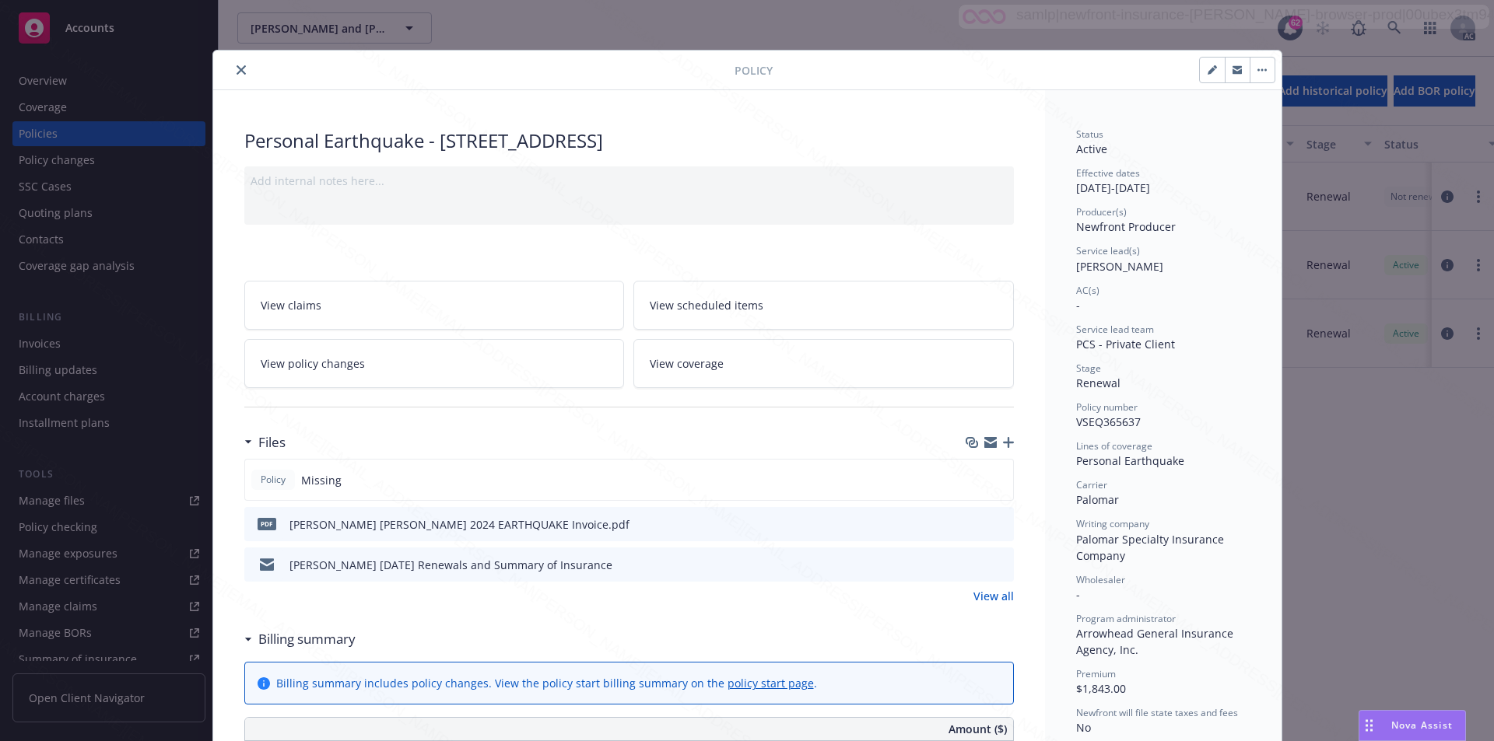
click at [237, 67] on icon "close" at bounding box center [241, 69] width 9 height 9
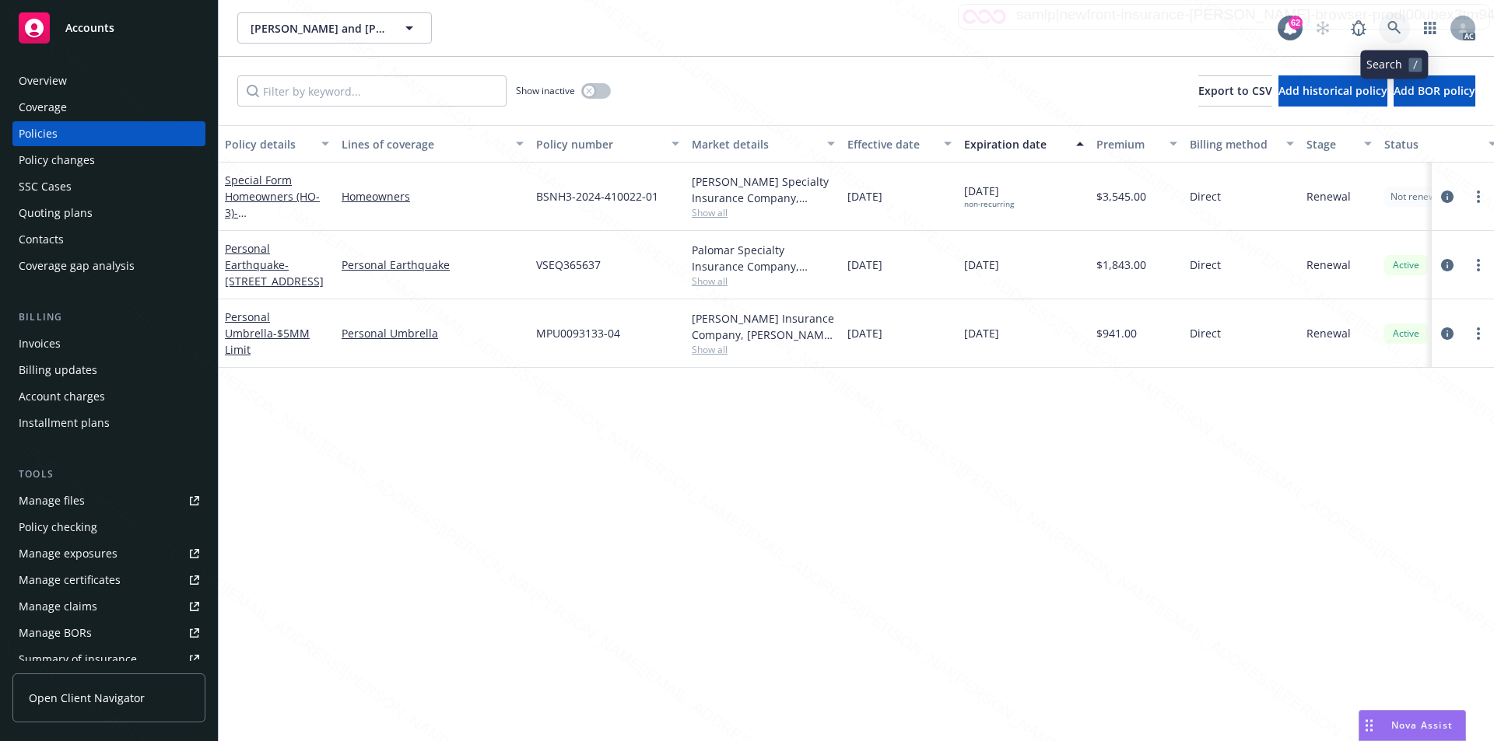
click at [1383, 30] on link at bounding box center [1394, 27] width 31 height 31
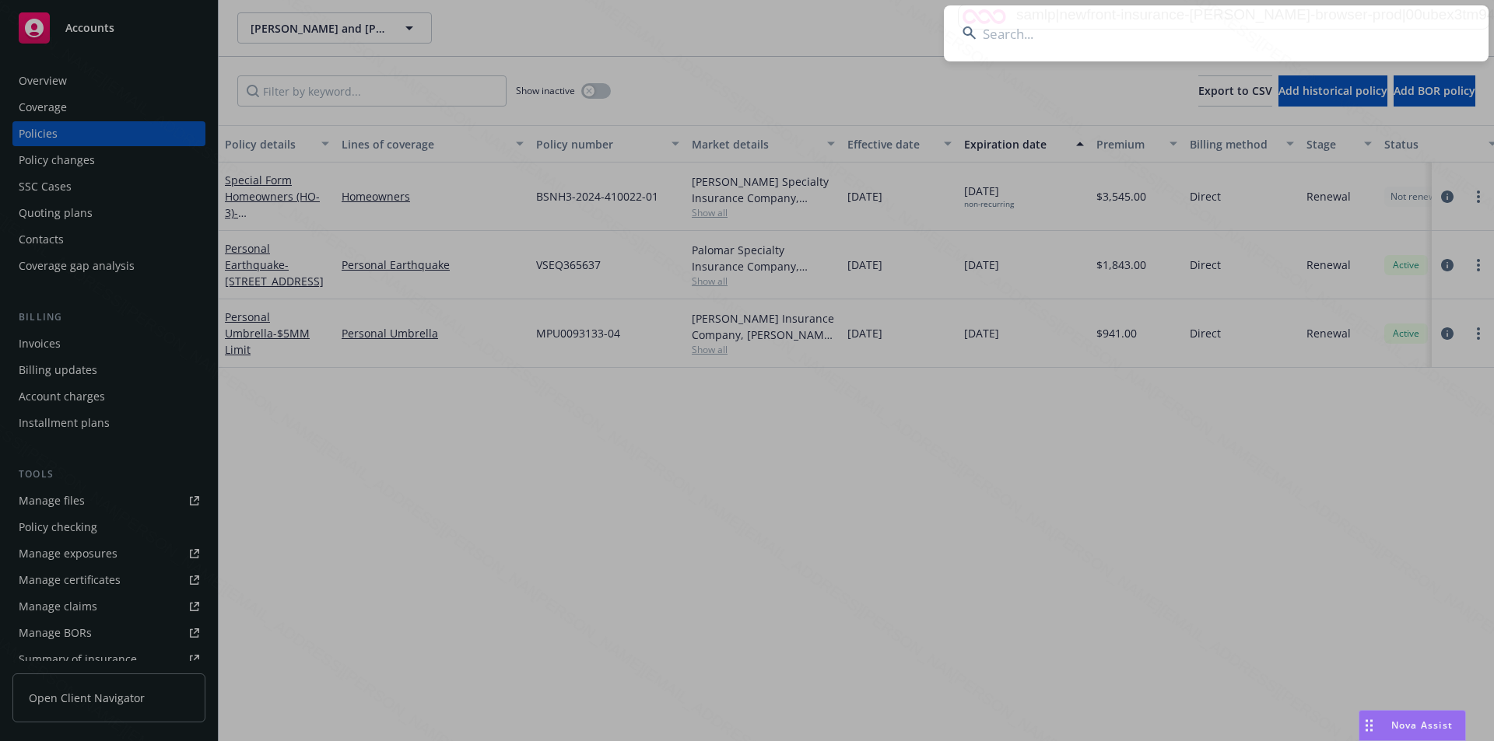
click at [1122, 45] on input at bounding box center [1216, 33] width 545 height 56
type input "100548944"
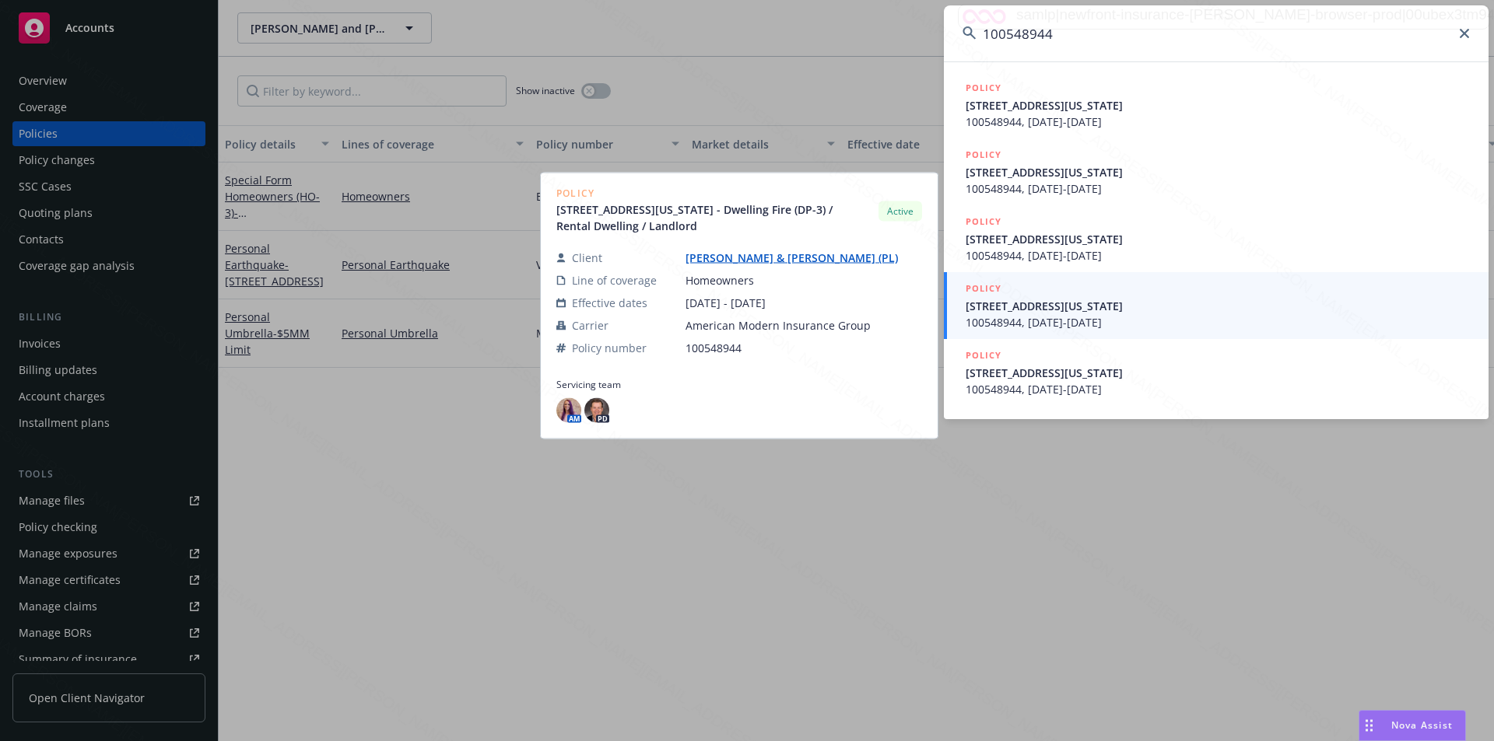
click at [1063, 310] on span "[STREET_ADDRESS][US_STATE]" at bounding box center [1218, 306] width 504 height 16
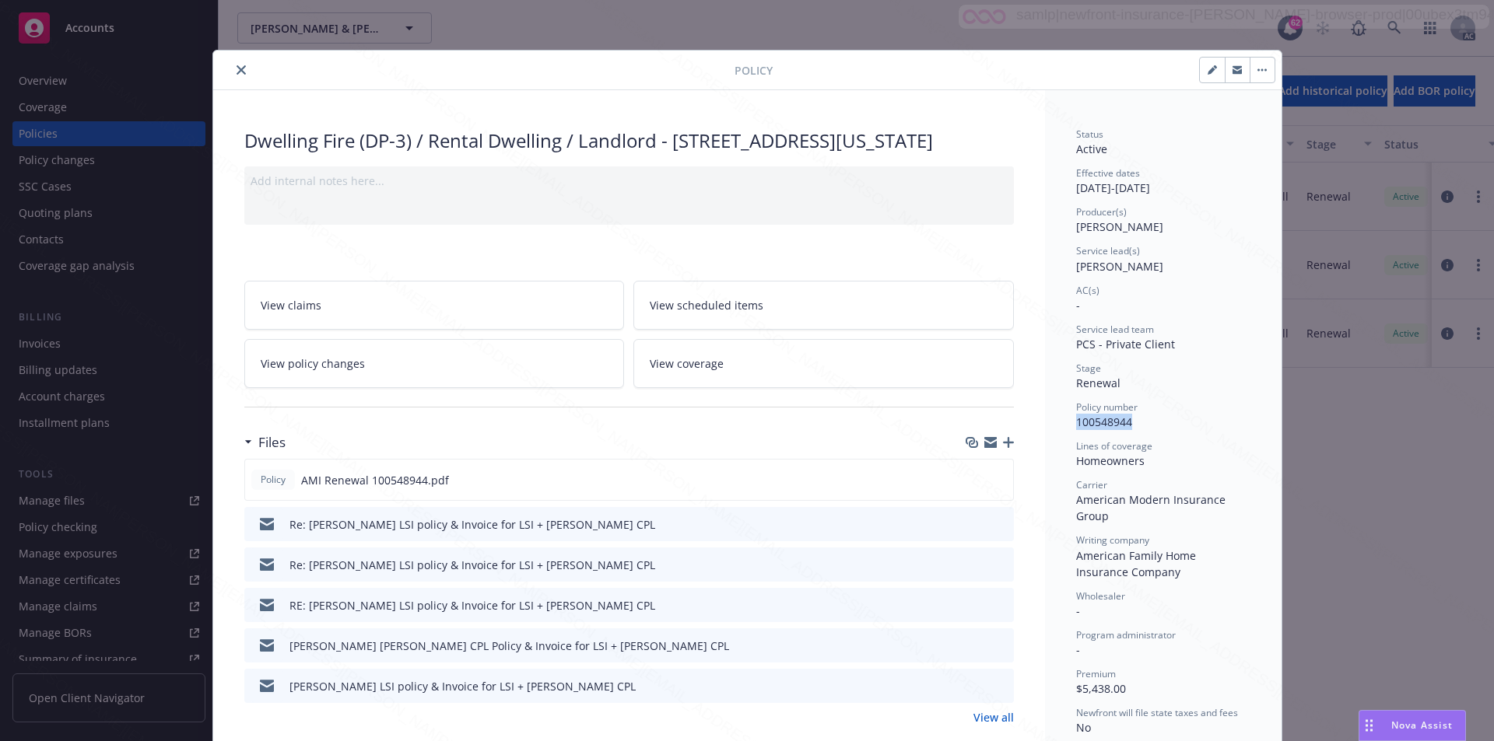
drag, startPoint x: 1071, startPoint y: 429, endPoint x: 1124, endPoint y: 426, distance: 53.8
click at [1124, 426] on span "100548944" at bounding box center [1104, 422] width 56 height 15
copy span "100548944"
click at [237, 73] on icon "close" at bounding box center [241, 69] width 9 height 9
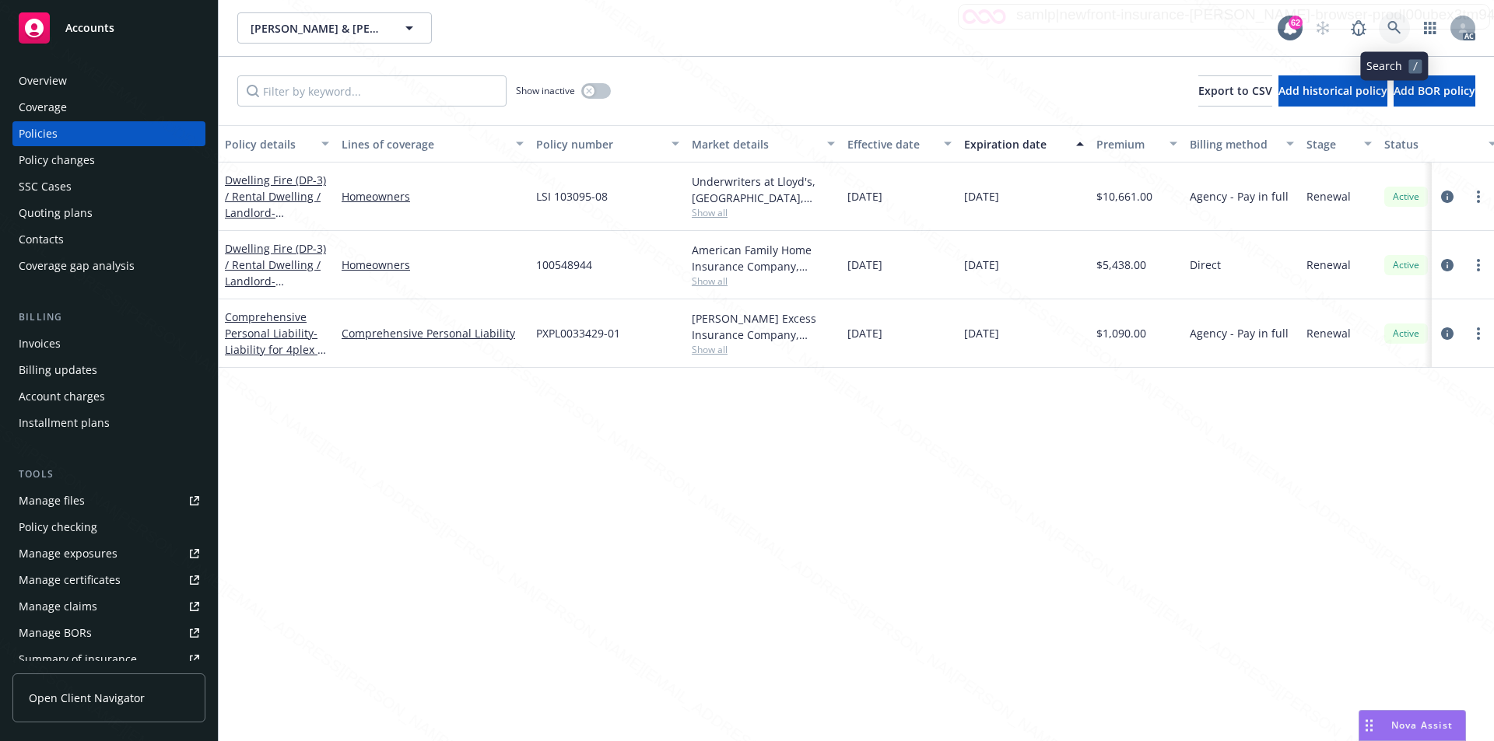
click at [1393, 23] on icon at bounding box center [1393, 27] width 13 height 13
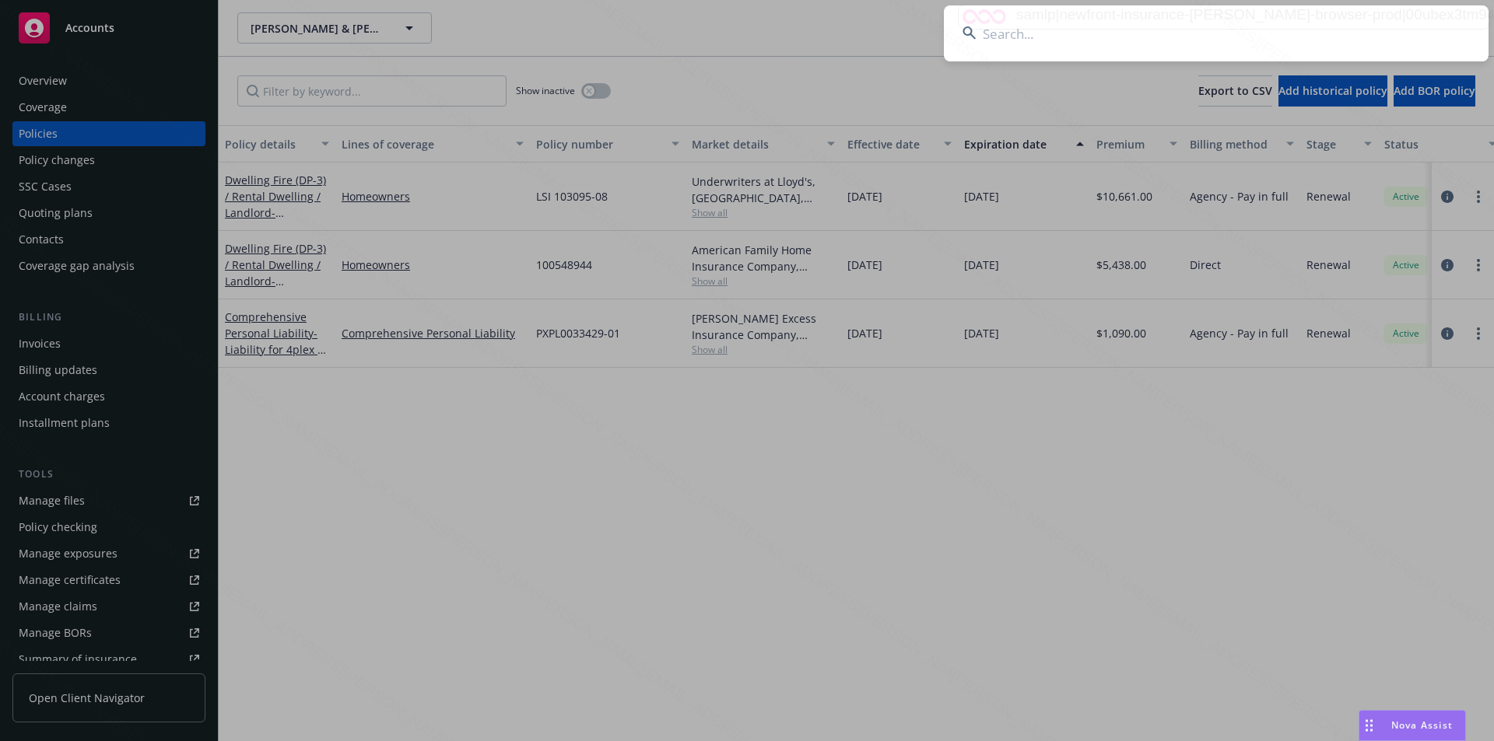
click at [994, 47] on input at bounding box center [1216, 33] width 545 height 56
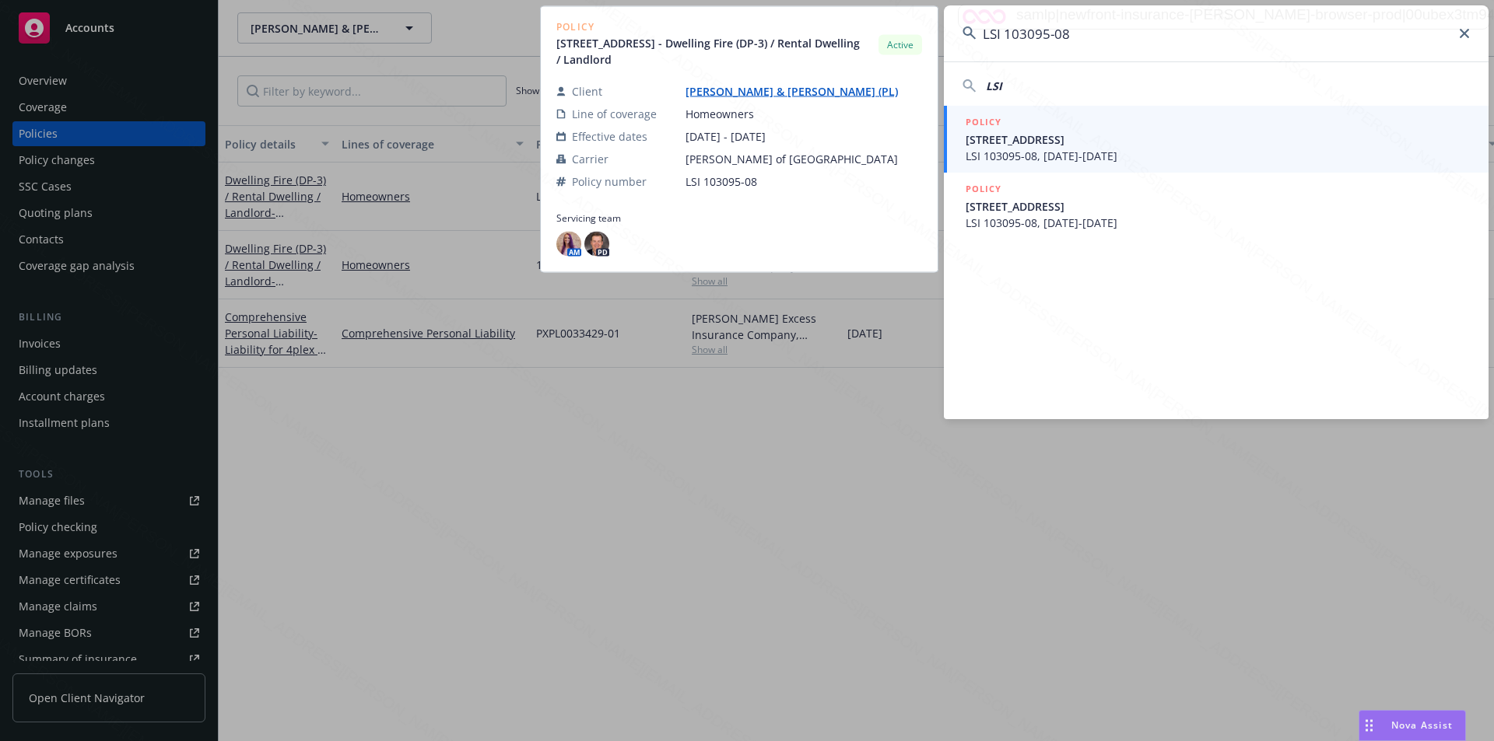
type input "LSI 103095-08"
click at [1023, 142] on span "[STREET_ADDRESS]" at bounding box center [1218, 139] width 504 height 16
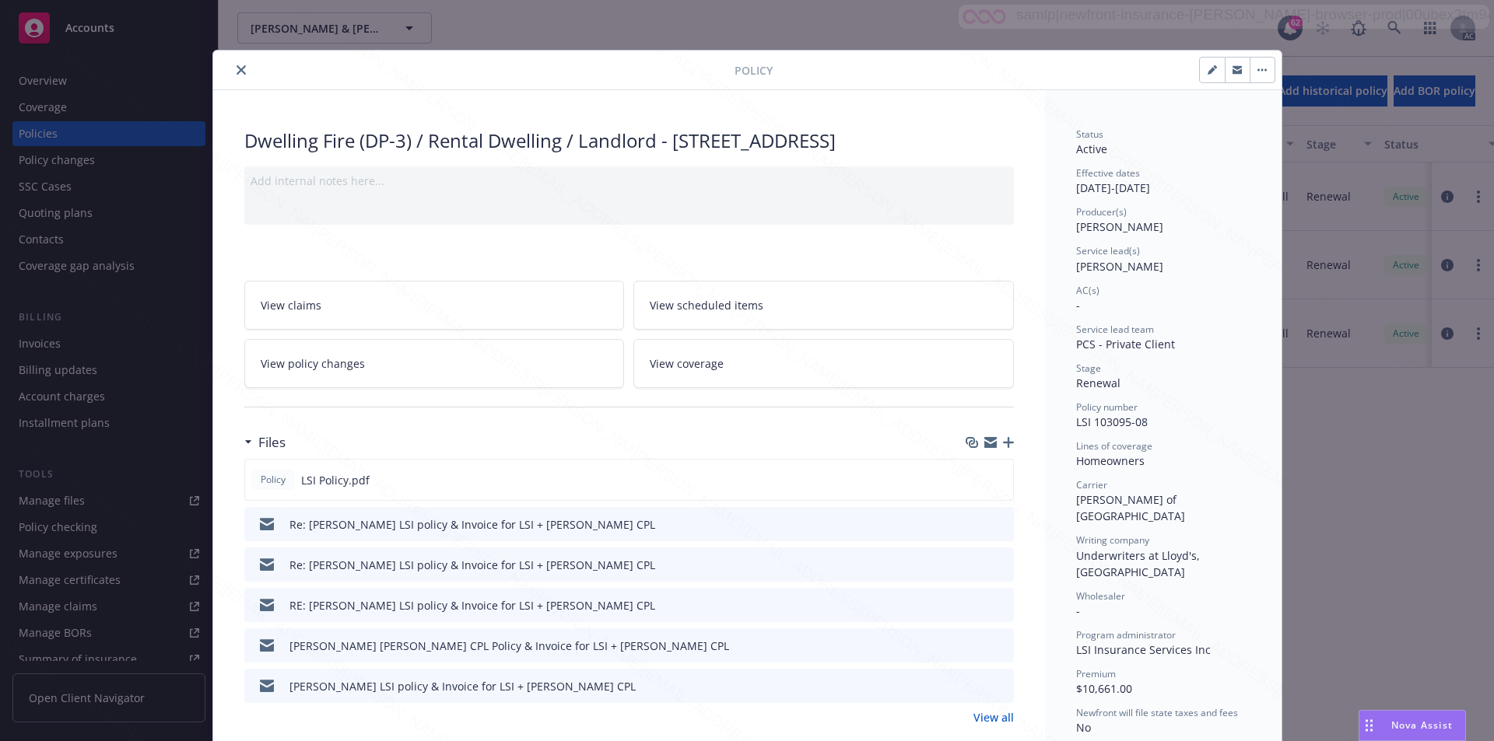
click at [232, 72] on button "close" at bounding box center [241, 70] width 19 height 19
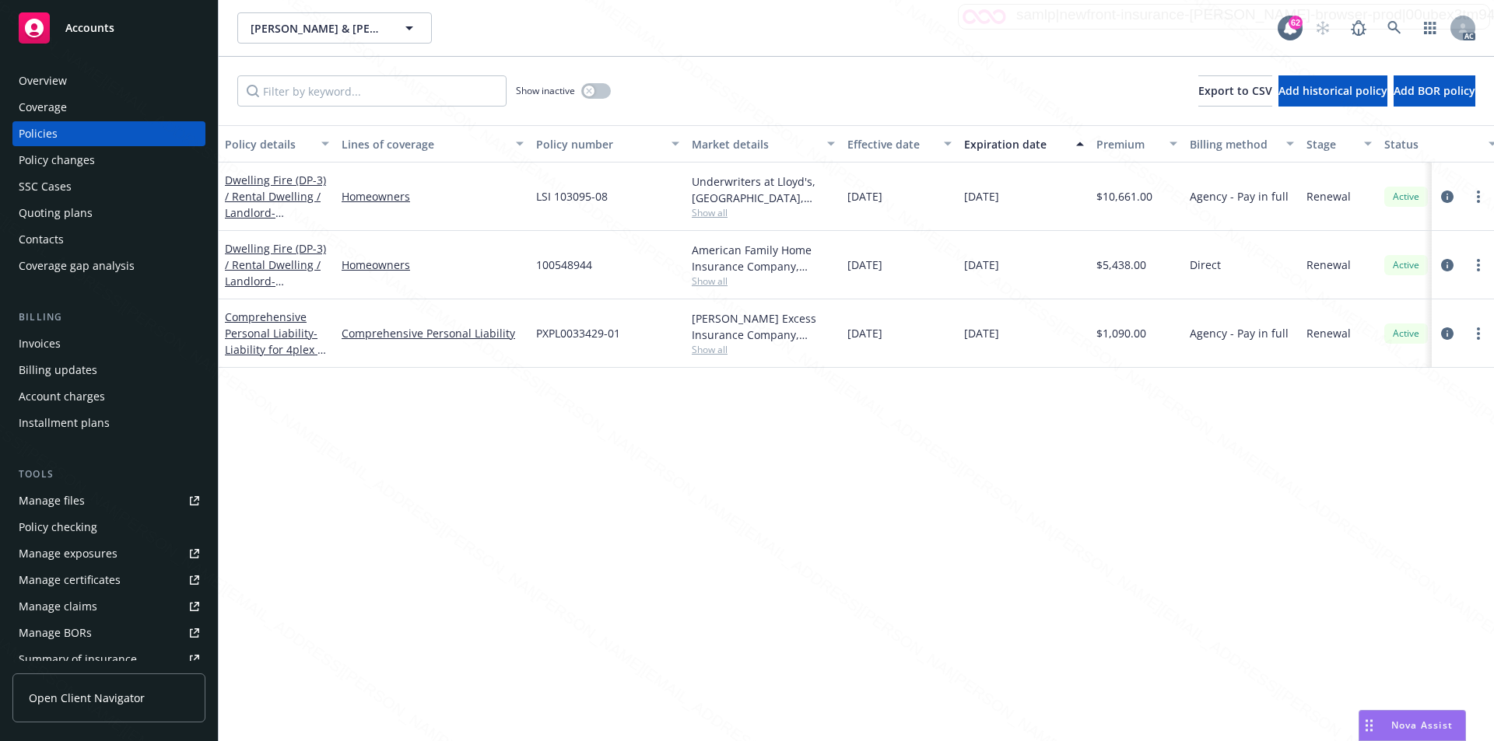
click at [77, 86] on div "Overview" at bounding box center [109, 80] width 181 height 25
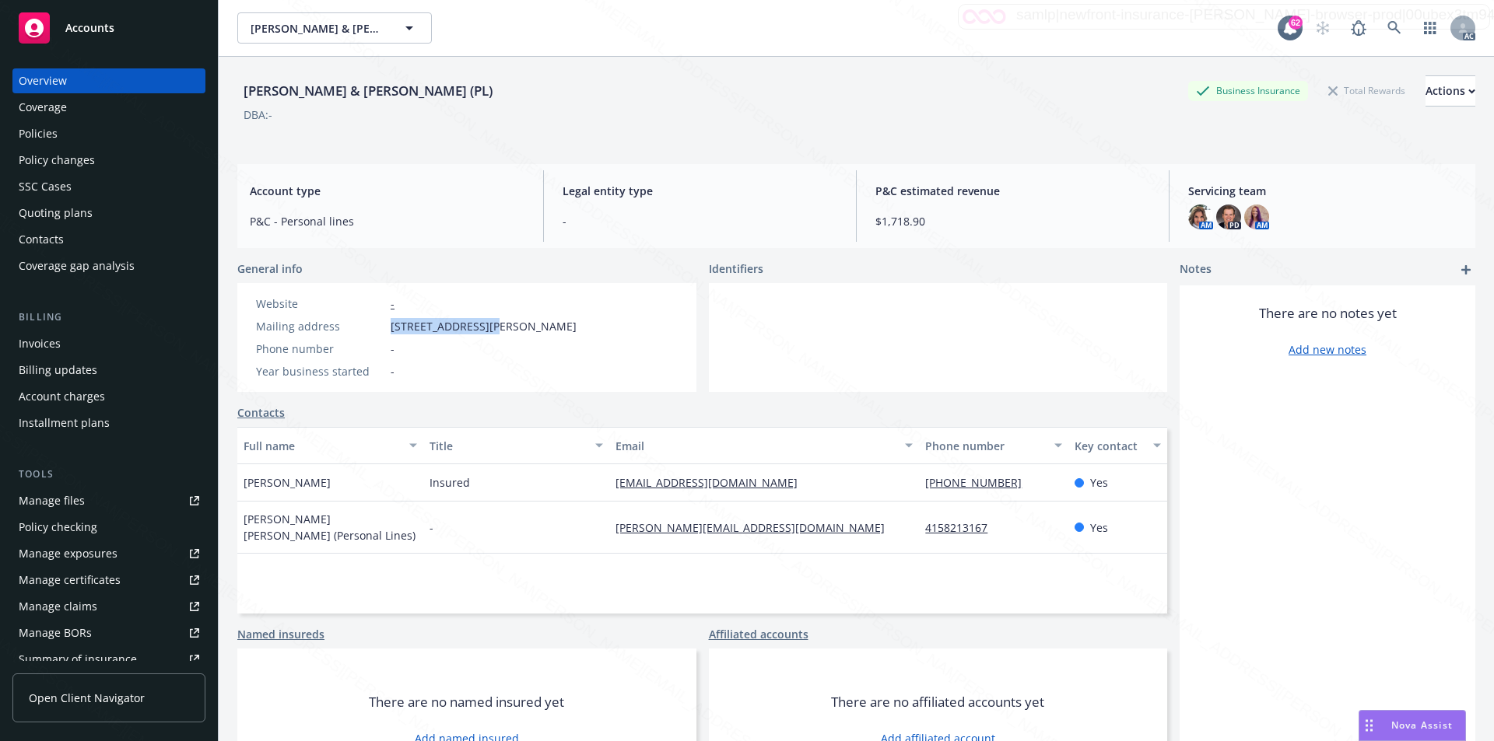
drag, startPoint x: 423, startPoint y: 324, endPoint x: 483, endPoint y: 317, distance: 60.3
click at [483, 317] on div "Website - Mailing address [STREET_ADDRESS][PERSON_NAME] Phone number - Year bus…" at bounding box center [416, 338] width 333 height 84
drag, startPoint x: 601, startPoint y: 485, endPoint x: 737, endPoint y: 489, distance: 136.2
click at [739, 493] on div "[PERSON_NAME] Insured [EMAIL_ADDRESS][DOMAIN_NAME] [PHONE_NUMBER] Yes" at bounding box center [702, 482] width 930 height 37
copy div "[EMAIL_ADDRESS][DOMAIN_NAME]"
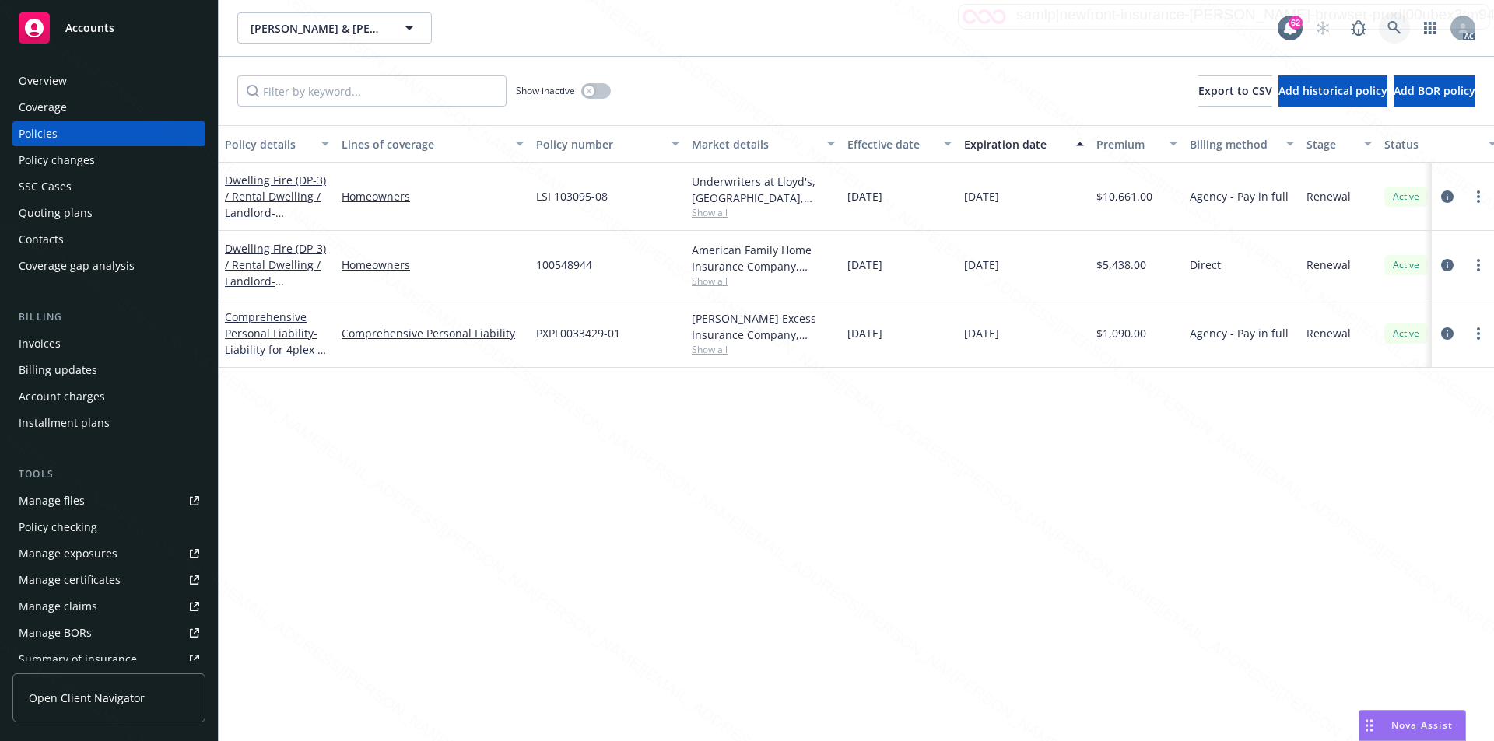
click at [1390, 24] on icon at bounding box center [1393, 27] width 13 height 13
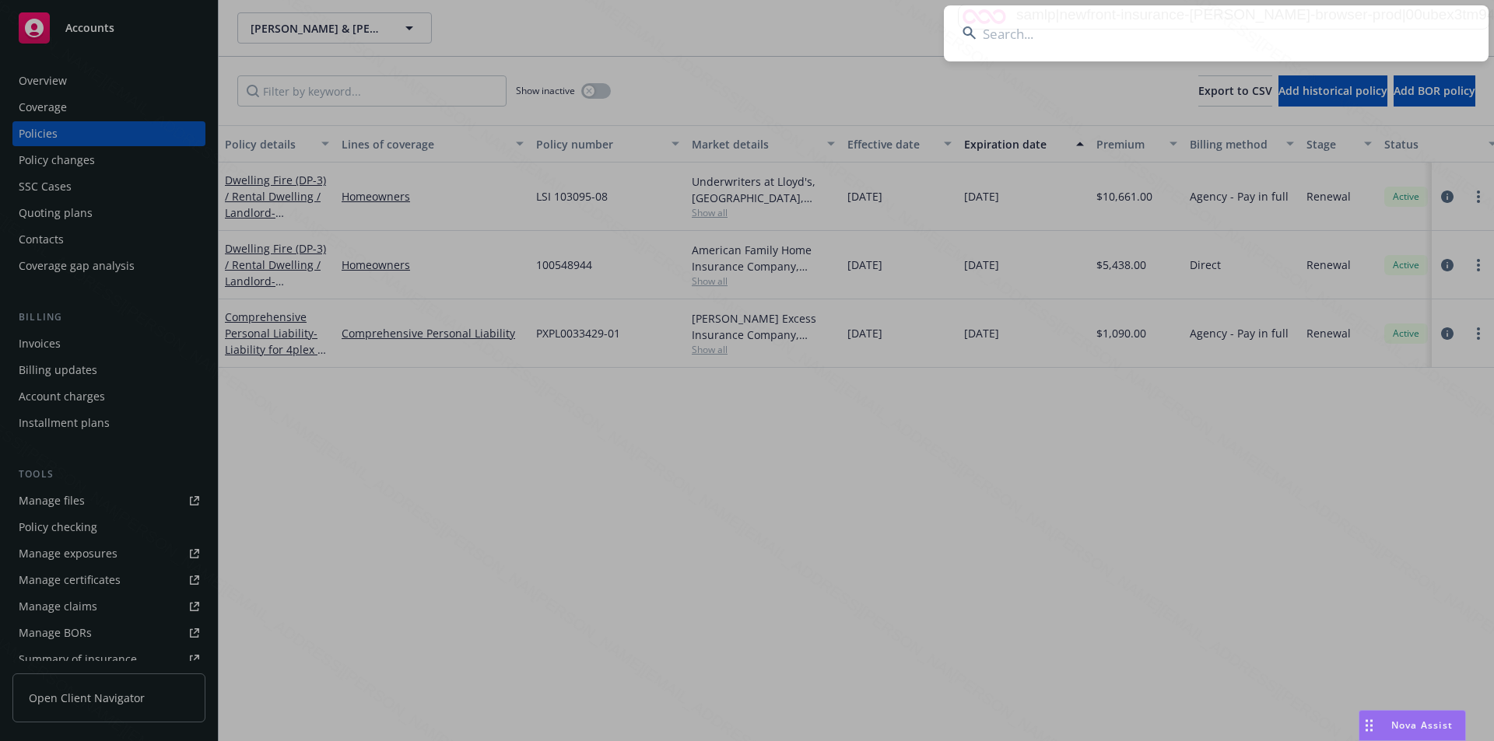
click at [1162, 27] on input at bounding box center [1216, 33] width 545 height 56
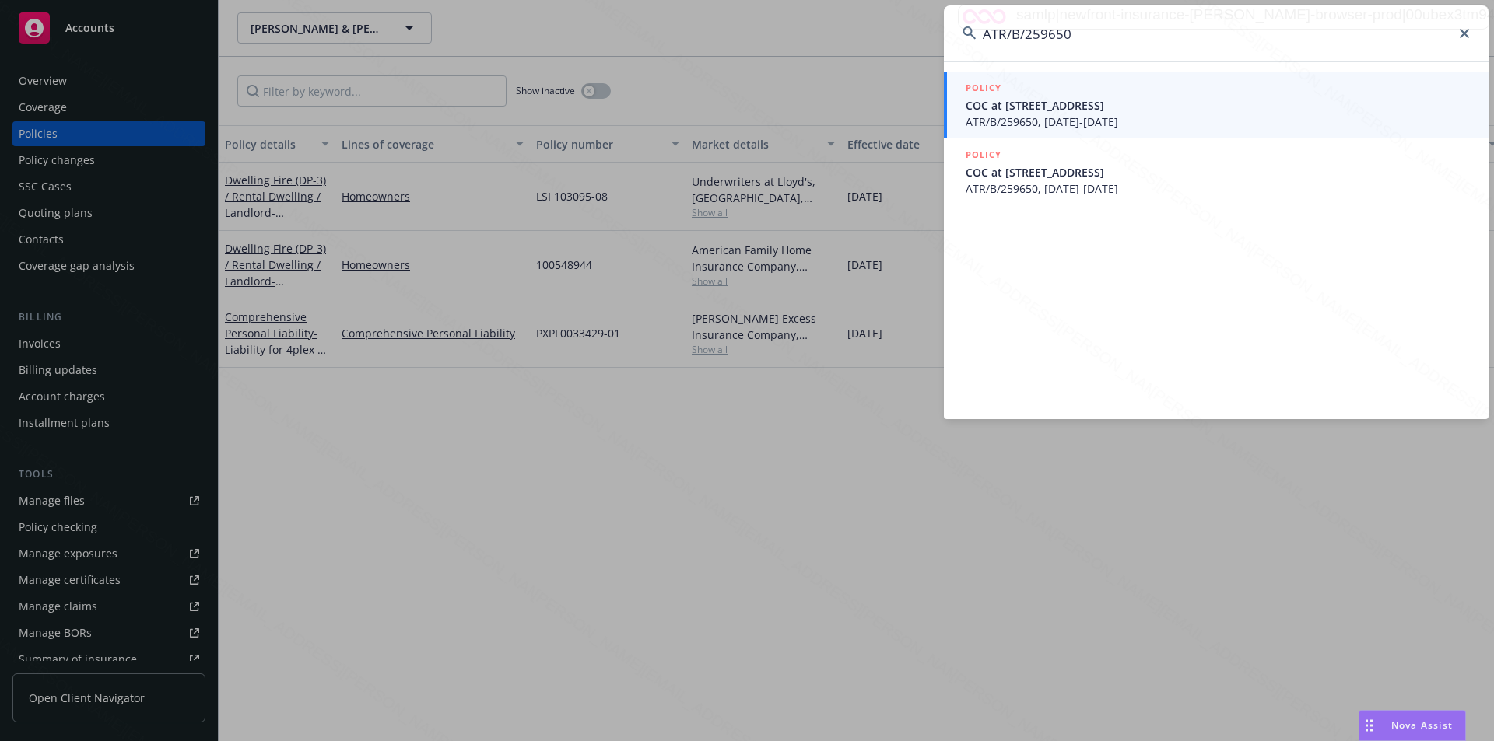
type input "ATR/B/259650"
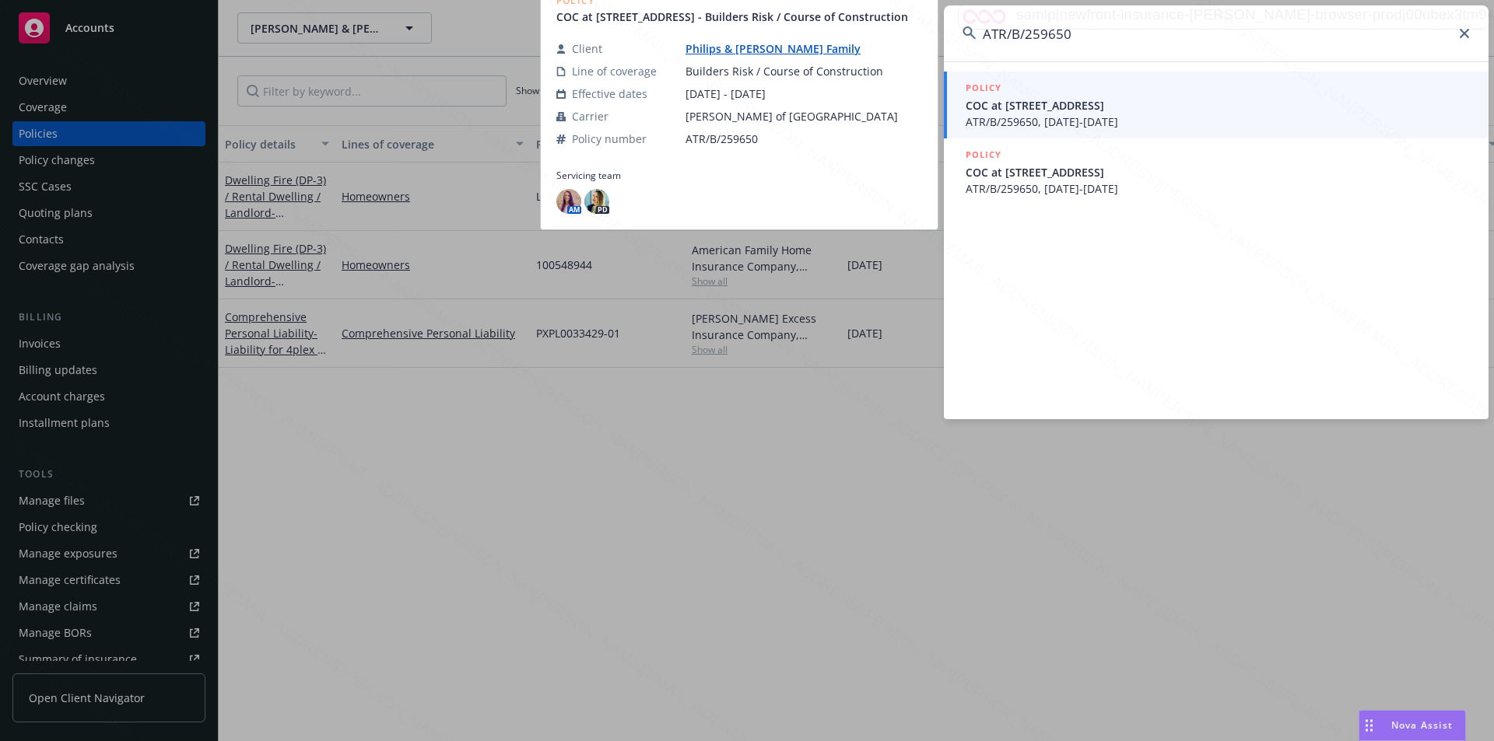
click at [1075, 112] on span "COC at [STREET_ADDRESS]" at bounding box center [1218, 105] width 504 height 16
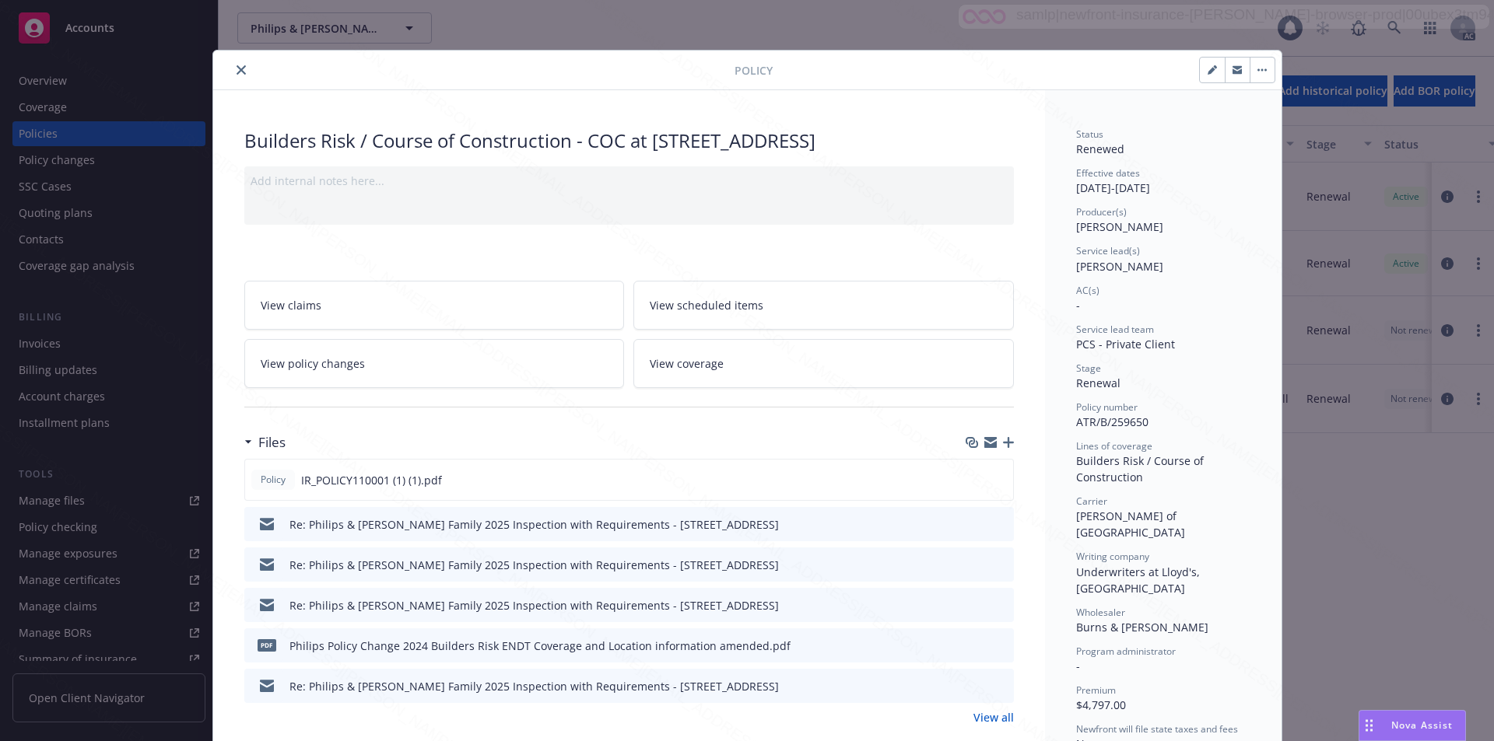
scroll to position [47, 0]
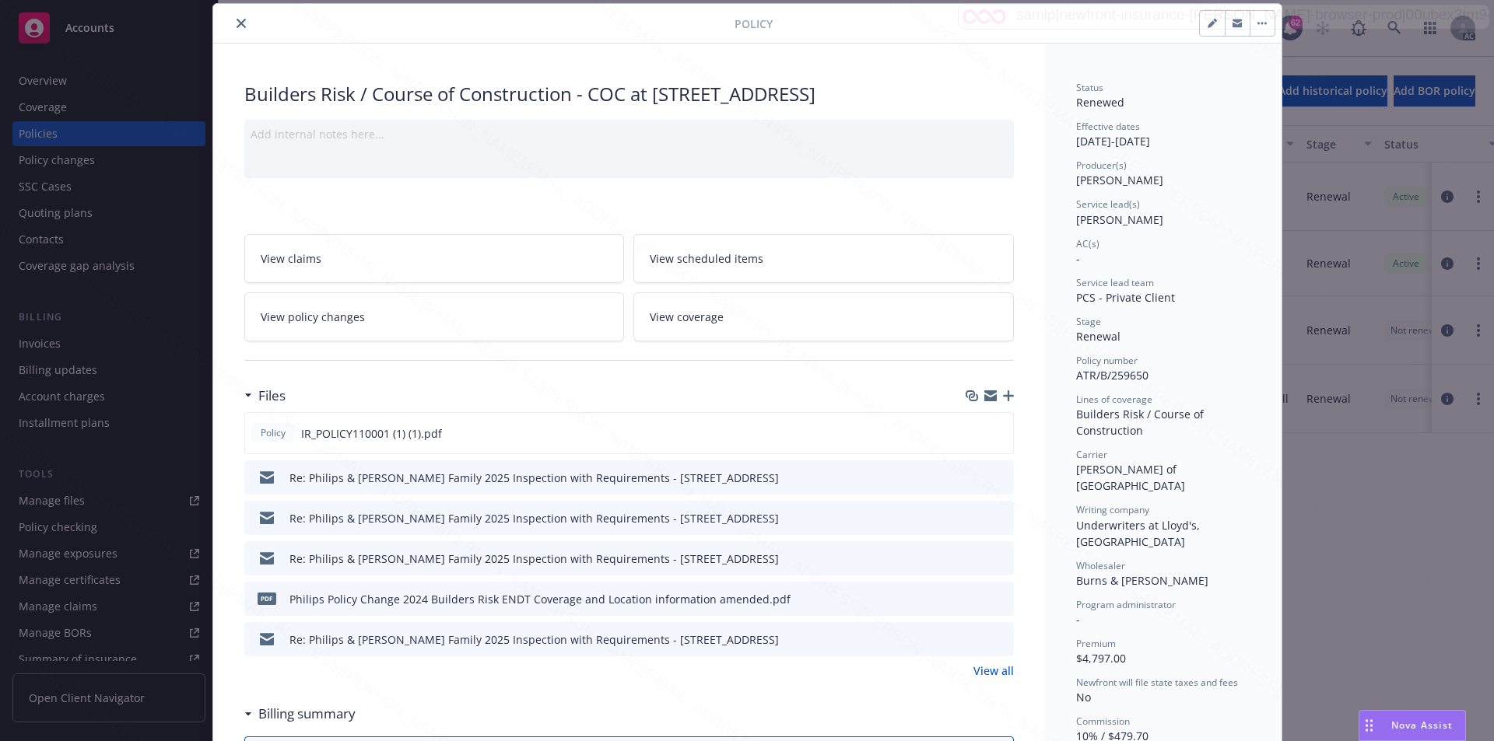
click at [240, 22] on button "close" at bounding box center [241, 23] width 19 height 19
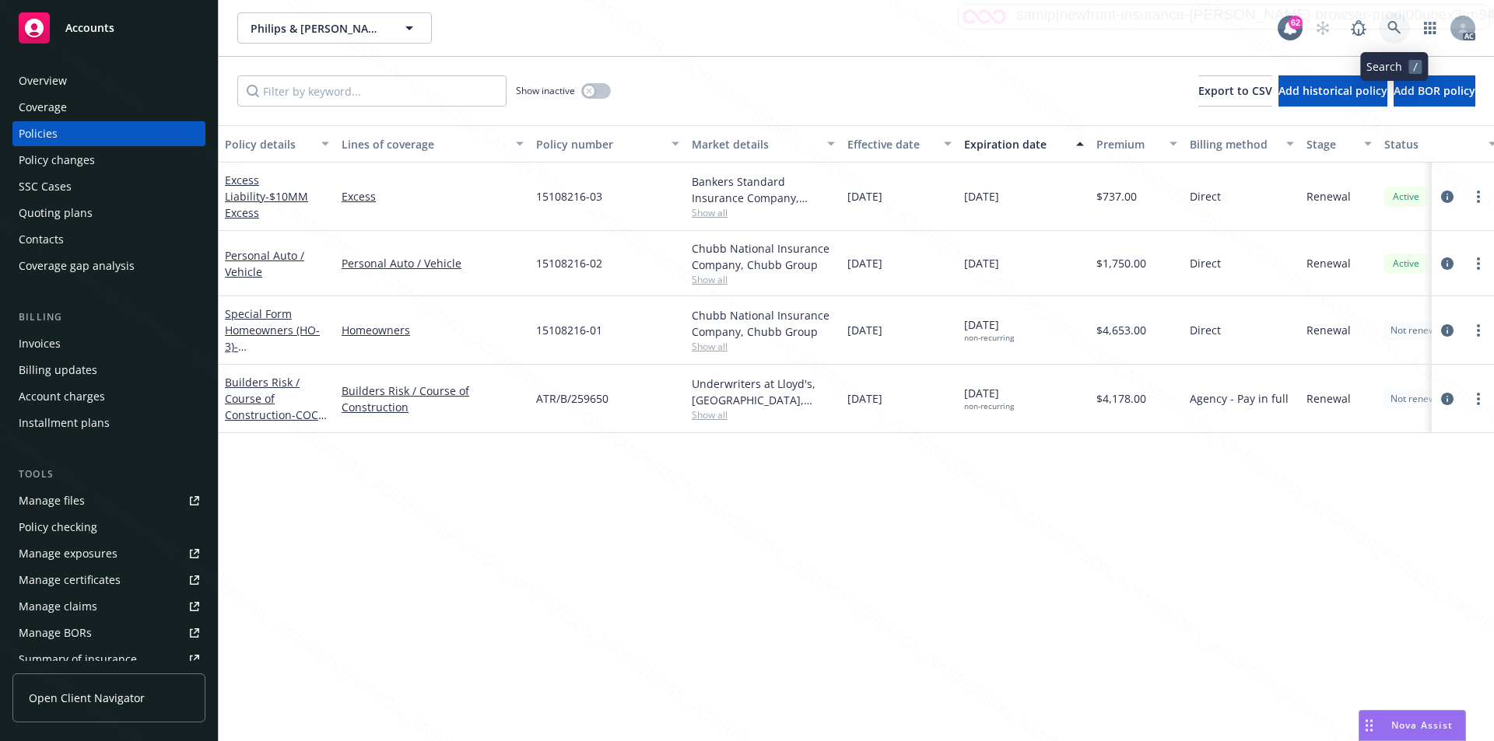
click at [1391, 30] on icon at bounding box center [1394, 28] width 14 height 14
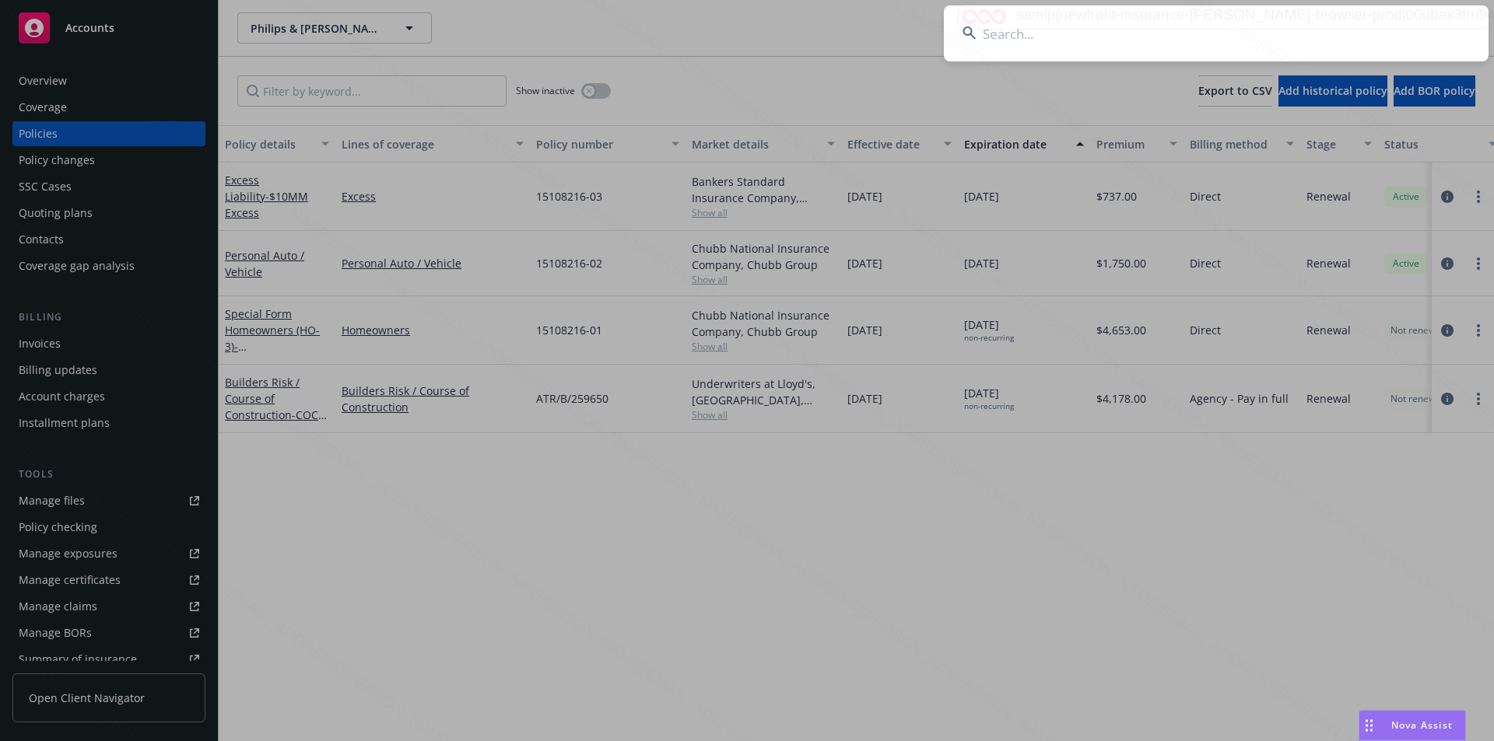
click at [1047, 49] on input at bounding box center [1216, 33] width 545 height 56
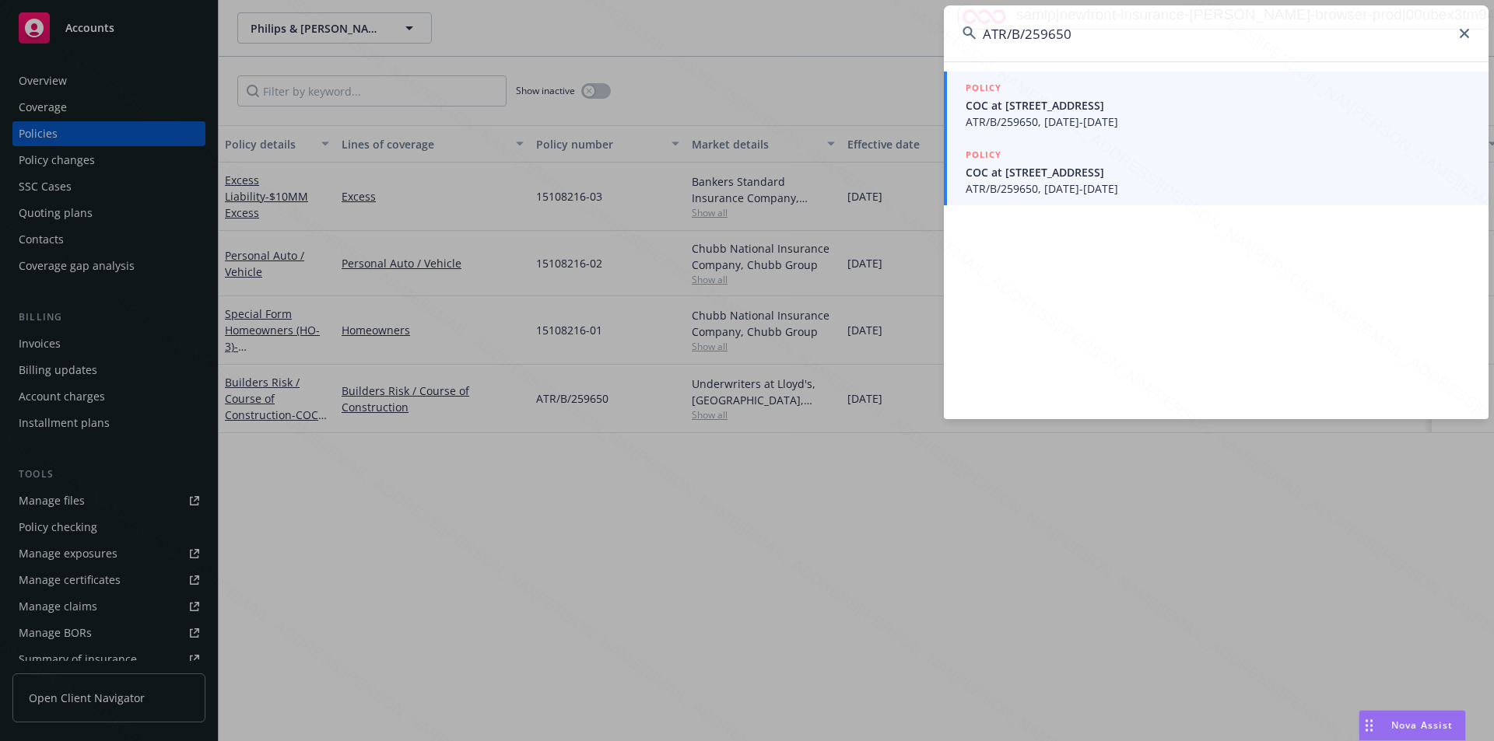
type input "ATR/B/259650"
click at [1029, 179] on span "COC at [STREET_ADDRESS]" at bounding box center [1218, 172] width 504 height 16
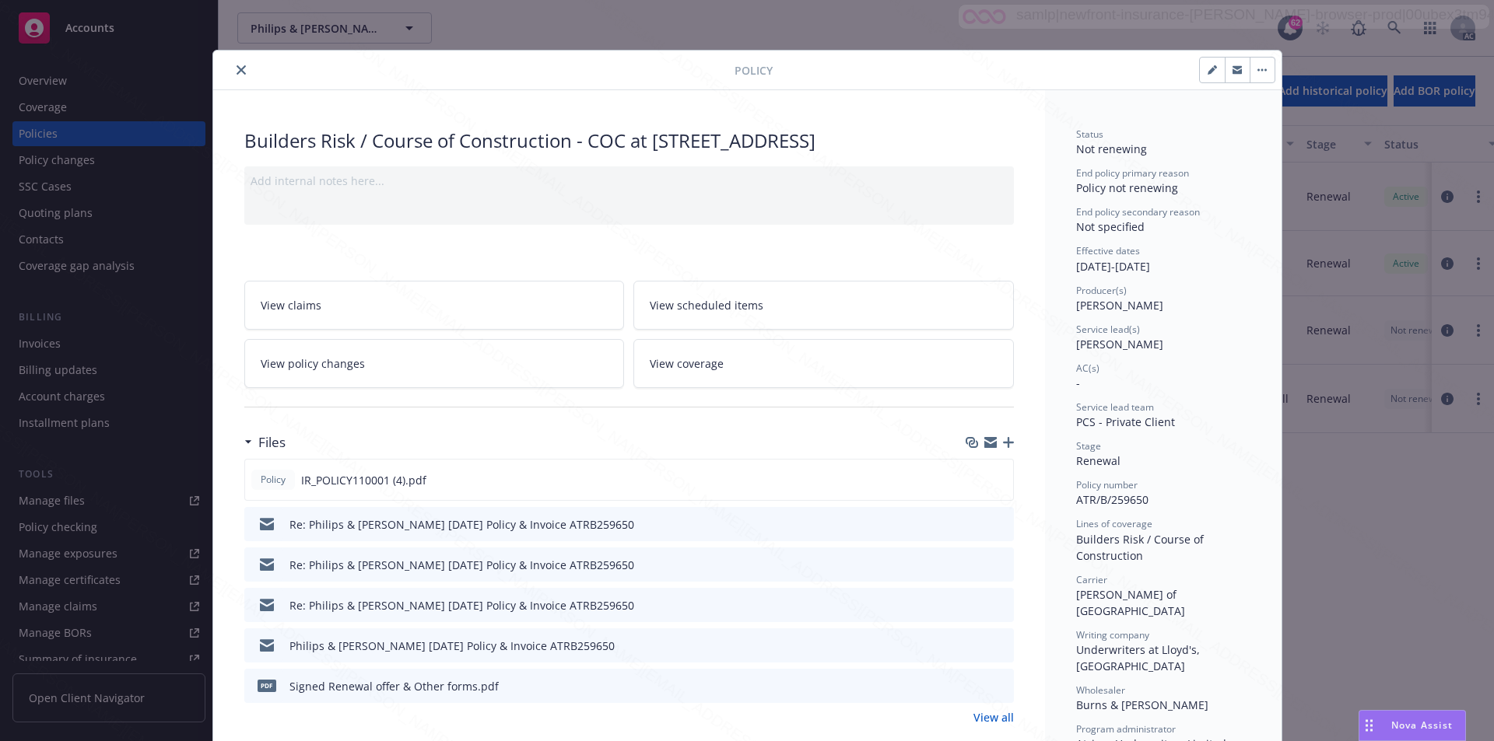
click at [237, 72] on icon "close" at bounding box center [241, 69] width 9 height 9
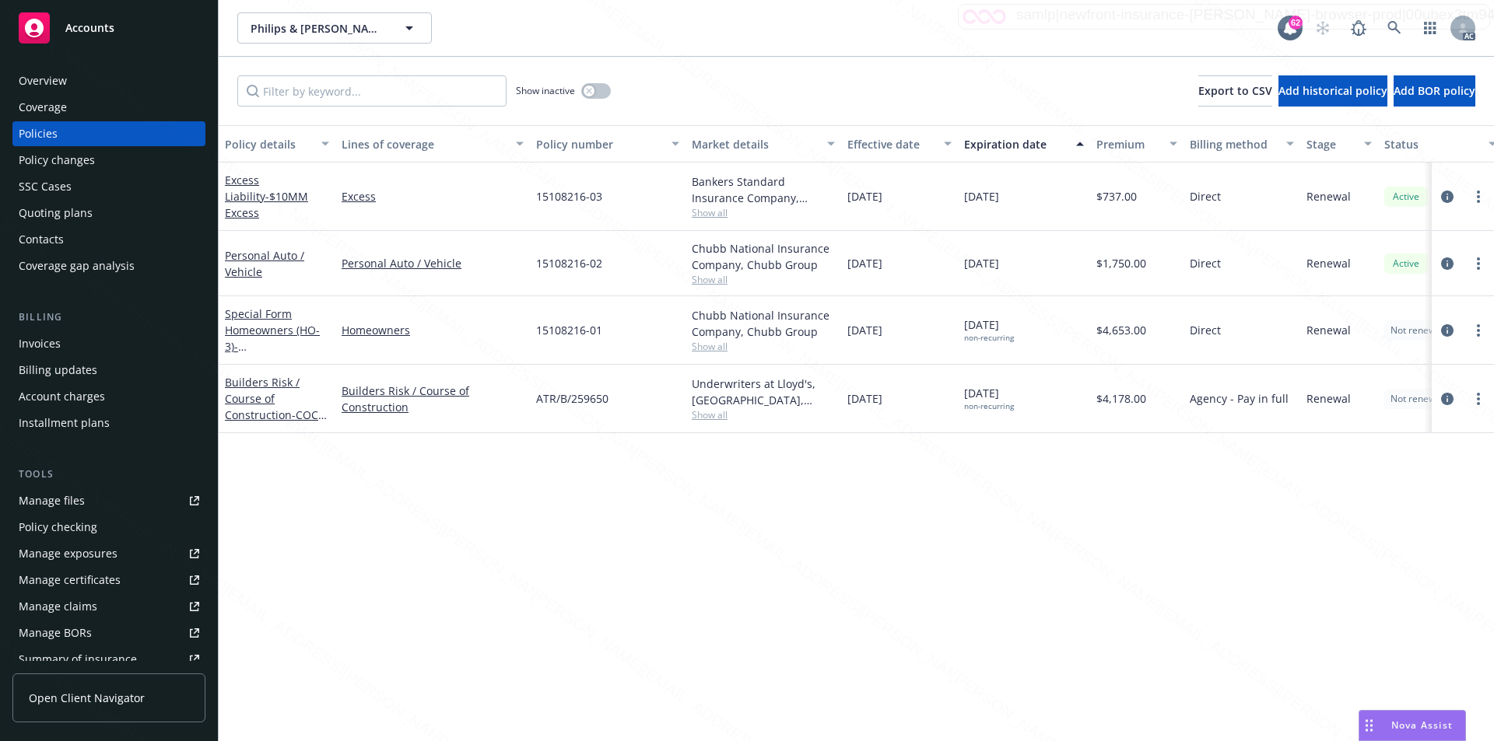
click at [82, 82] on div "Overview" at bounding box center [109, 80] width 181 height 25
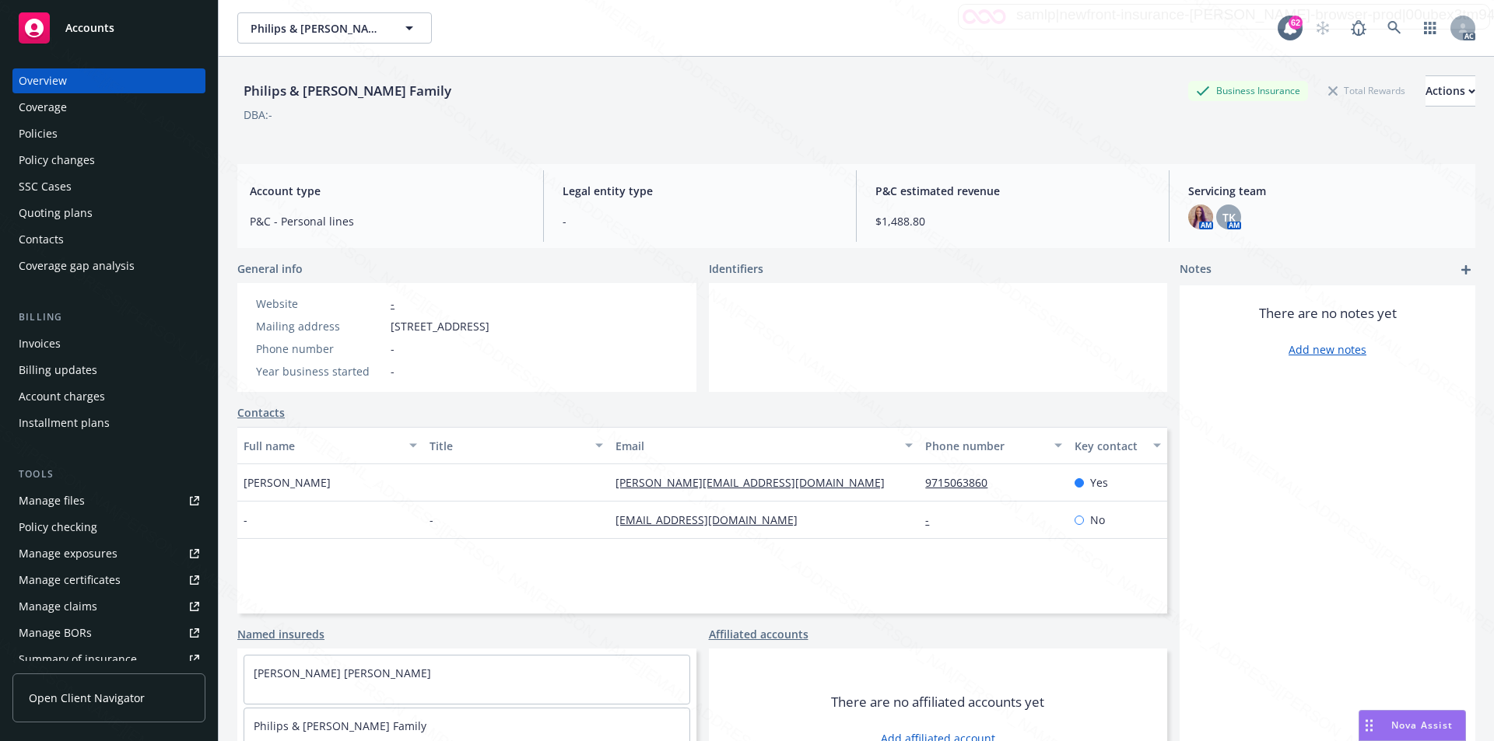
drag, startPoint x: 390, startPoint y: 325, endPoint x: 491, endPoint y: 319, distance: 101.3
click at [491, 319] on div "Mailing address [STREET_ADDRESS]" at bounding box center [373, 326] width 246 height 16
copy span "[STREET_ADDRESS]"
drag, startPoint x: 643, startPoint y: 493, endPoint x: 716, endPoint y: 489, distance: 73.3
click at [716, 489] on div "[PERSON_NAME] [PERSON_NAME][EMAIL_ADDRESS][DOMAIN_NAME] [PERSON_NAME] Address -…" at bounding box center [702, 482] width 930 height 37
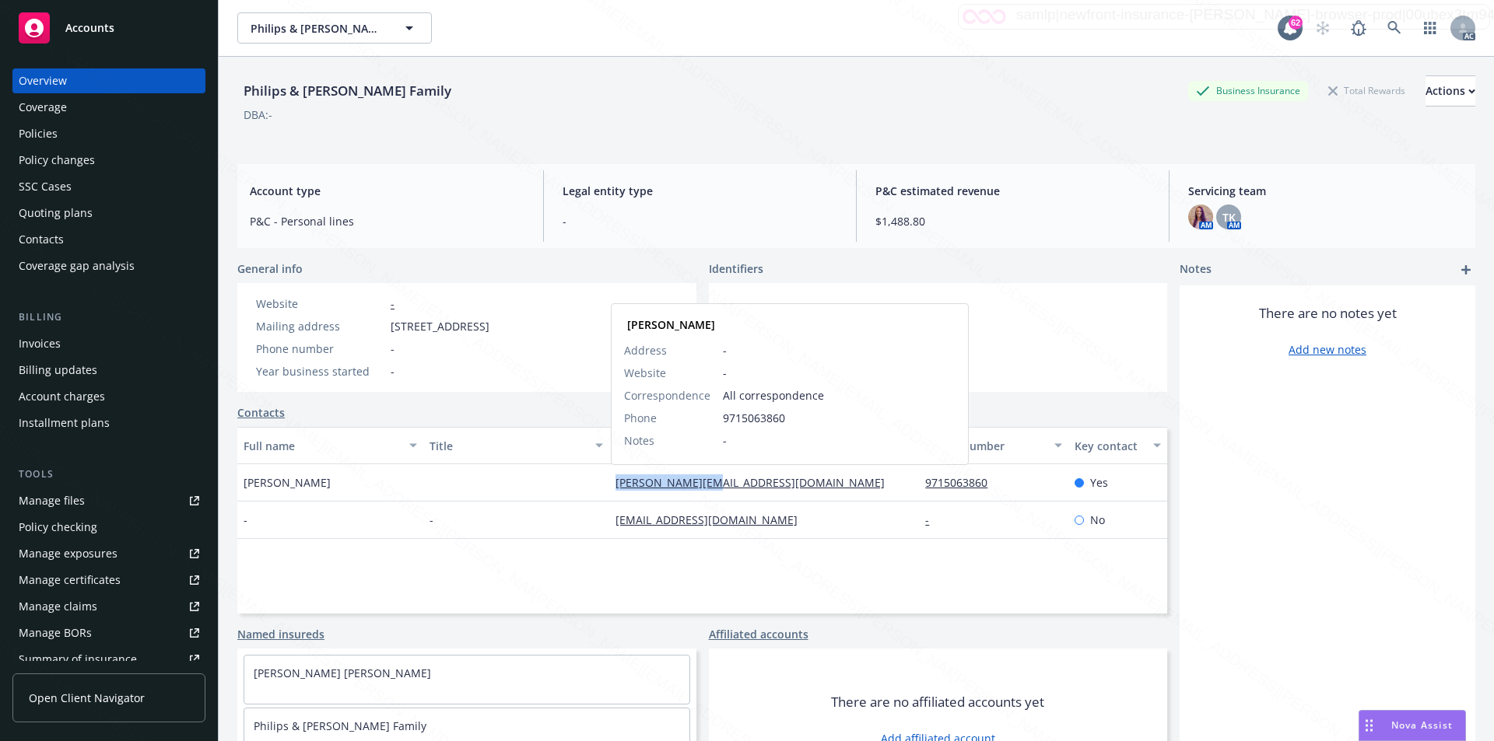
copy link "[PERSON_NAME][EMAIL_ADDRESS][DOMAIN_NAME]"
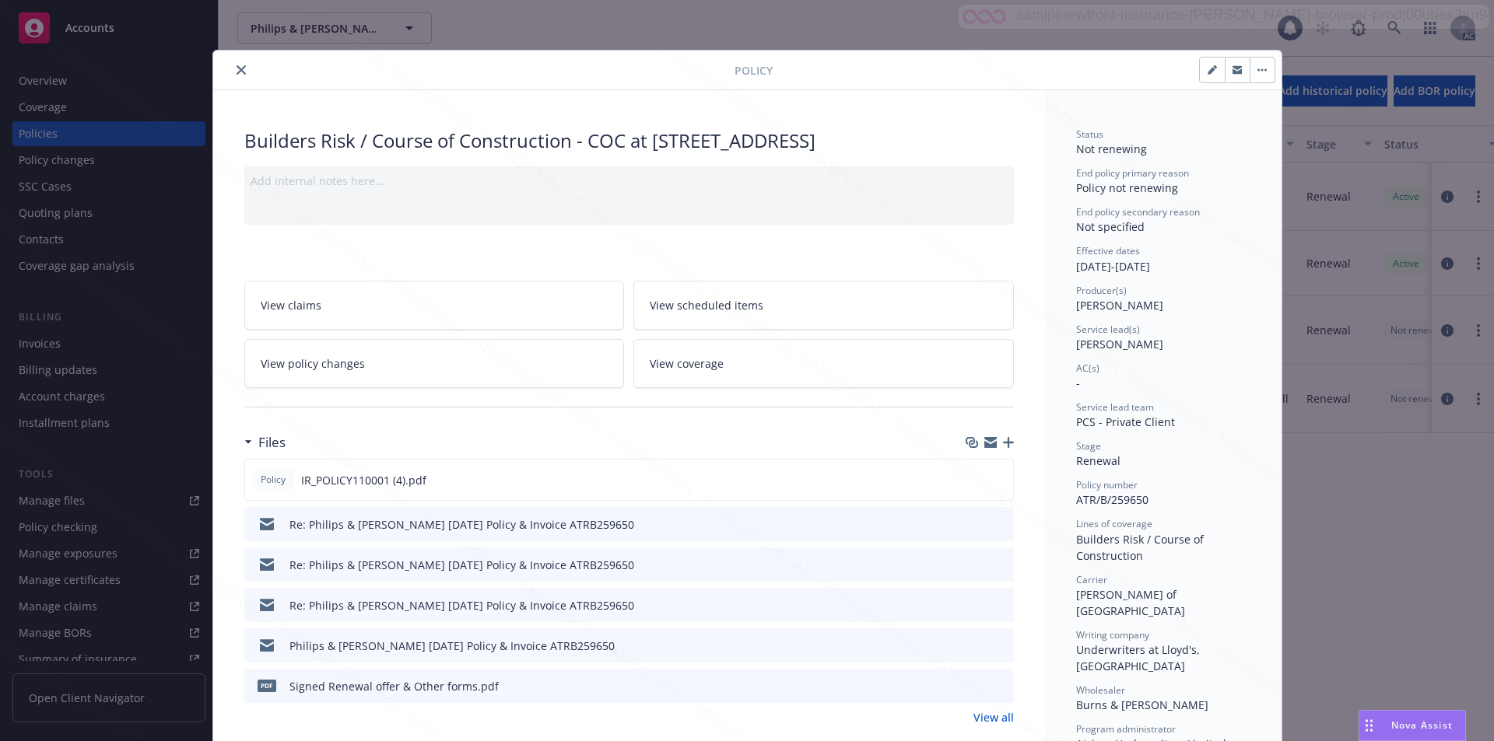
scroll to position [47, 0]
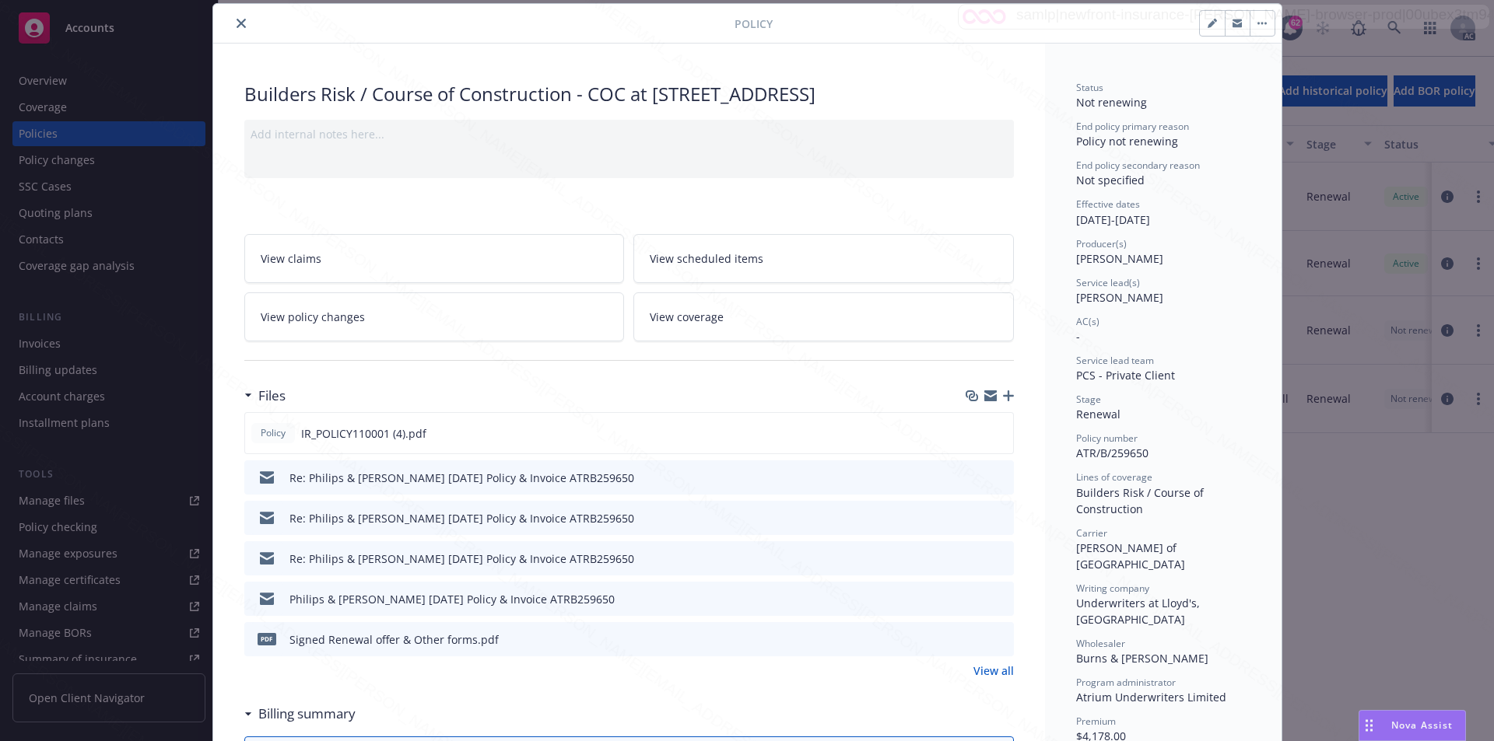
click at [422, 331] on link "View policy changes" at bounding box center [434, 317] width 380 height 49
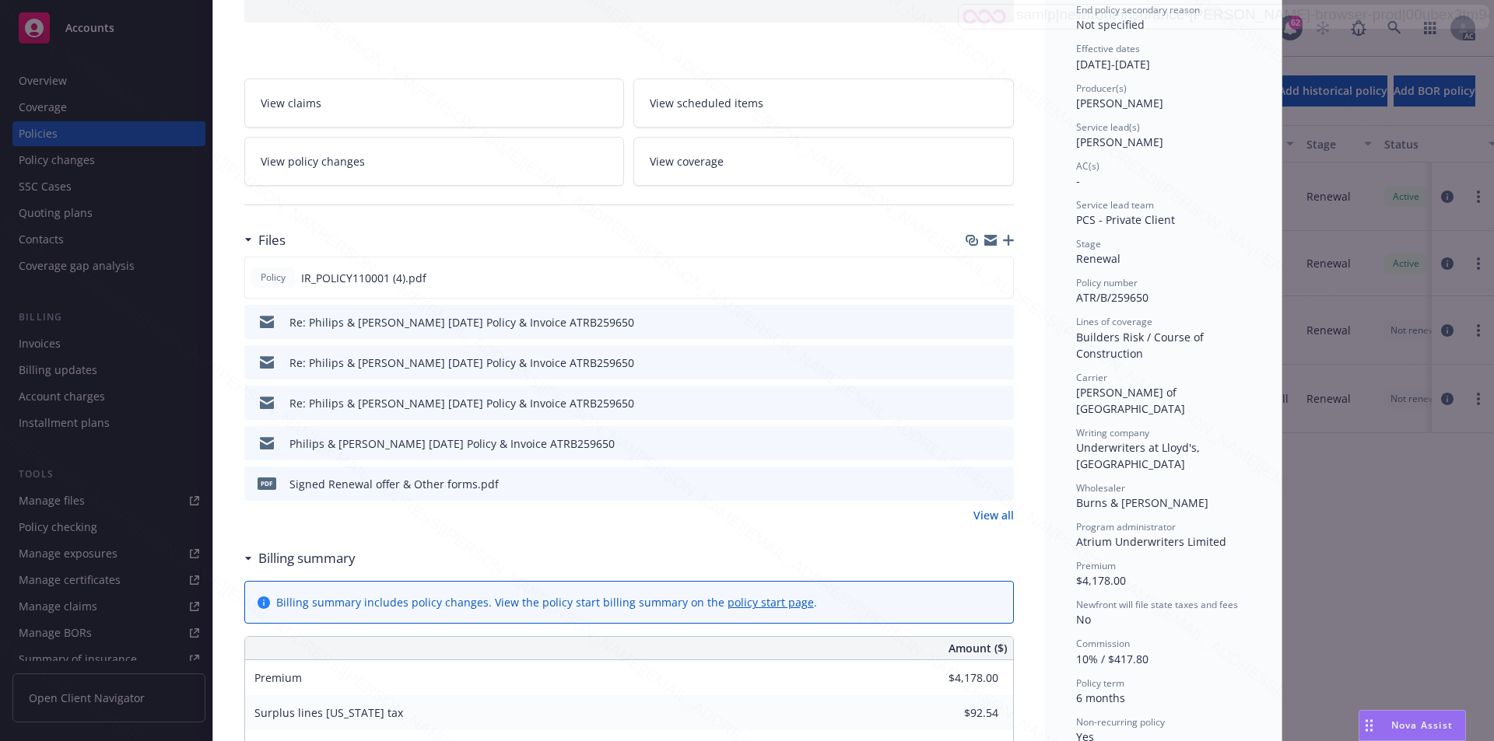
scroll to position [212, 0]
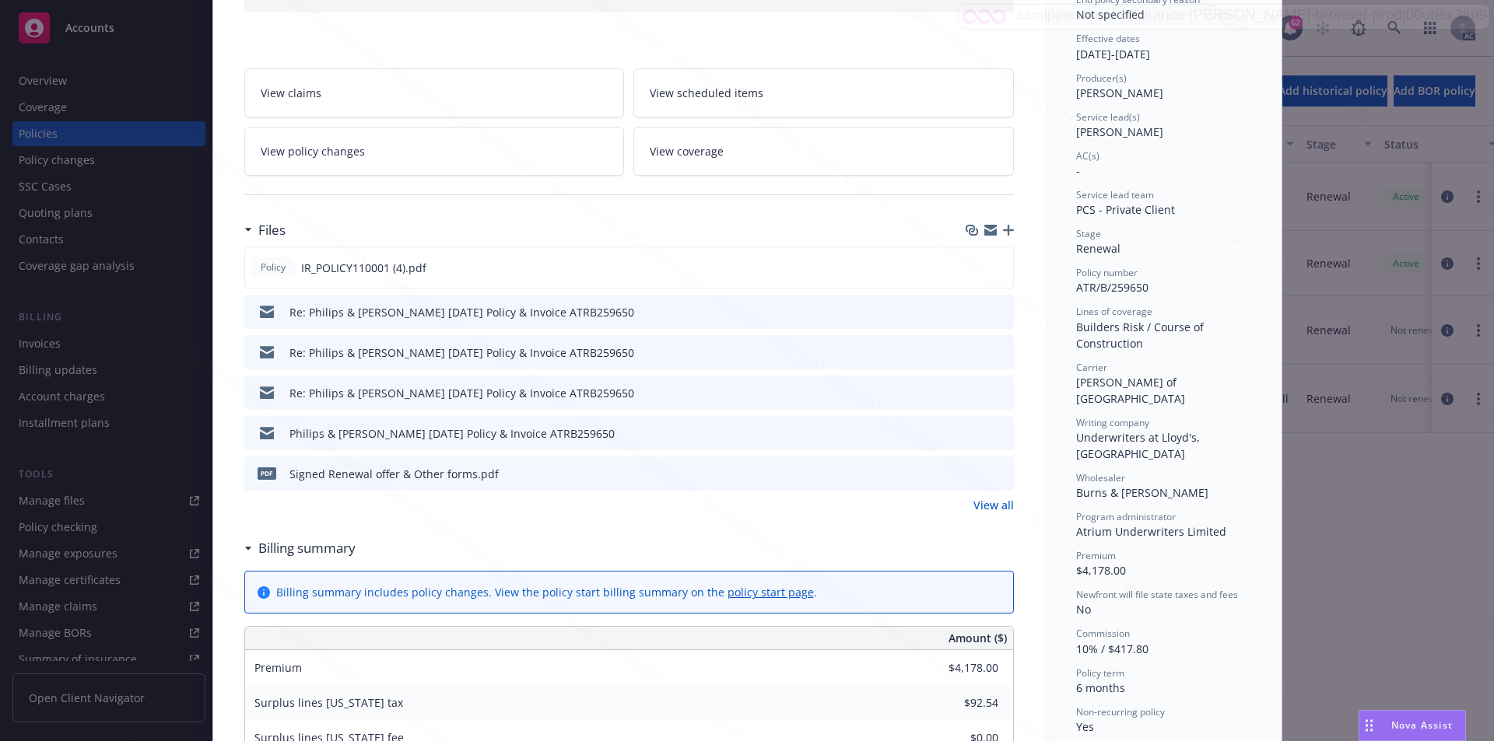
click at [244, 545] on div "Billing summary" at bounding box center [299, 548] width 111 height 20
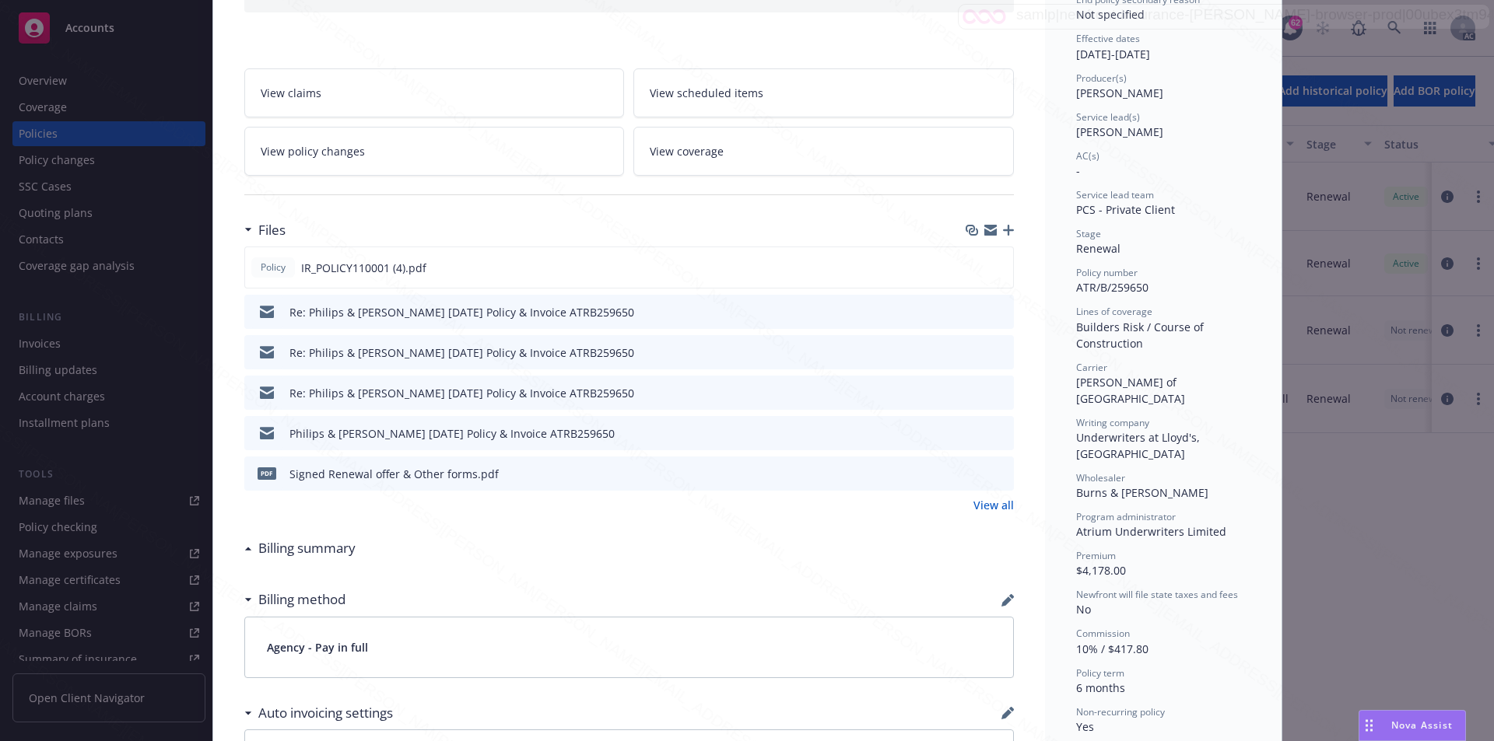
scroll to position [202, 0]
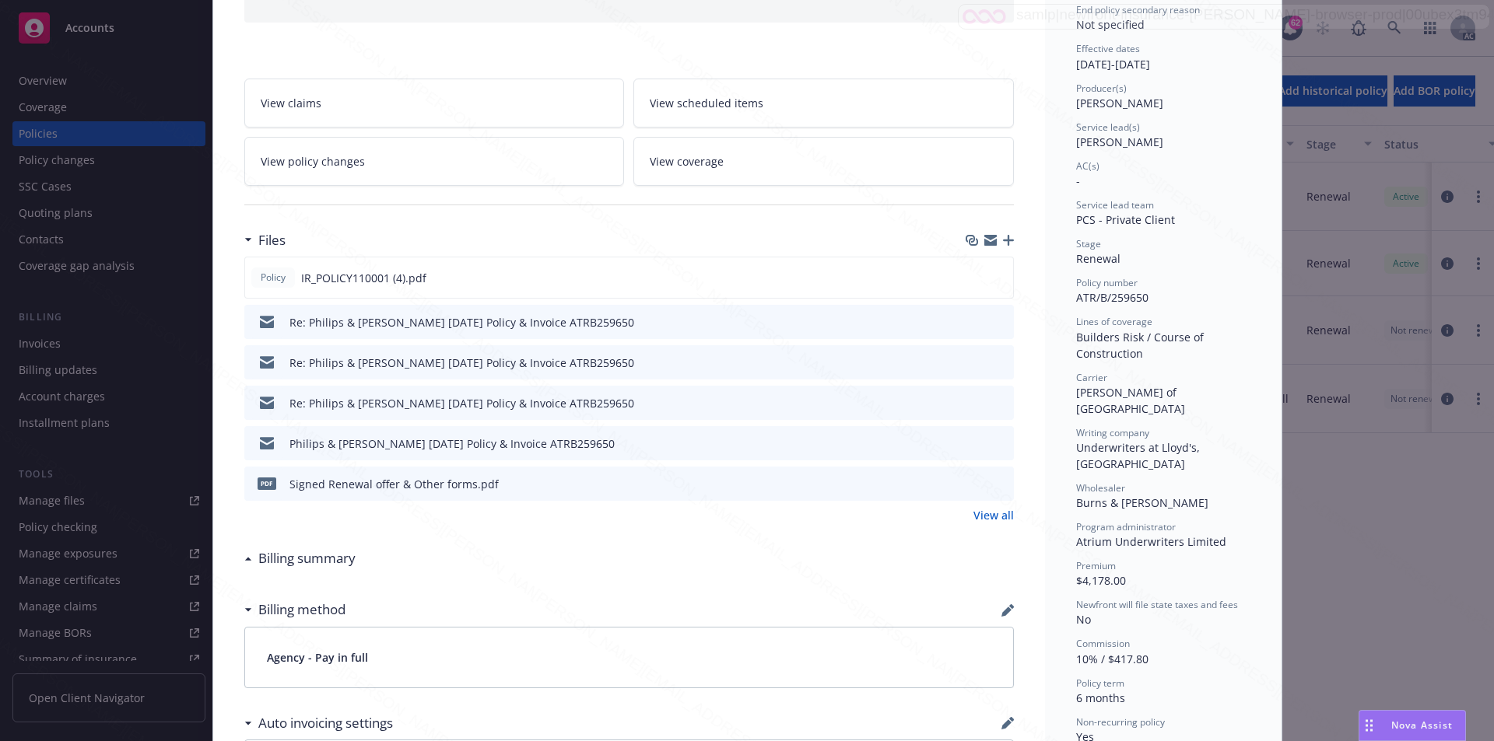
click at [244, 558] on icon at bounding box center [248, 559] width 8 height 4
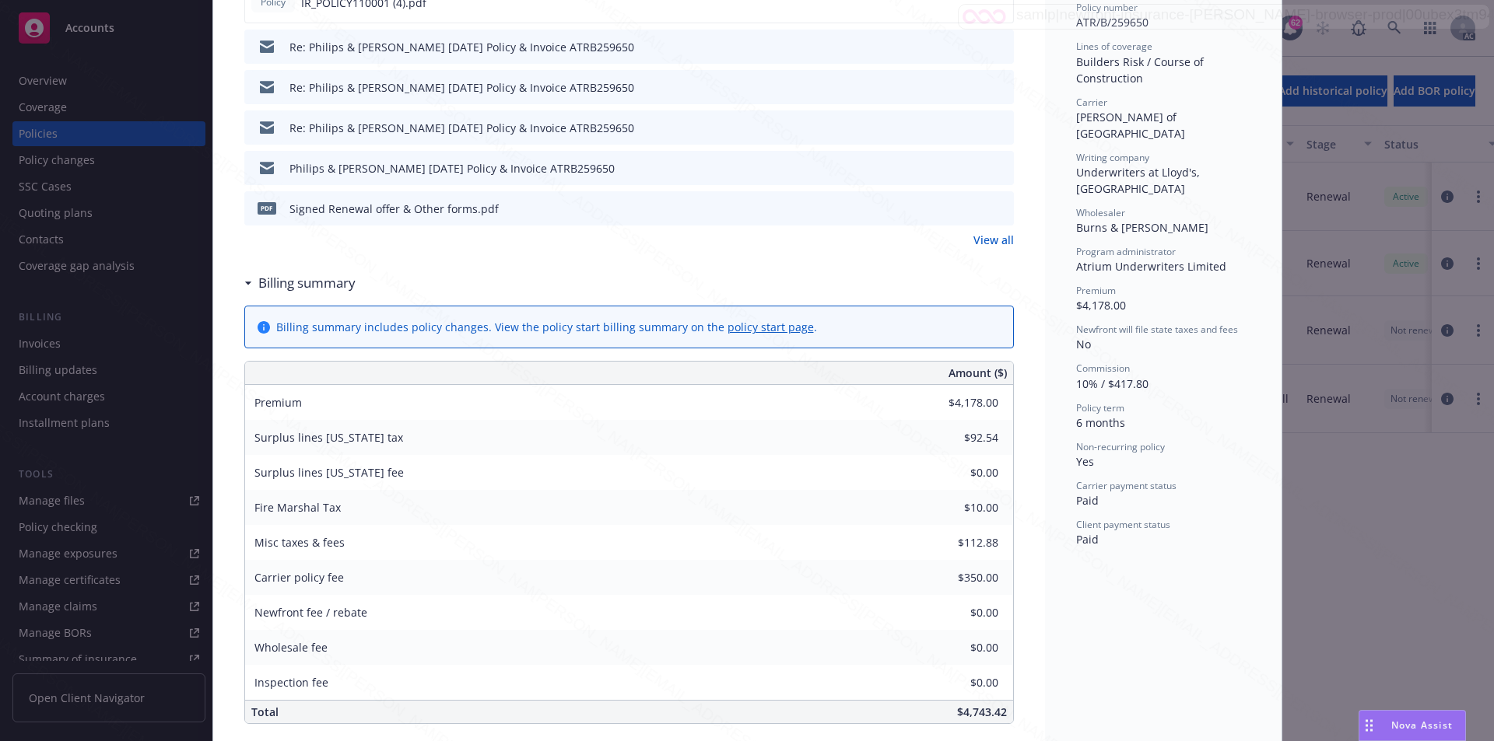
scroll to position [0, 0]
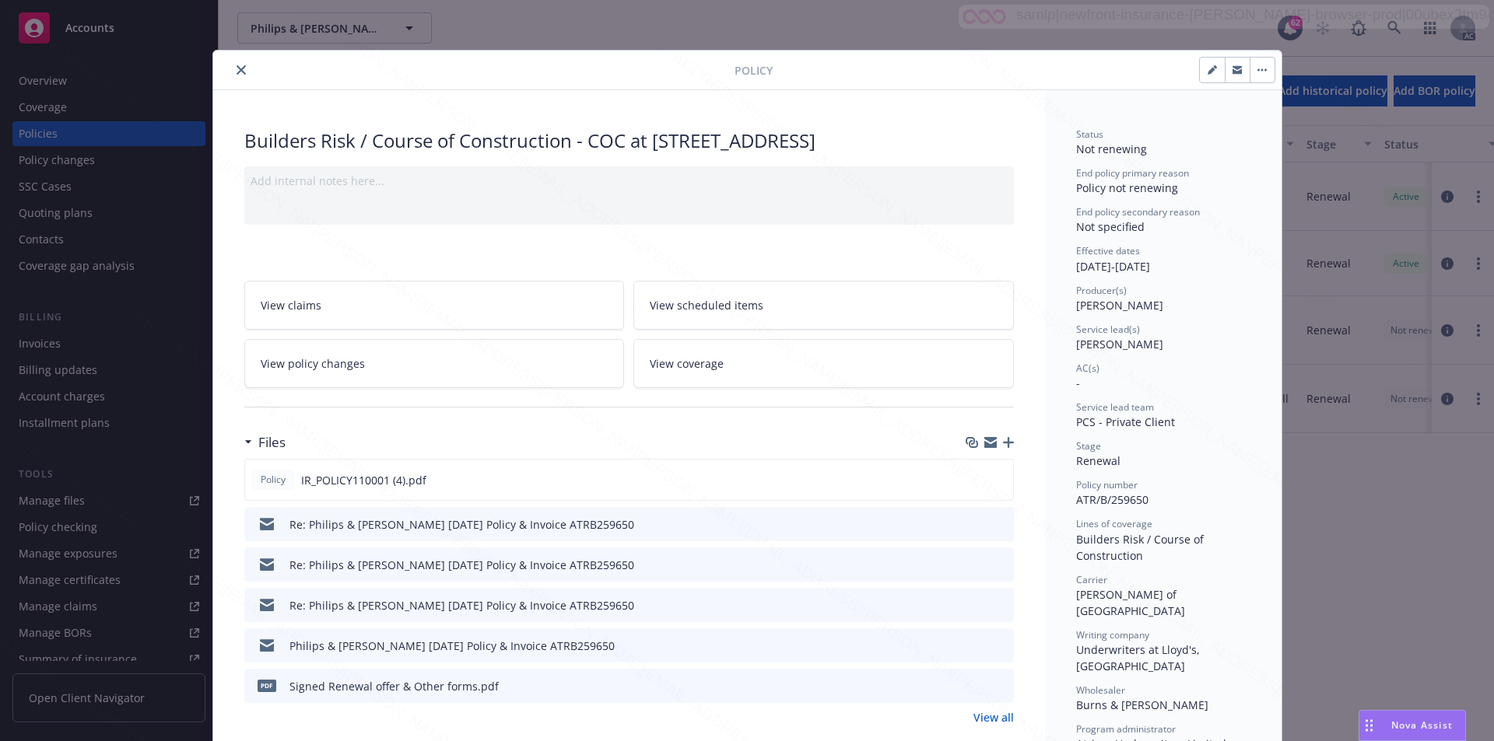
click at [232, 69] on button "close" at bounding box center [241, 70] width 19 height 19
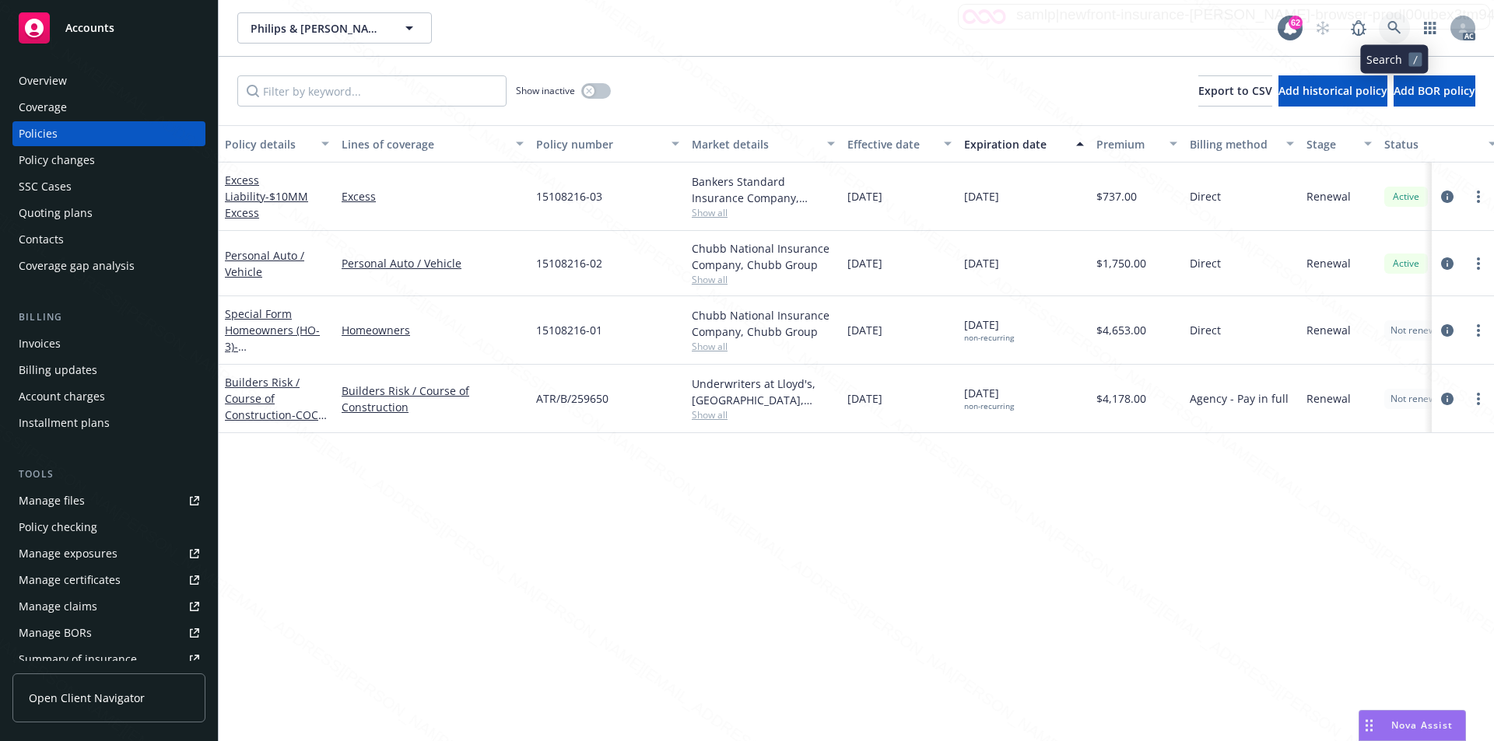
click at [1387, 23] on icon at bounding box center [1394, 28] width 14 height 14
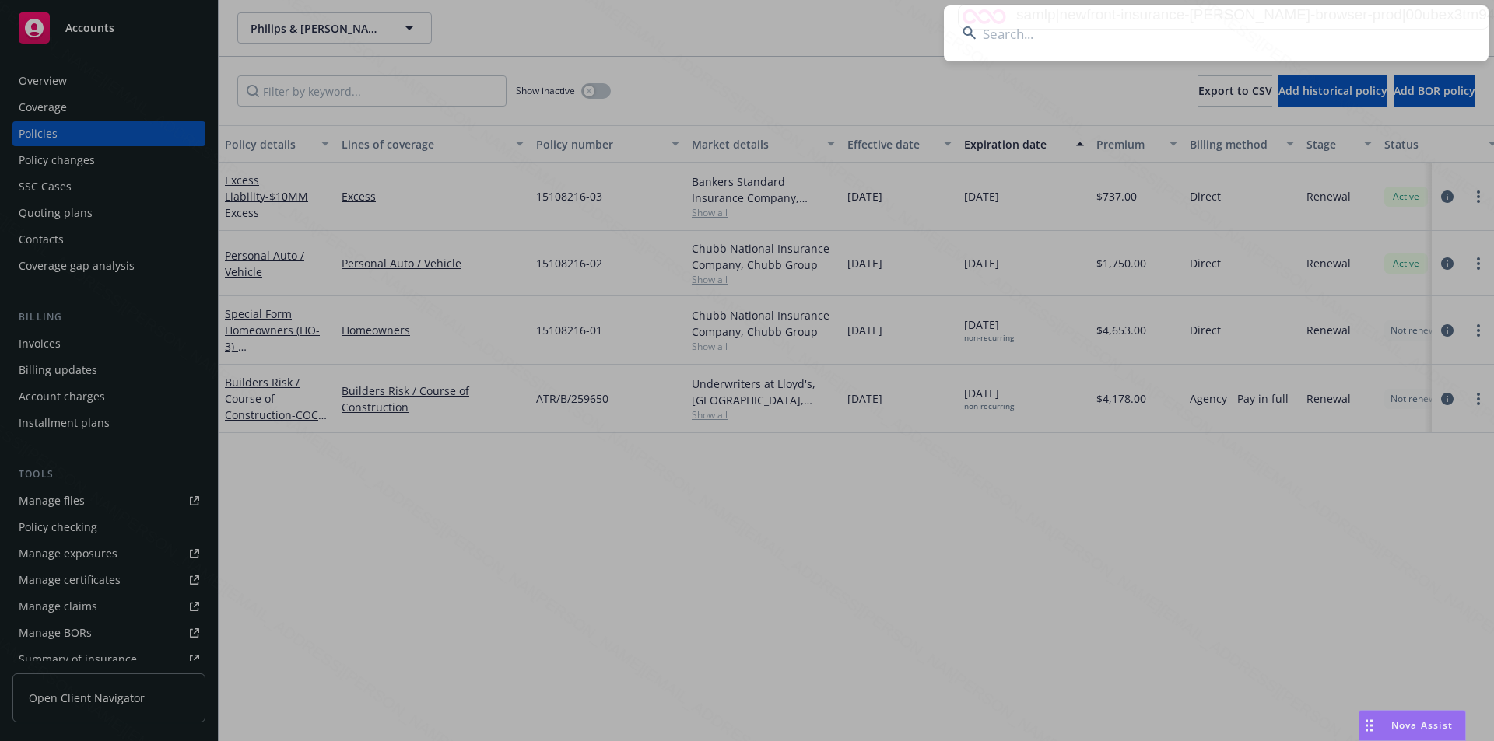
click at [1039, 30] on input at bounding box center [1216, 33] width 545 height 56
